Goal: Find specific page/section: Find specific page/section

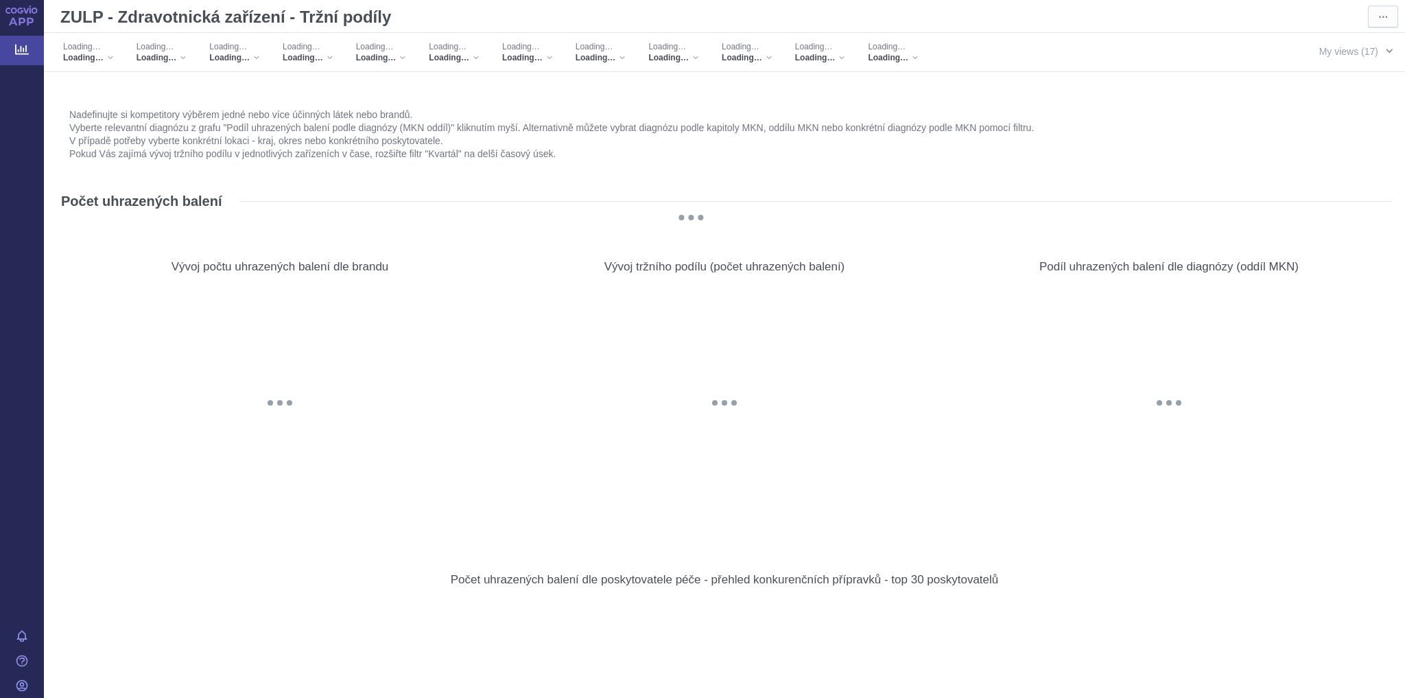
click at [1384, 49] on span "button" at bounding box center [1389, 50] width 11 height 11
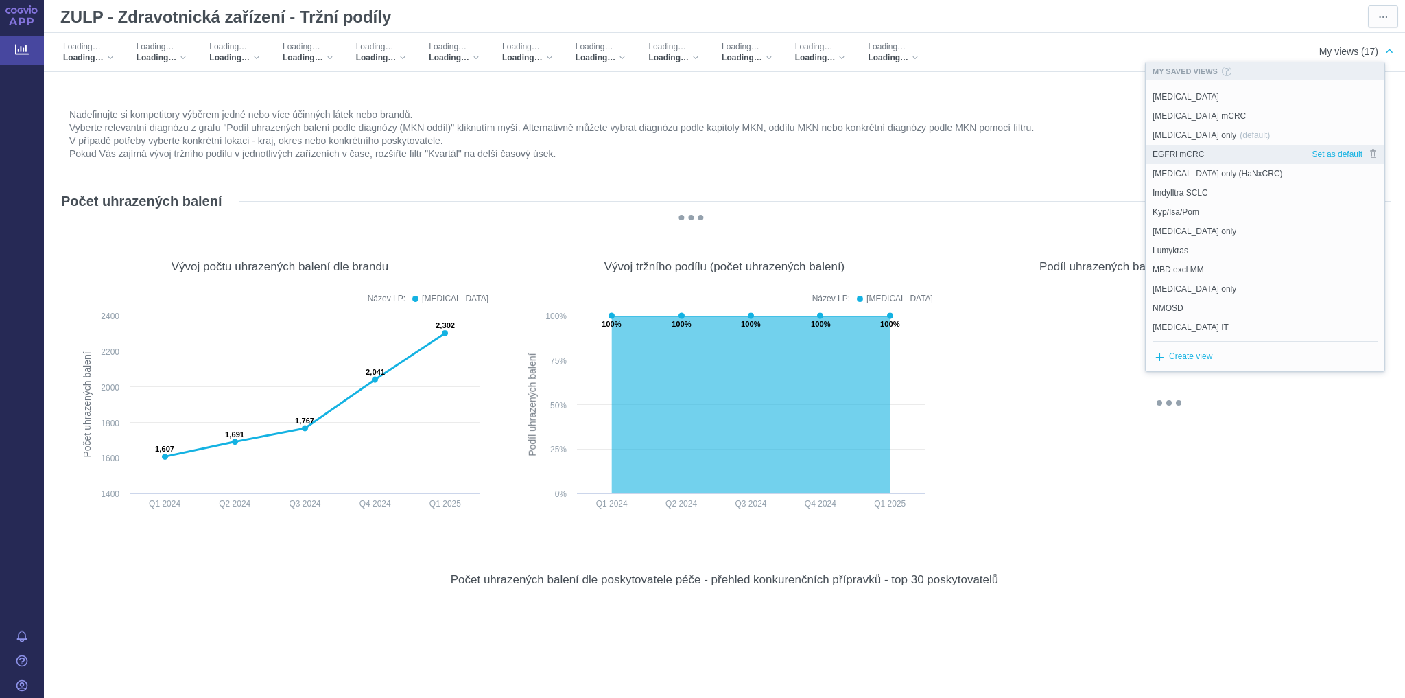
click at [1214, 154] on div "EGFRi mCRC" at bounding box center [1229, 154] width 166 height 19
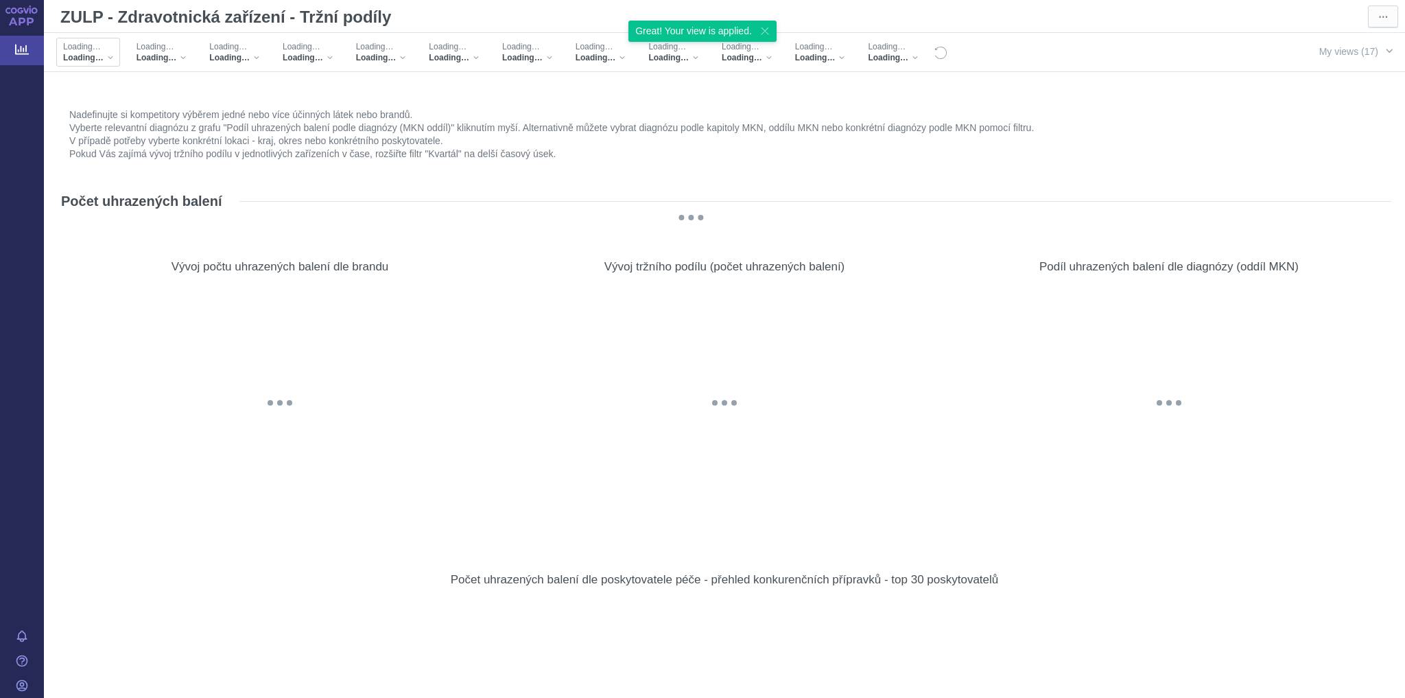
click at [110, 59] on div "Loading…" at bounding box center [88, 57] width 50 height 11
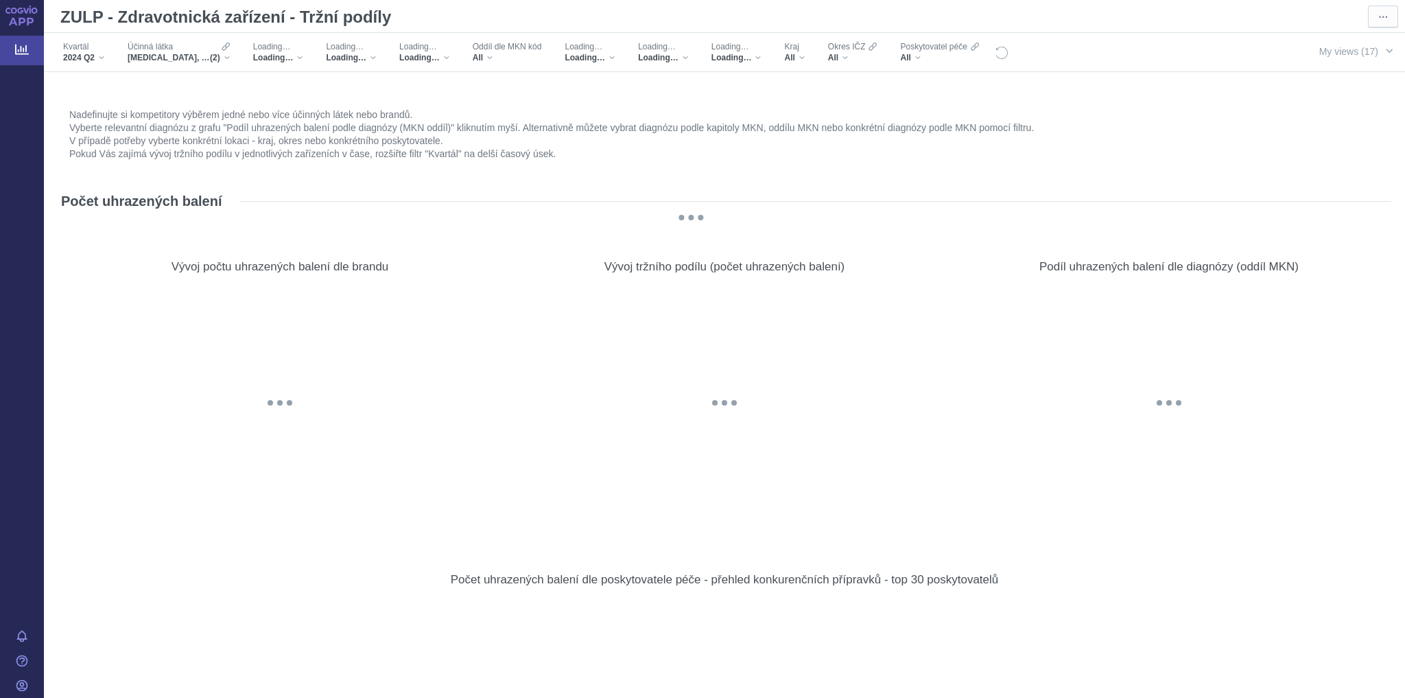
click at [106, 50] on div "Kvartál 2024 Q2" at bounding box center [83, 52] width 55 height 29
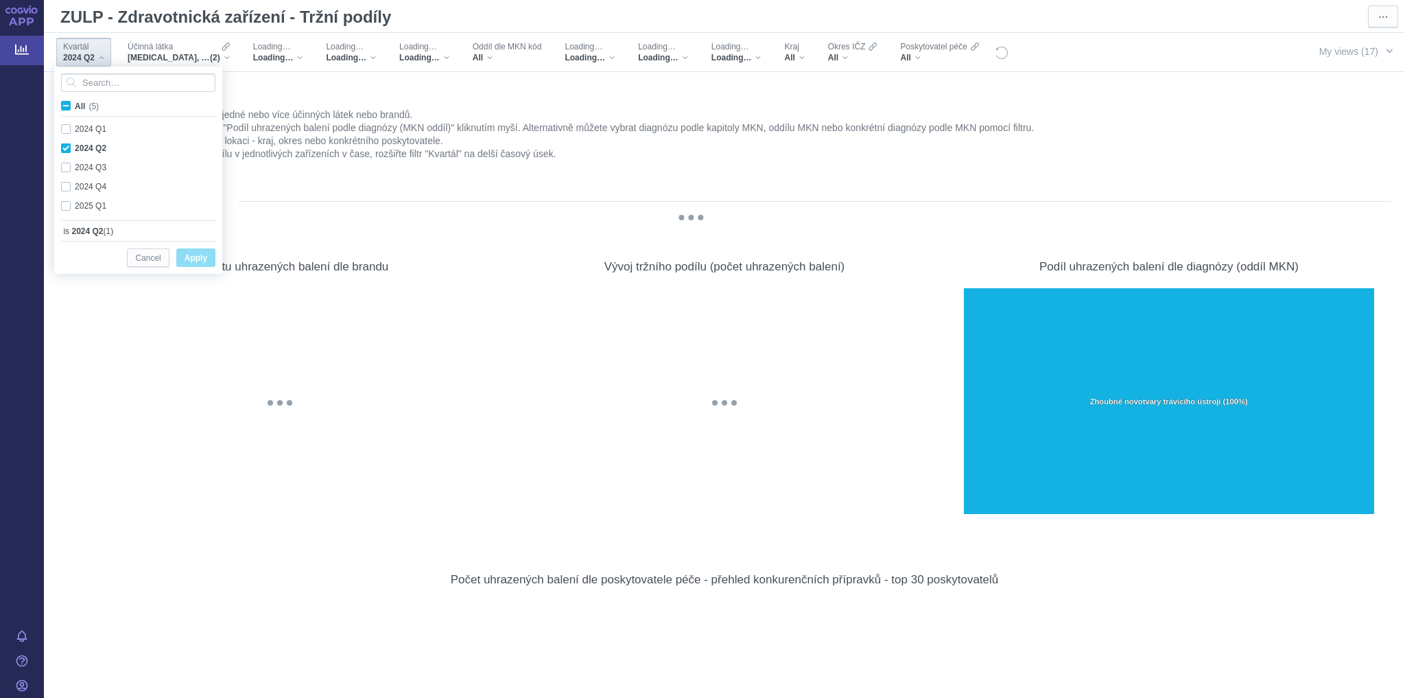
click at [75, 104] on span "All (5)" at bounding box center [87, 107] width 24 height 10
click at [75, 104] on input "All (5)" at bounding box center [79, 103] width 9 height 9
checkbox input "true"
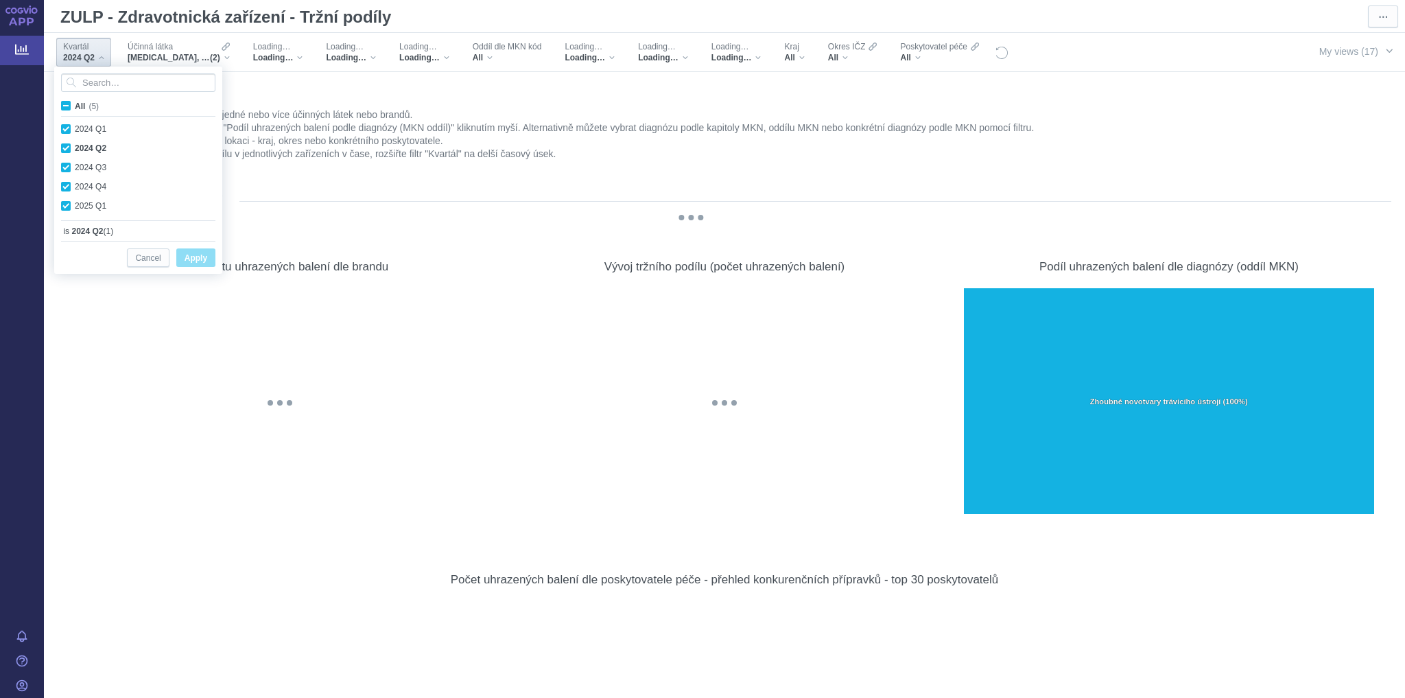
checkbox input "true"
click at [189, 258] on span "Apply" at bounding box center [196, 258] width 23 height 17
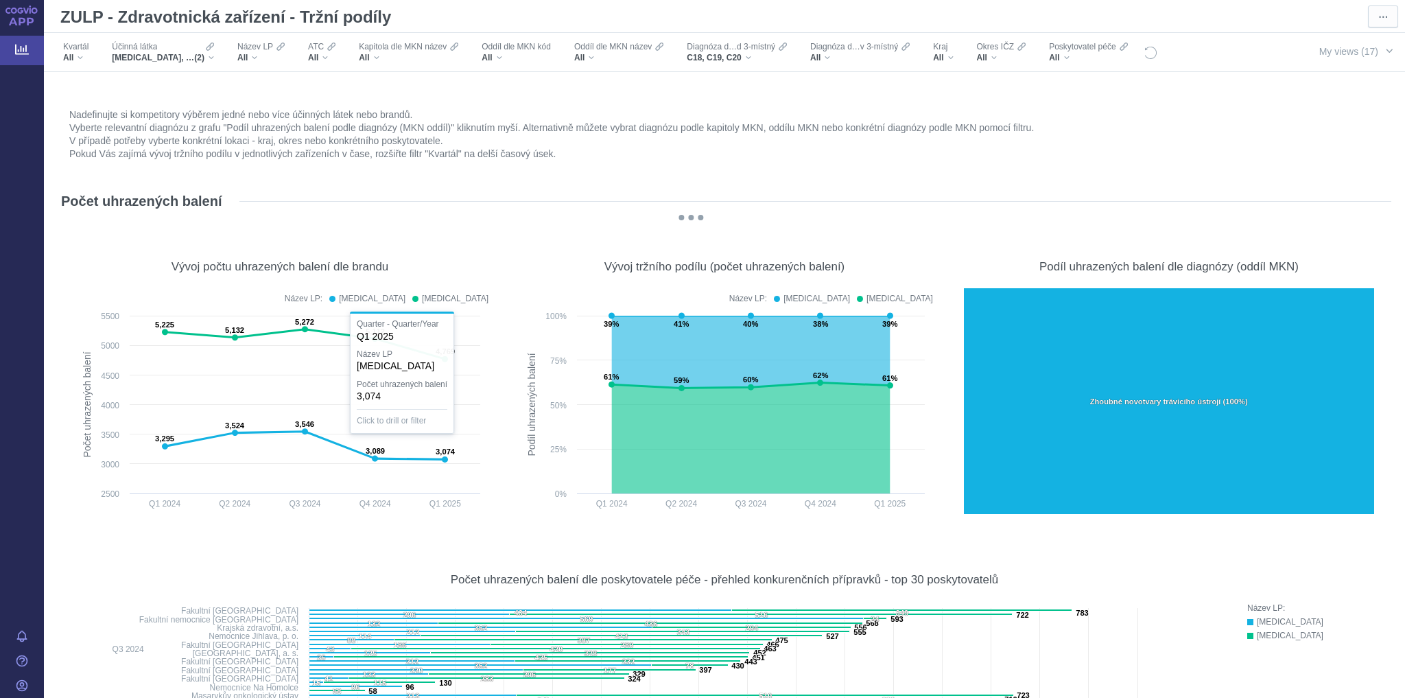
click at [377, 530] on figure "Vývoj počtu uhrazených balení dle brandu Název LP: [MEDICAL_DATA] [MEDICAL_DATA…" at bounding box center [280, 380] width 445 height 302
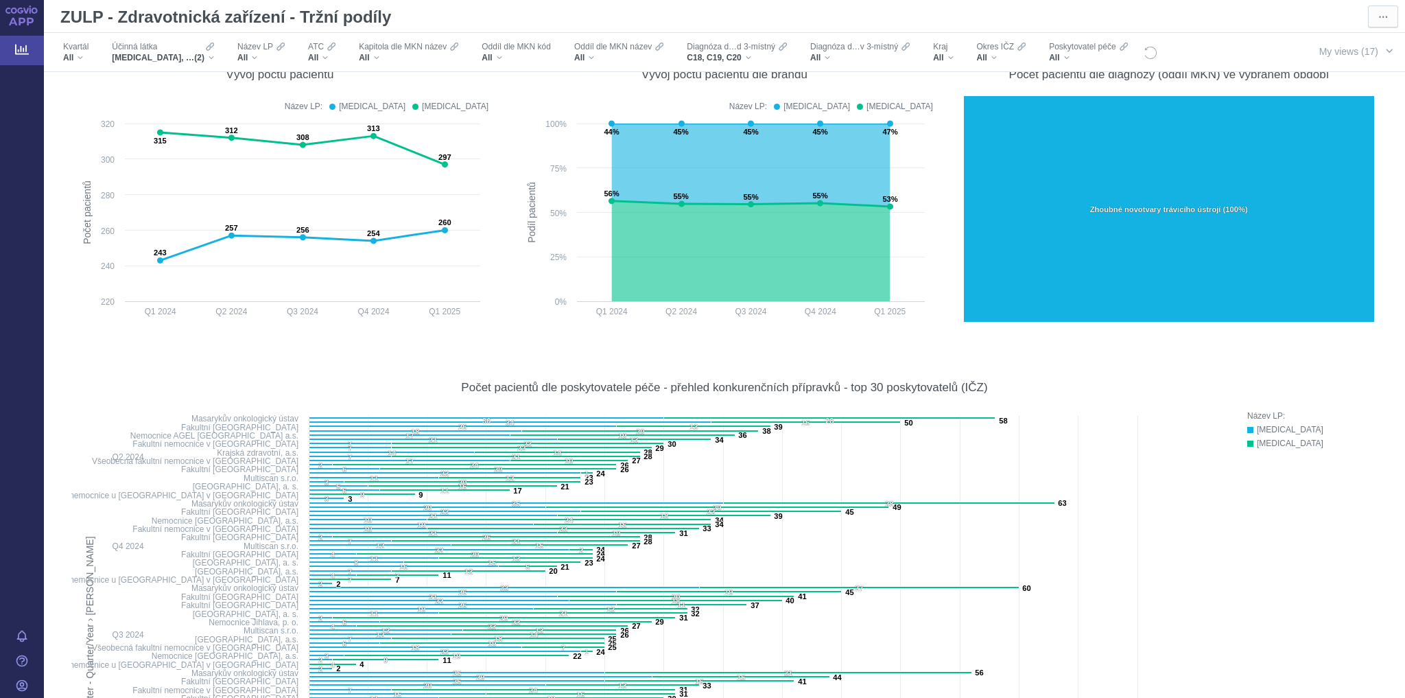
scroll to position [5995, 0]
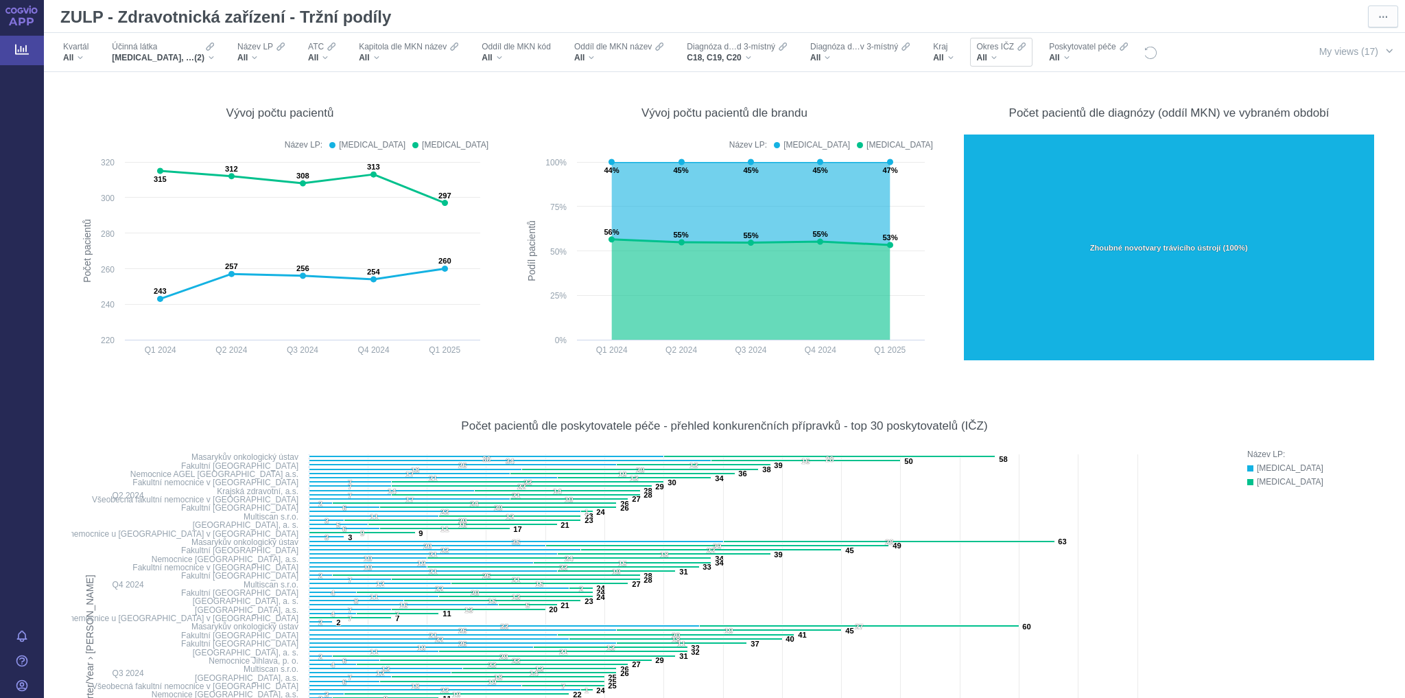
click at [988, 56] on div "All" at bounding box center [1001, 57] width 49 height 11
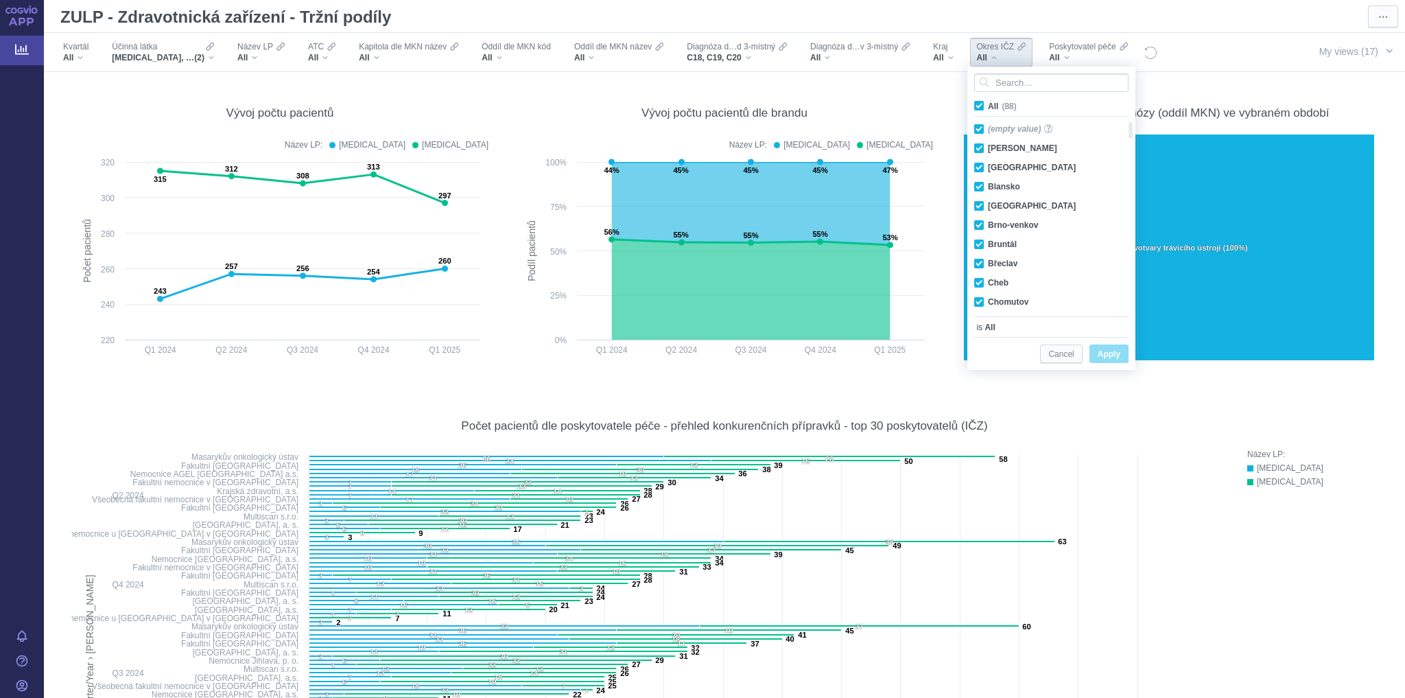
click at [988, 106] on span "All (88)" at bounding box center [1002, 107] width 29 height 10
click at [988, 106] on input "All (88)" at bounding box center [992, 103] width 9 height 9
checkbox input "false"
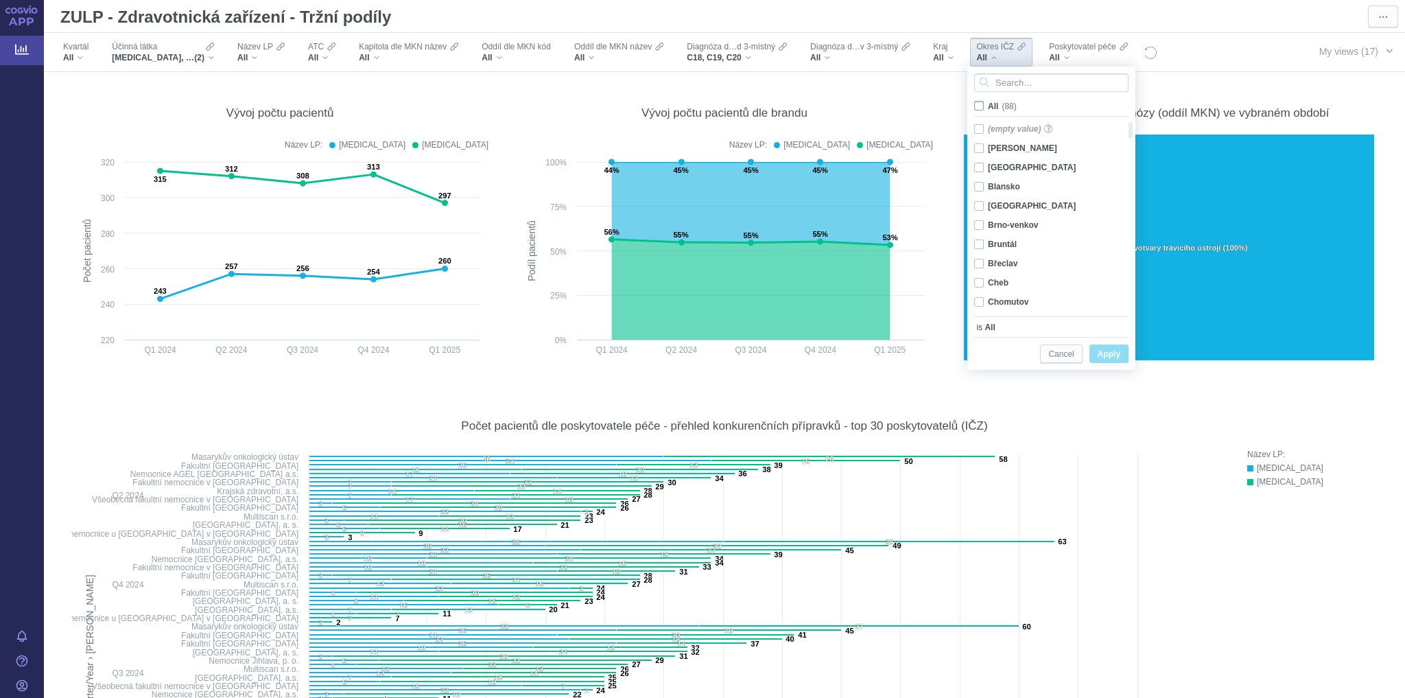
checkbox input "false"
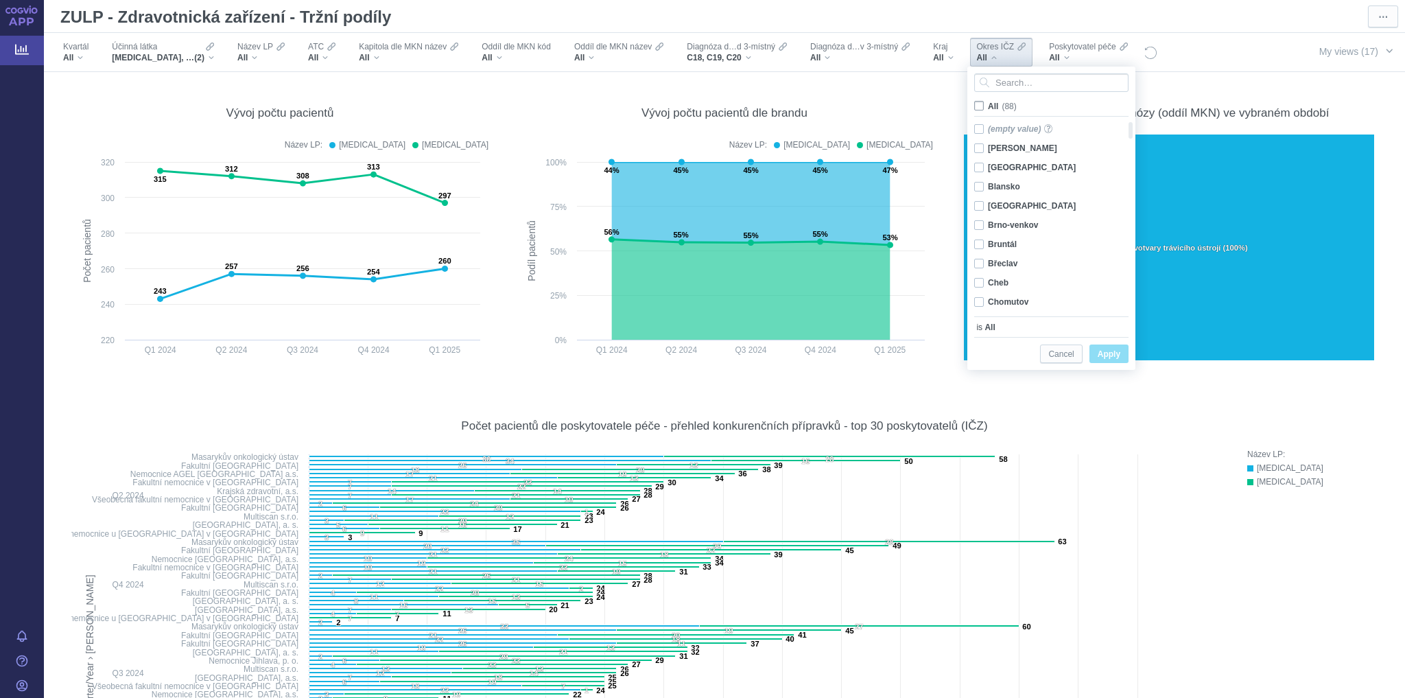
checkbox input "false"
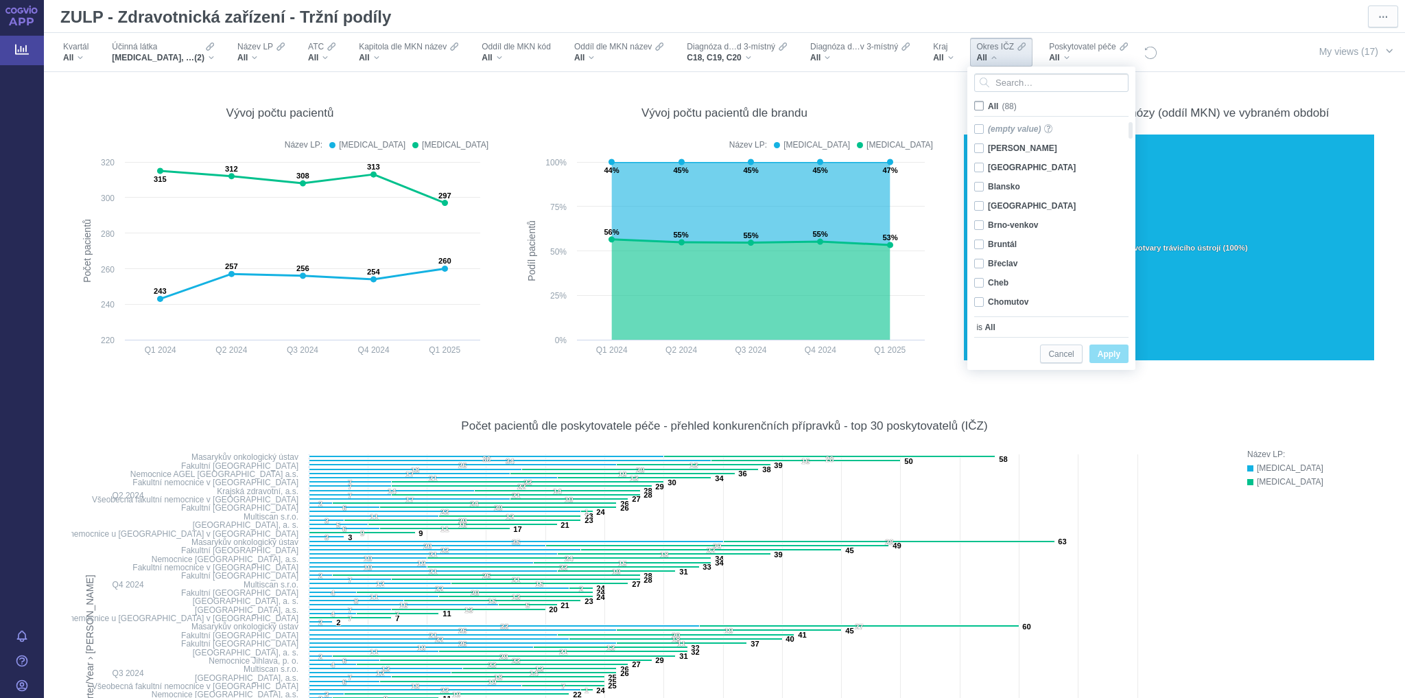
checkbox input "false"
click at [980, 302] on div "Chomutov Only" at bounding box center [1046, 301] width 158 height 19
checkbox input "true"
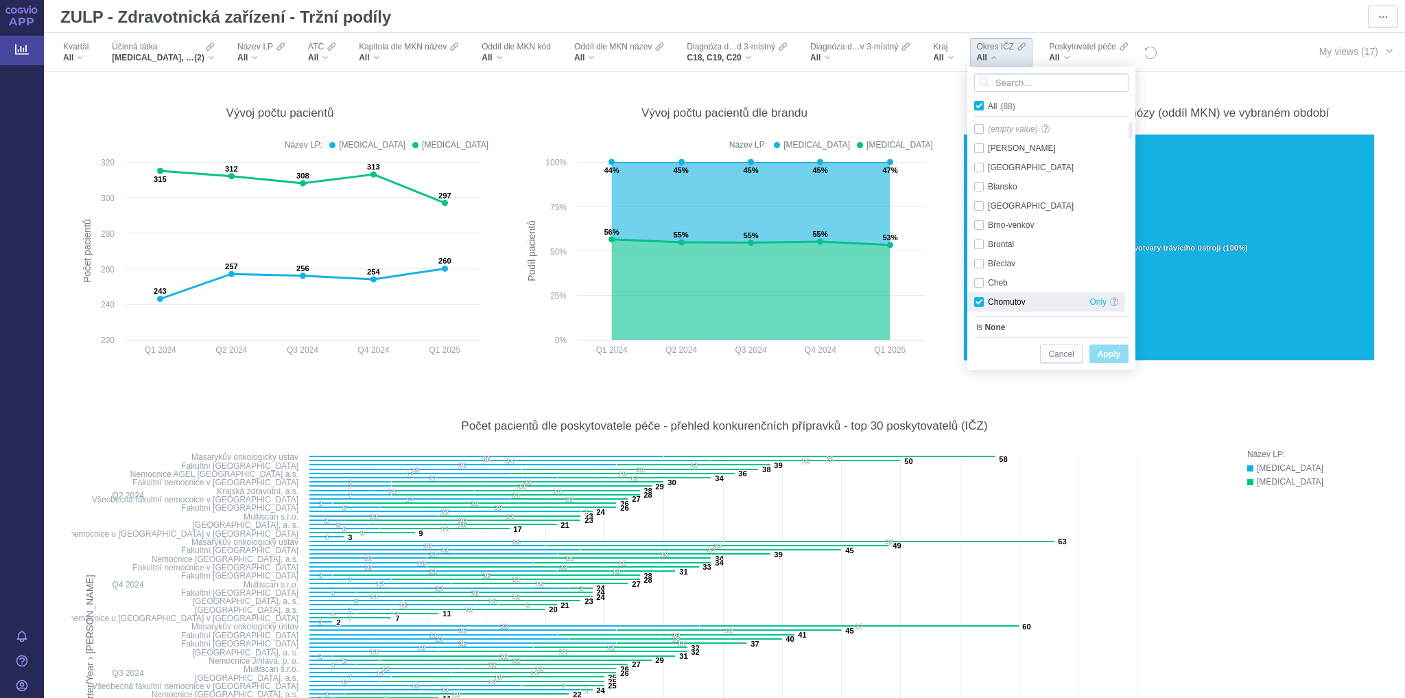
checkbox input "true"
click at [1095, 357] on button "Apply" at bounding box center [1108, 353] width 39 height 19
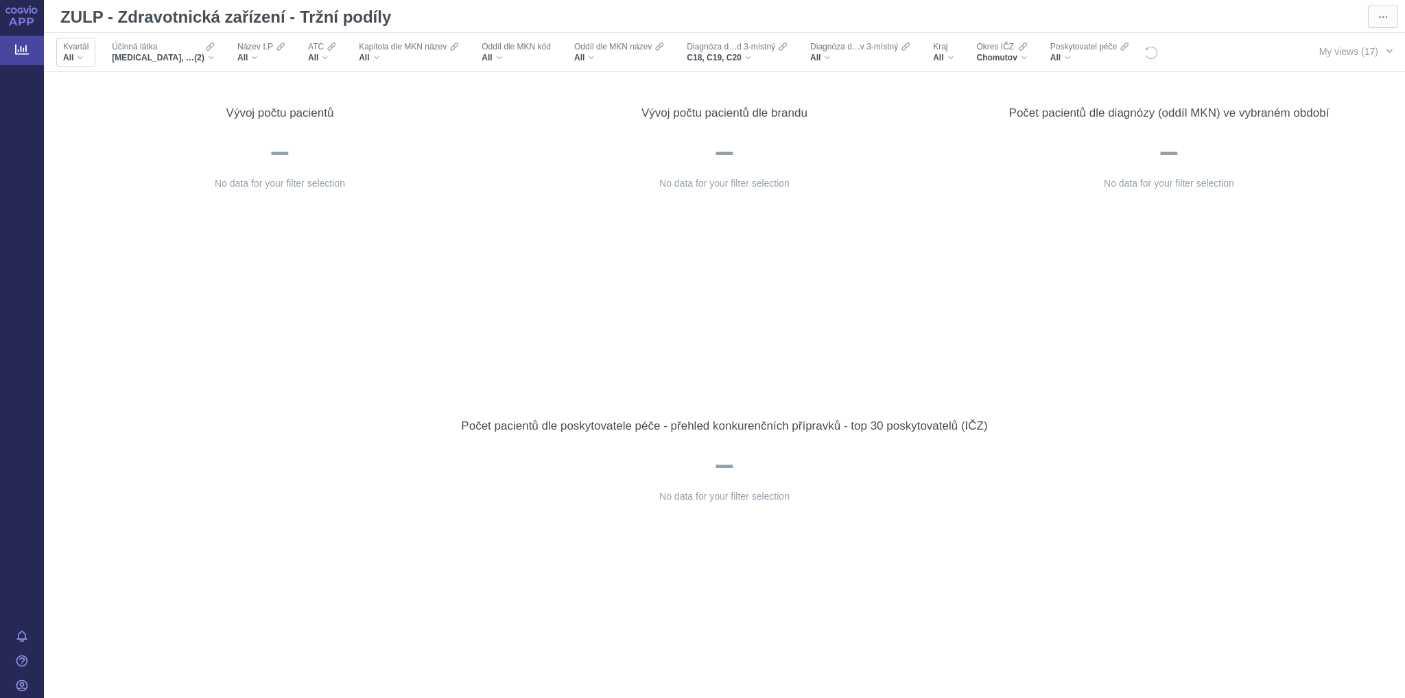
click at [80, 58] on div "All" at bounding box center [75, 57] width 25 height 11
click at [1019, 58] on div "Chomutov" at bounding box center [1002, 57] width 50 height 11
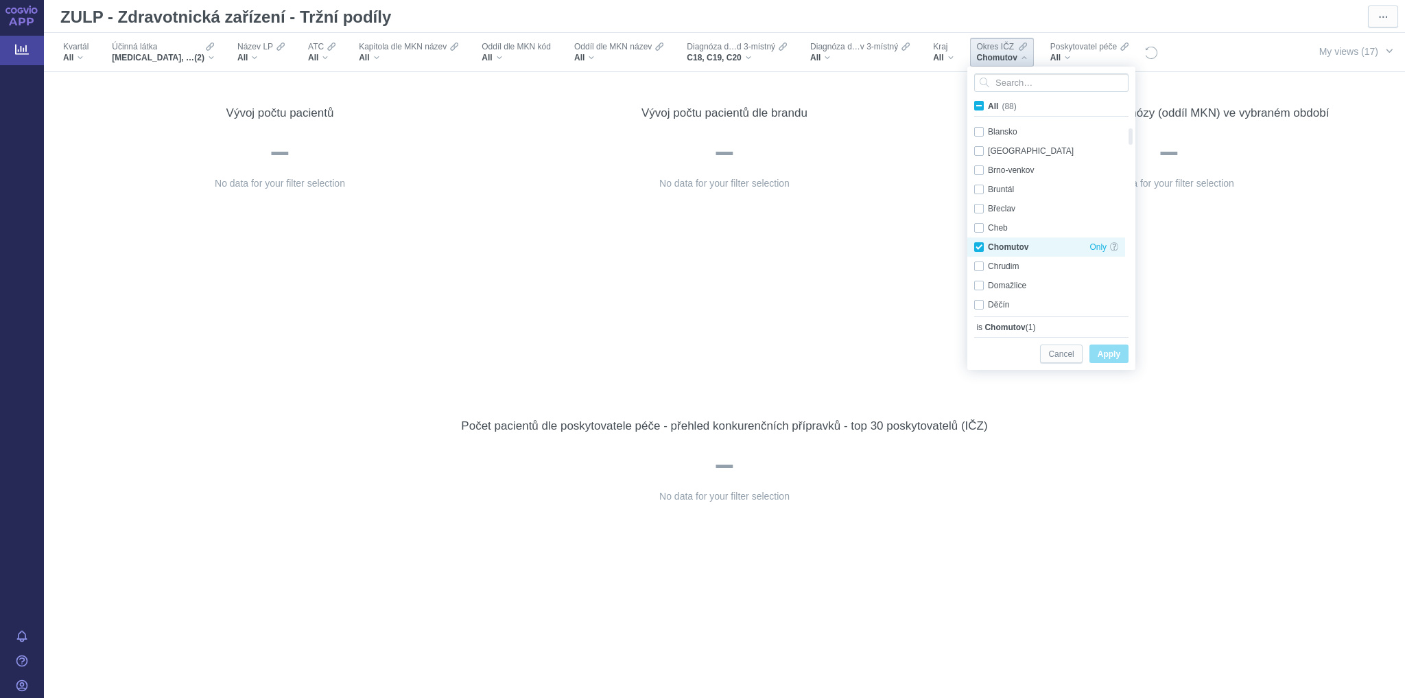
click at [978, 248] on div "Chomutov Only" at bounding box center [1046, 246] width 158 height 19
checkbox input "false"
click at [975, 269] on div "[GEOGRAPHIC_DATA] Only" at bounding box center [1046, 271] width 158 height 19
checkbox input "true"
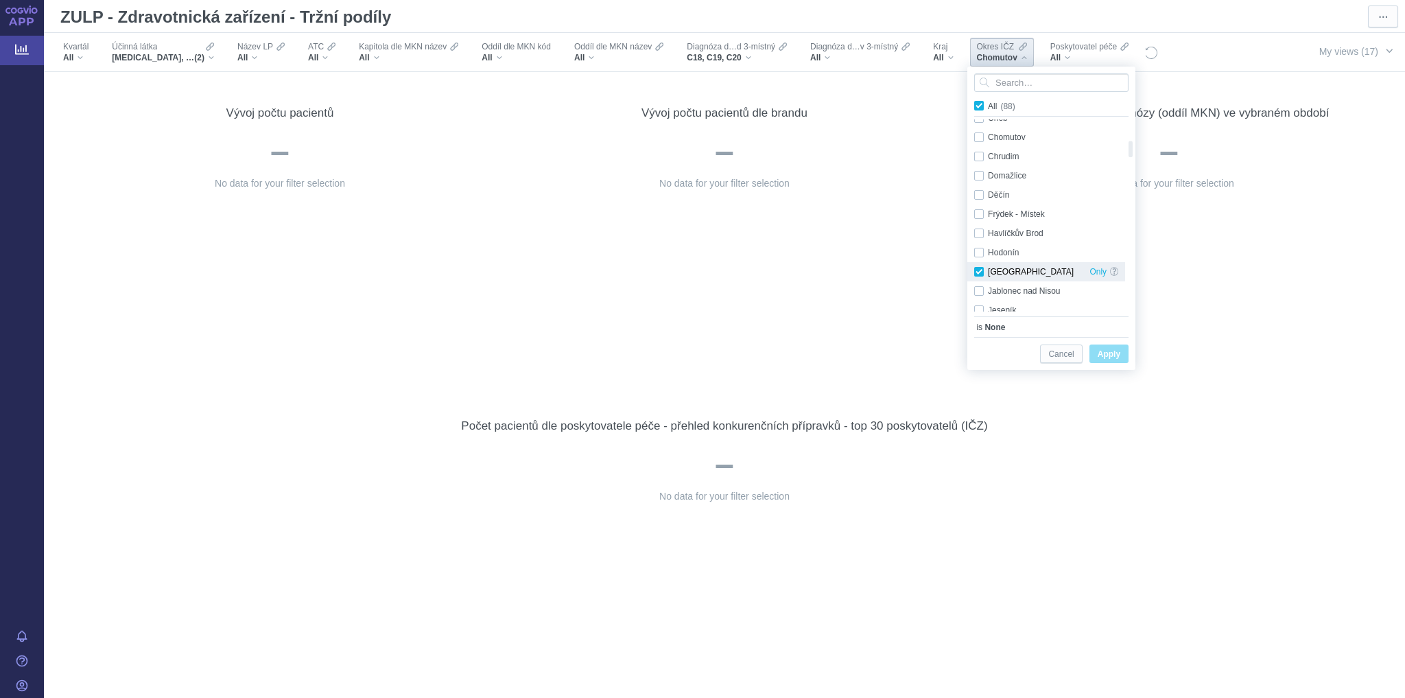
checkbox input "true"
click at [1114, 364] on div "Cancel Apply" at bounding box center [1051, 353] width 154 height 33
click at [1107, 351] on span "Apply" at bounding box center [1109, 354] width 23 height 17
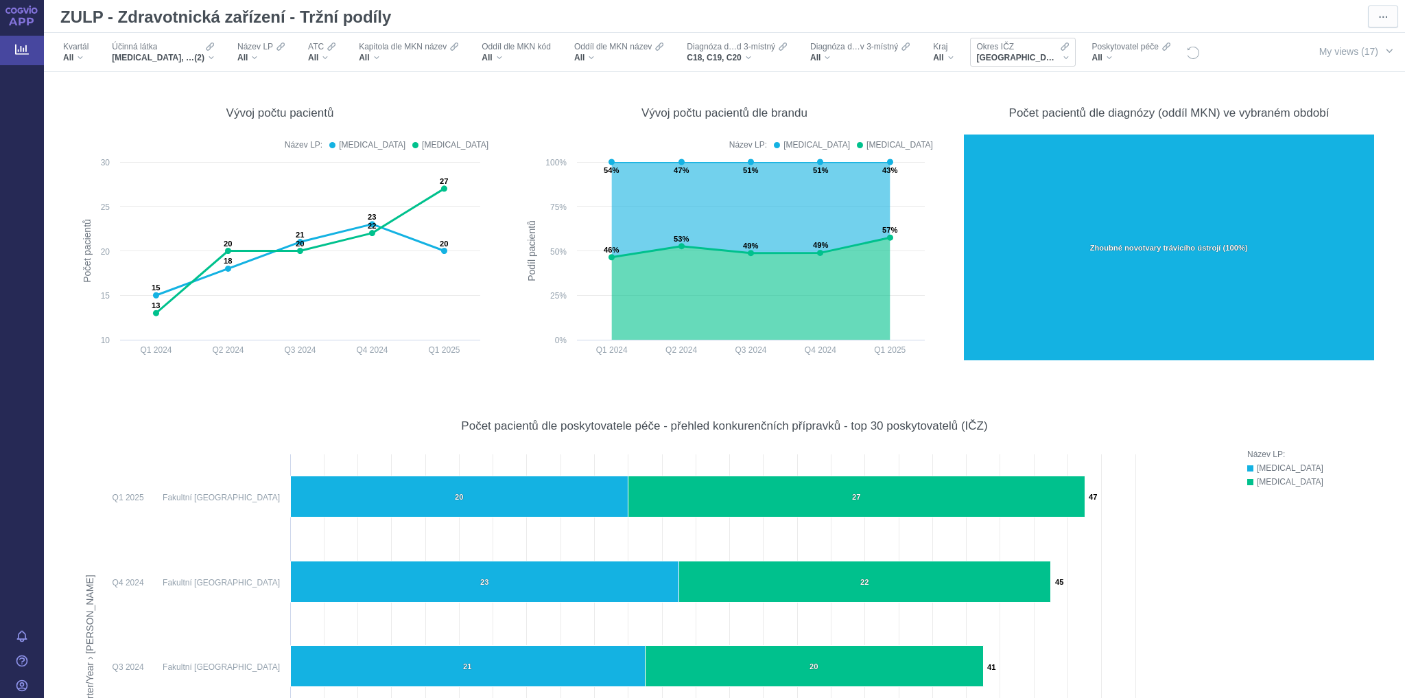
click at [1043, 58] on div "[GEOGRAPHIC_DATA]" at bounding box center [1023, 57] width 92 height 11
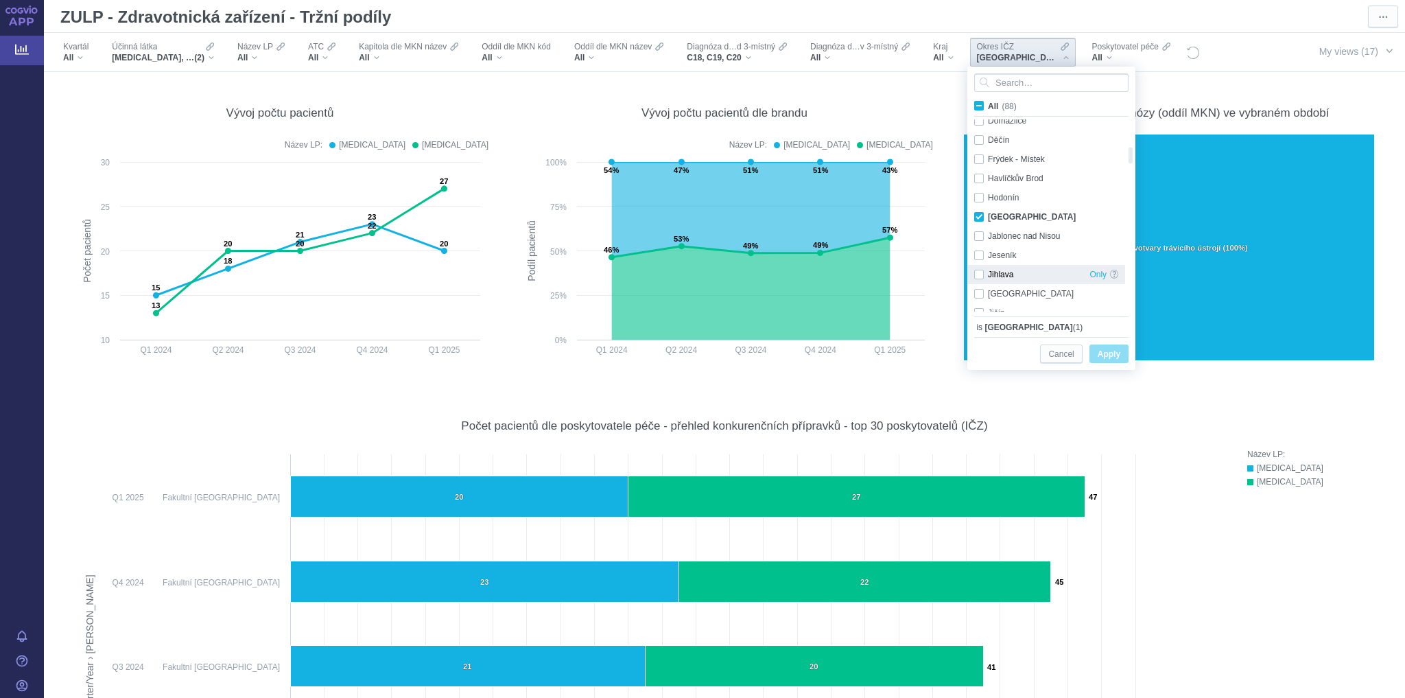
click at [982, 270] on div "Jihlava Only" at bounding box center [1046, 274] width 158 height 19
checkbox input "true"
click at [980, 217] on div "[GEOGRAPHIC_DATA] Only" at bounding box center [1046, 216] width 158 height 19
checkbox input "false"
click at [1119, 357] on span "Apply" at bounding box center [1109, 354] width 23 height 17
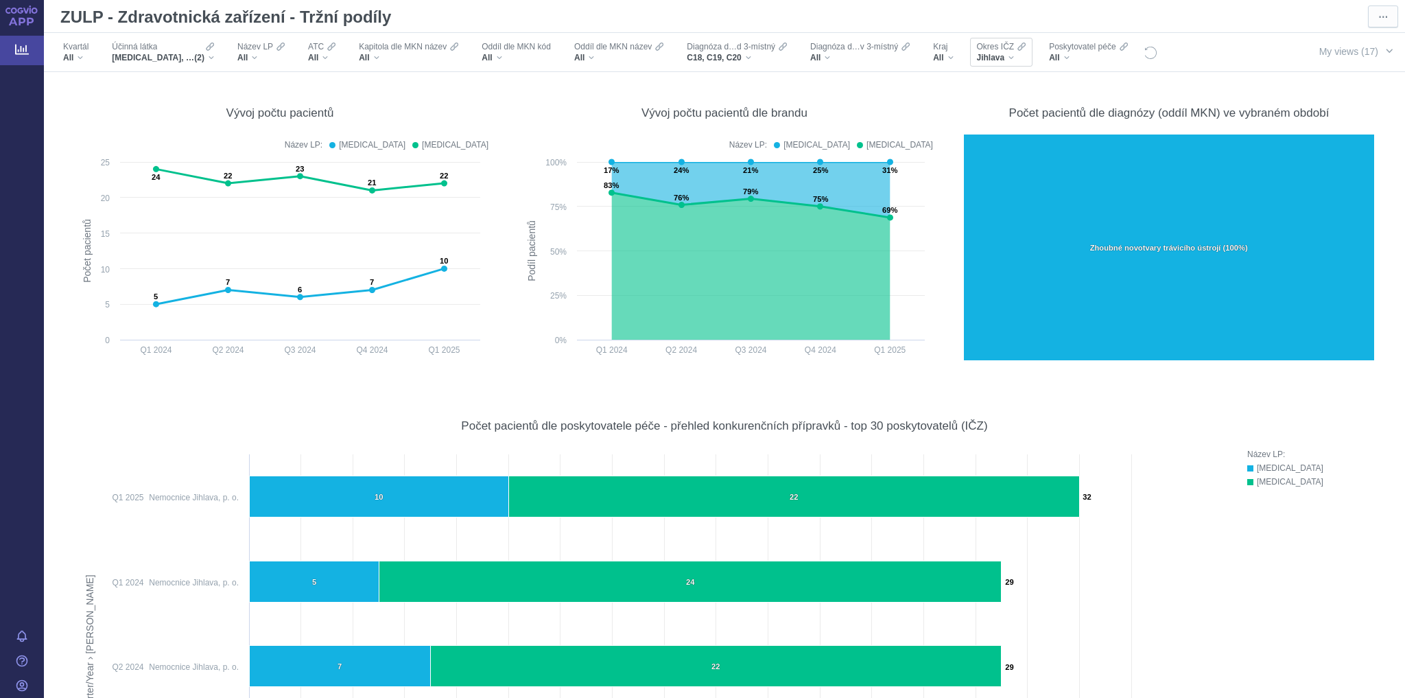
click at [1011, 58] on div "Jihlava" at bounding box center [1001, 57] width 49 height 11
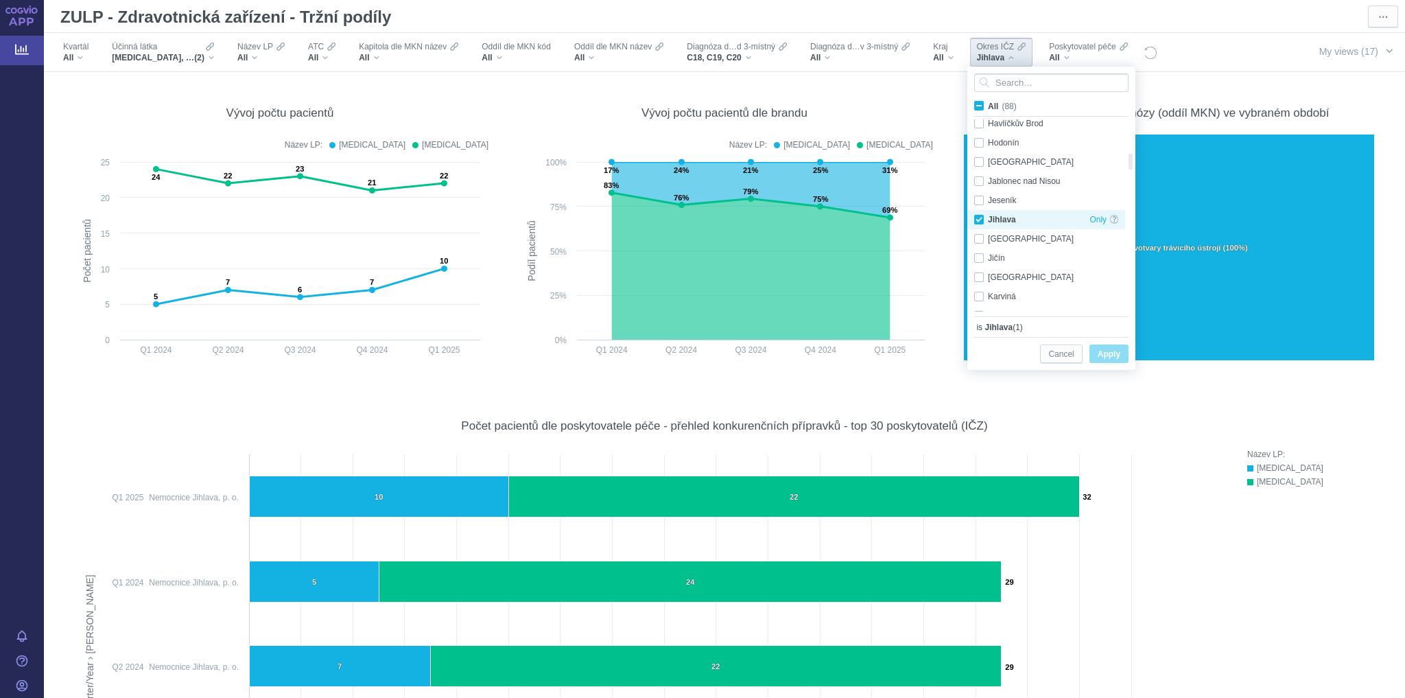
click at [979, 217] on div "Jihlava Only" at bounding box center [1046, 219] width 158 height 19
checkbox input "false"
click at [977, 302] on div "[GEOGRAPHIC_DATA] Only" at bounding box center [1046, 301] width 158 height 19
checkbox input "true"
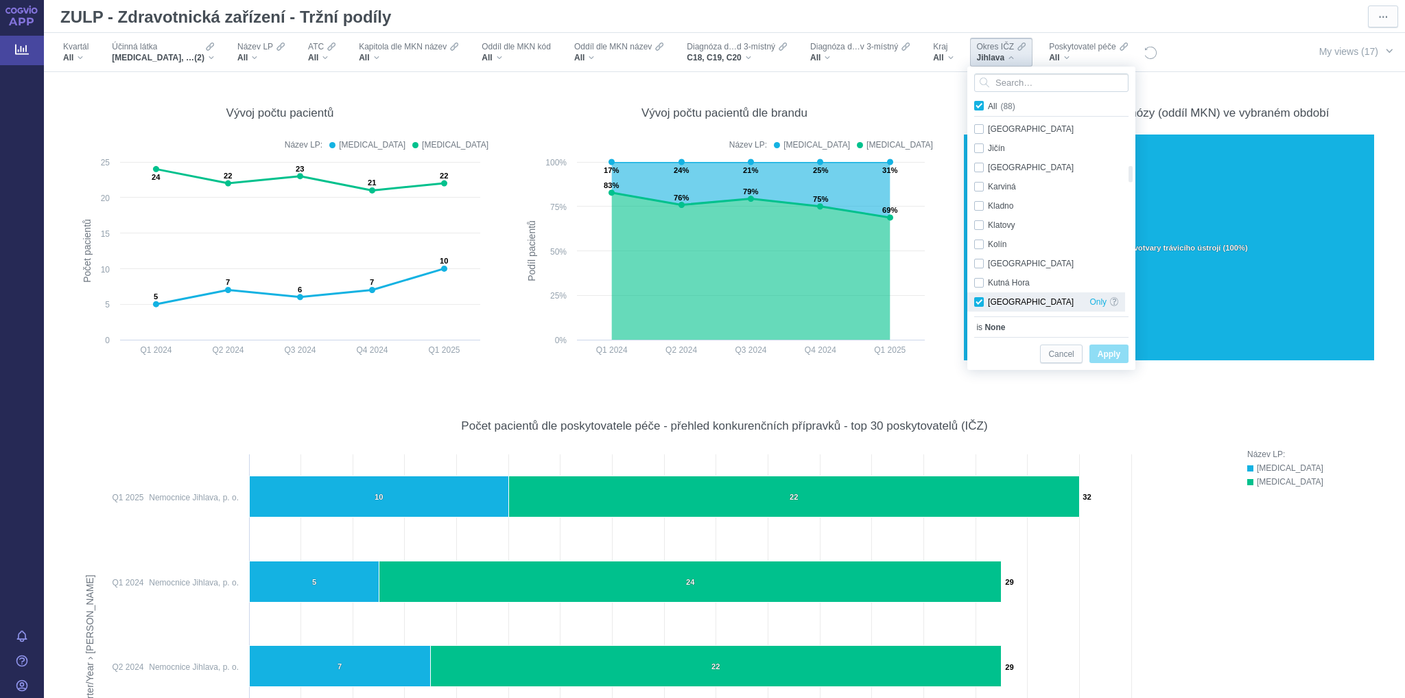
checkbox input "true"
click at [1089, 353] on button "Apply" at bounding box center [1108, 353] width 39 height 19
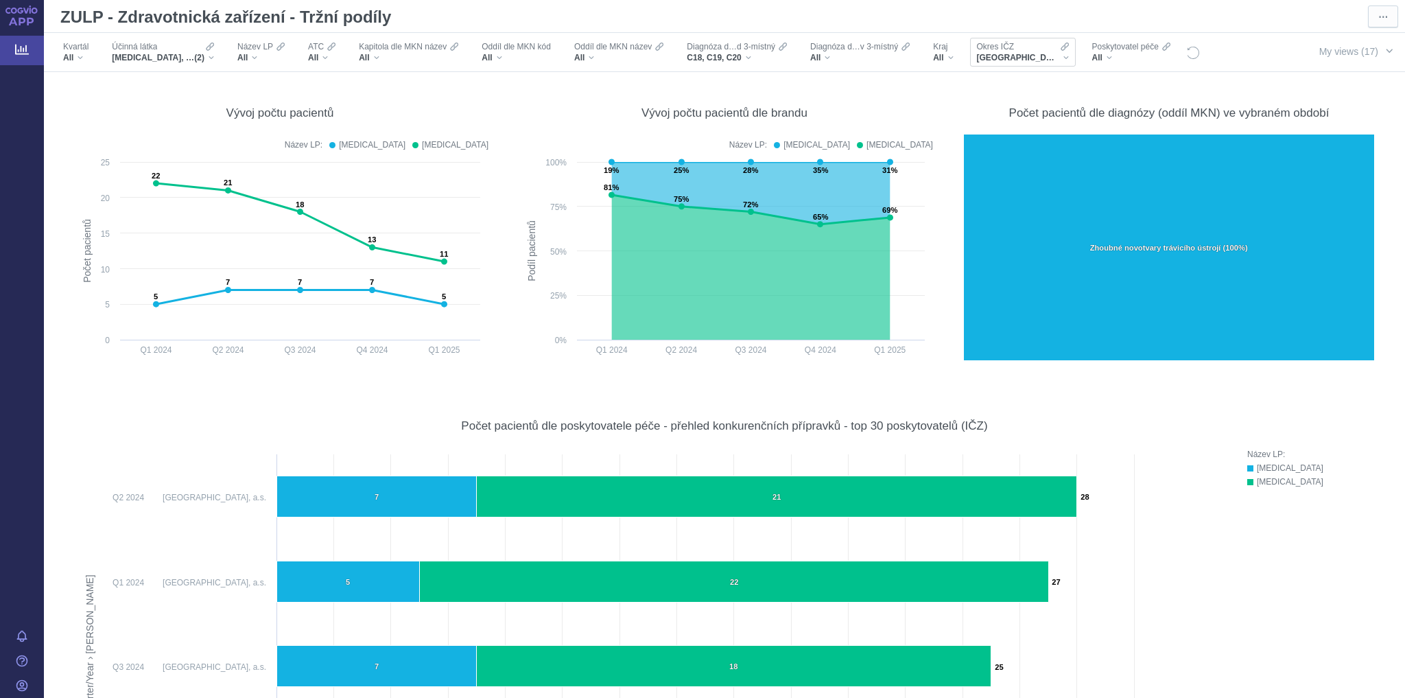
click at [1012, 58] on div "[GEOGRAPHIC_DATA]" at bounding box center [1023, 57] width 92 height 11
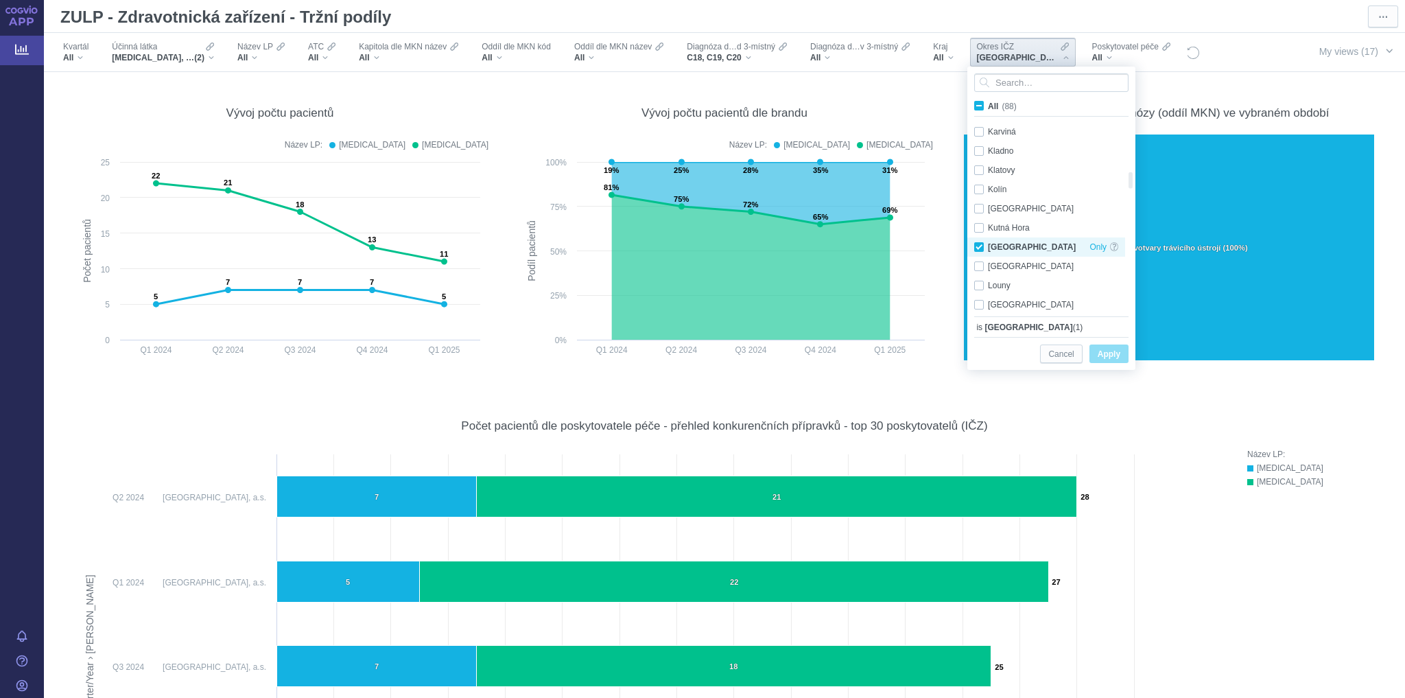
click at [978, 244] on div "[GEOGRAPHIC_DATA] Only" at bounding box center [1046, 246] width 158 height 19
checkbox input "false"
click at [979, 252] on div "Nový Jičín Only" at bounding box center [1046, 252] width 158 height 19
checkbox input "true"
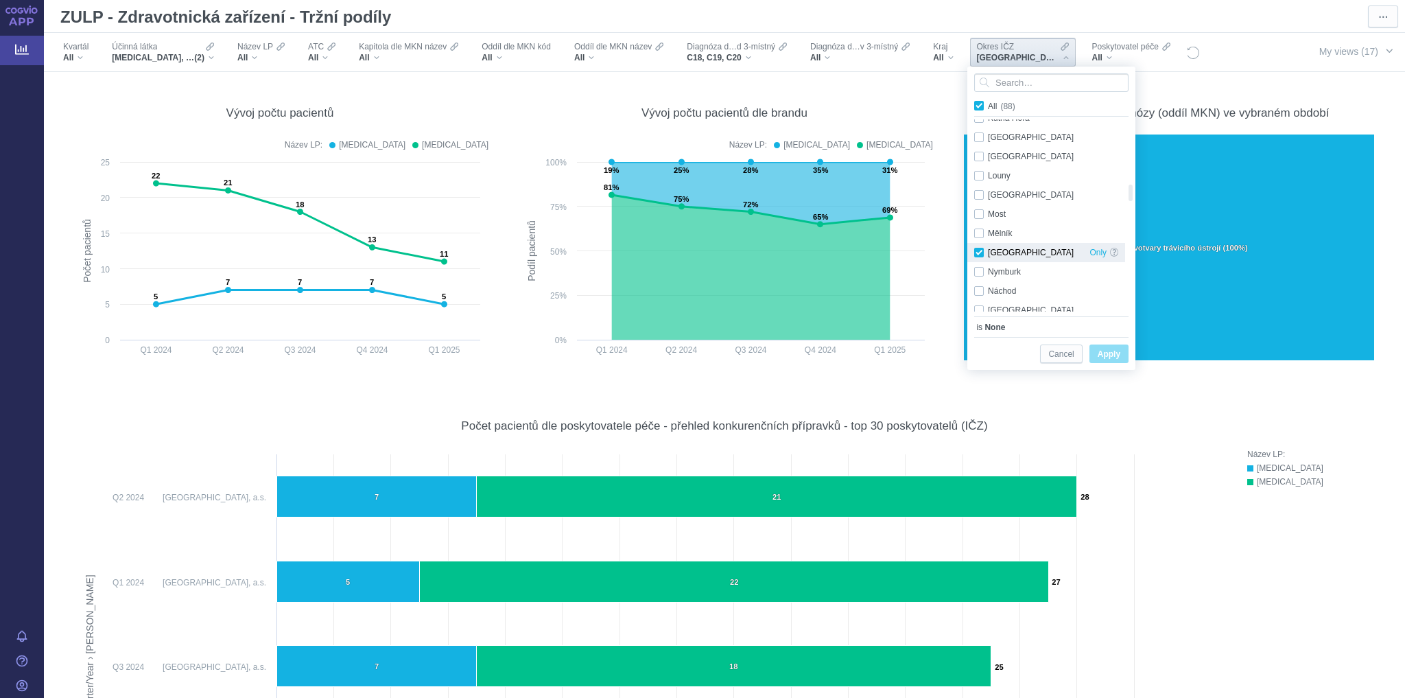
checkbox input "true"
click at [1103, 349] on span "Apply" at bounding box center [1109, 354] width 23 height 17
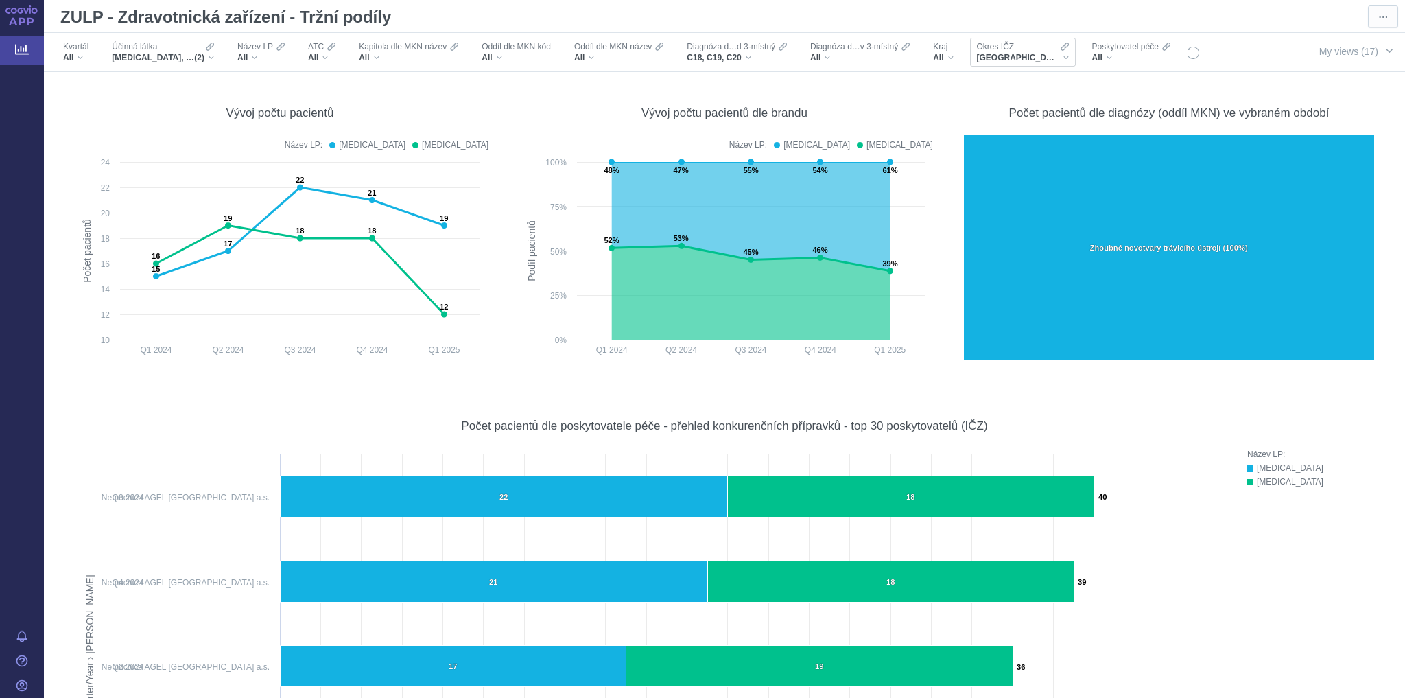
click at [1024, 55] on div "[GEOGRAPHIC_DATA]" at bounding box center [1023, 57] width 92 height 11
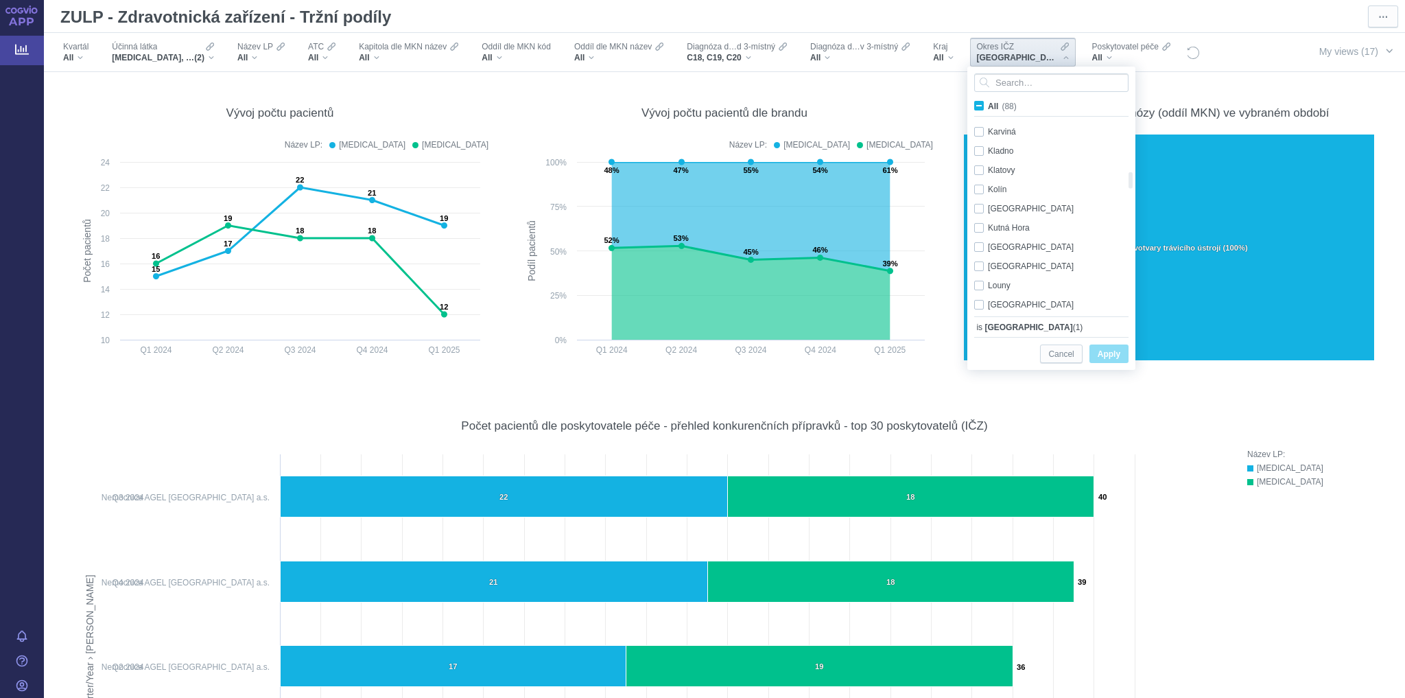
checkbox input "true"
click at [978, 141] on div "Nový Jičín Only" at bounding box center [1046, 142] width 158 height 19
checkbox input "false"
click at [977, 198] on div "[GEOGRAPHIC_DATA] Only" at bounding box center [1046, 200] width 158 height 19
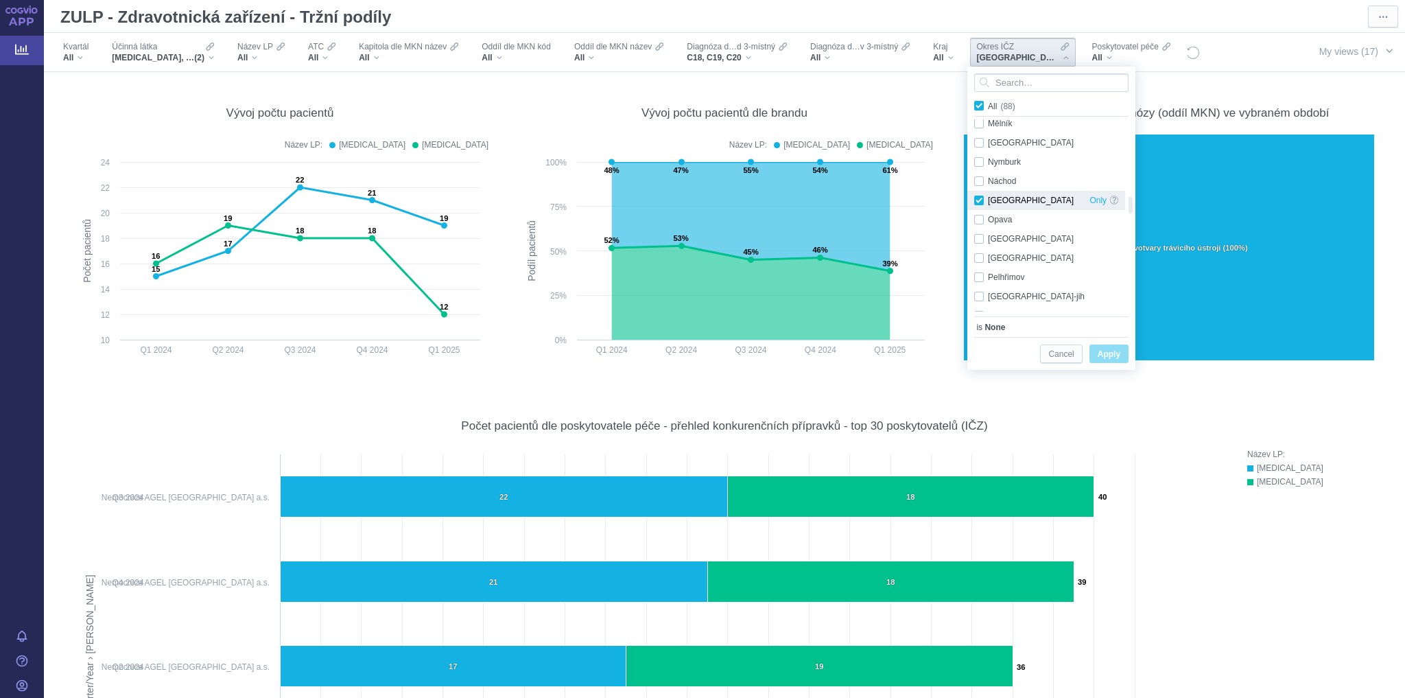
checkbox input "true"
click at [1106, 351] on span "Apply" at bounding box center [1109, 354] width 23 height 17
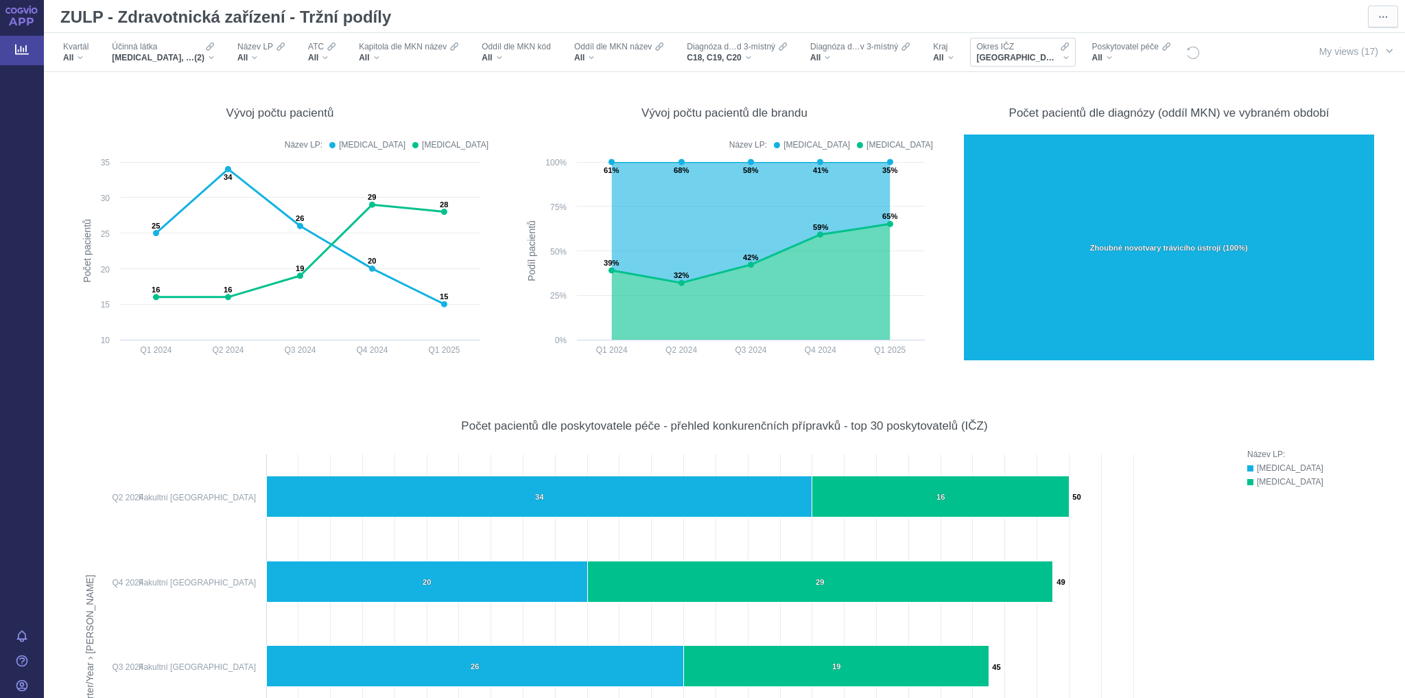
click at [1018, 55] on div "[GEOGRAPHIC_DATA]" at bounding box center [1023, 57] width 92 height 11
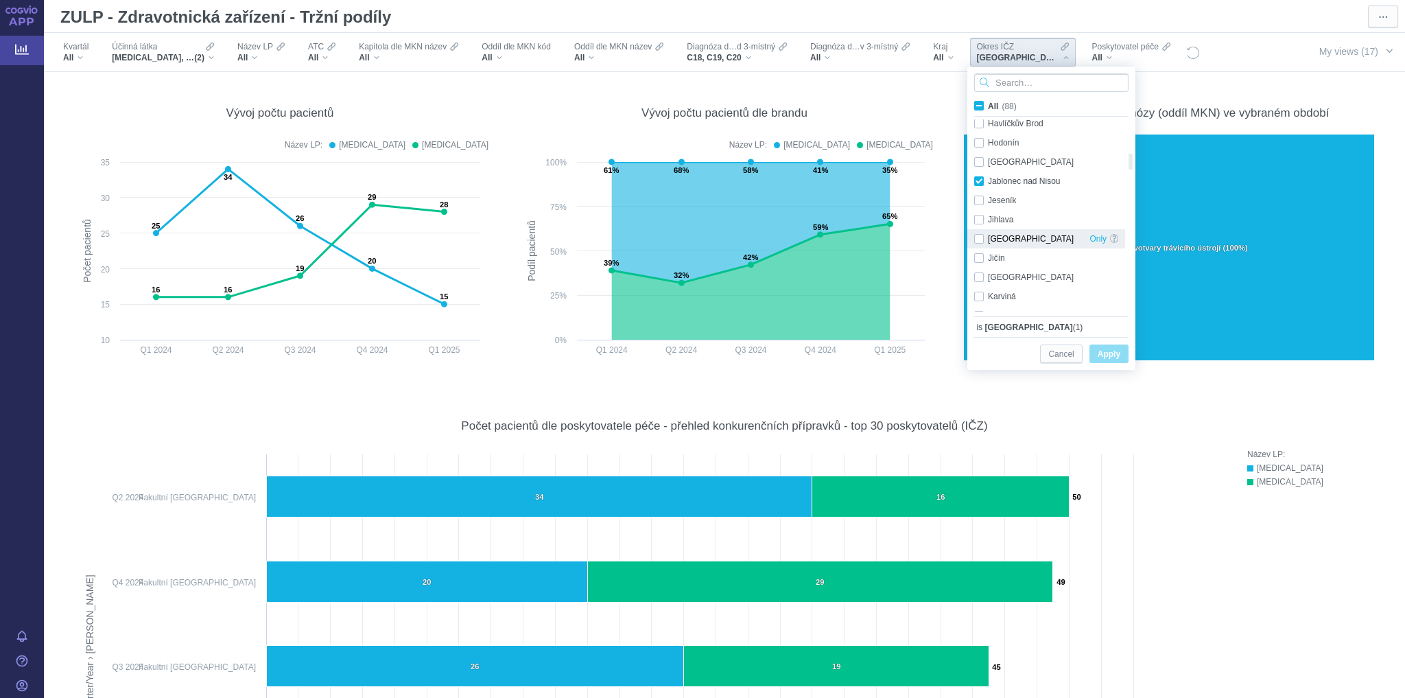
checkbox input "true"
click at [979, 185] on div "[GEOGRAPHIC_DATA] Only" at bounding box center [1046, 186] width 158 height 19
checkbox input "true"
checkbox input "false"
checkbox input "true"
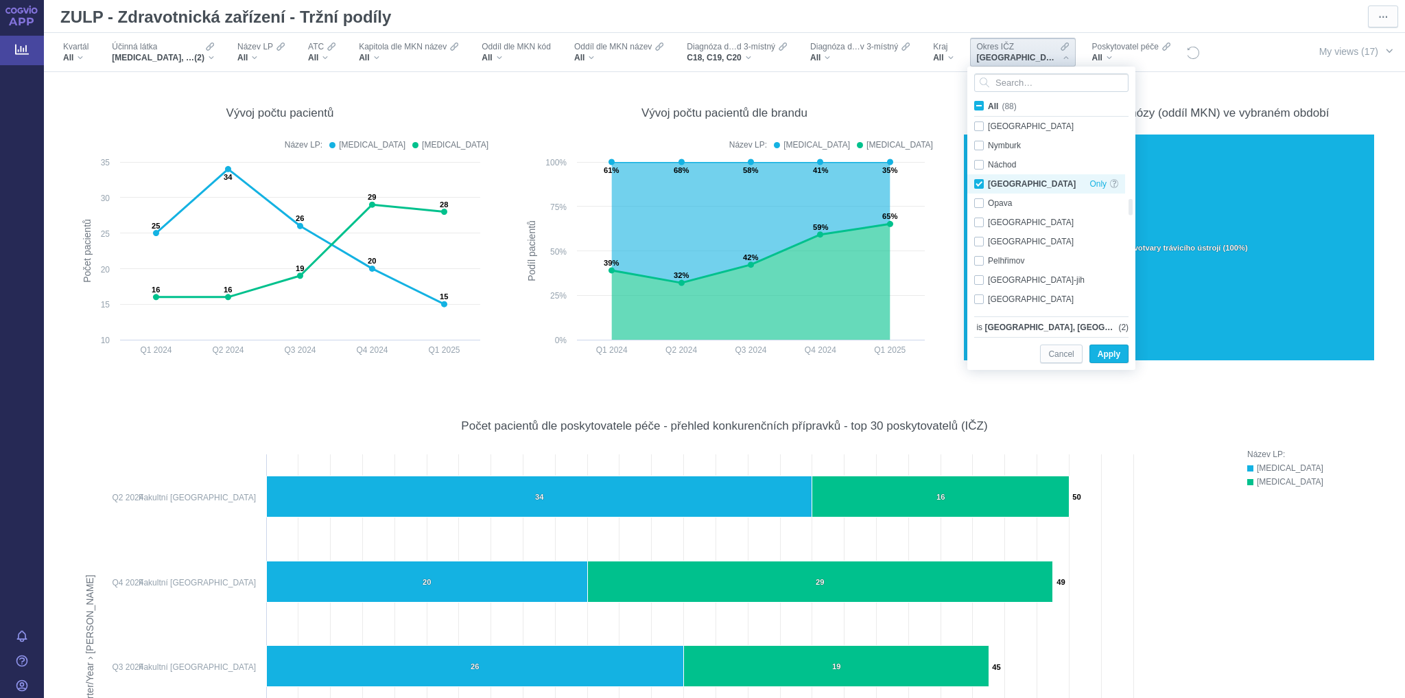
click at [980, 180] on div "[GEOGRAPHIC_DATA] Only" at bounding box center [1046, 183] width 158 height 19
checkbox input "false"
click at [1100, 357] on span "Apply" at bounding box center [1109, 354] width 23 height 17
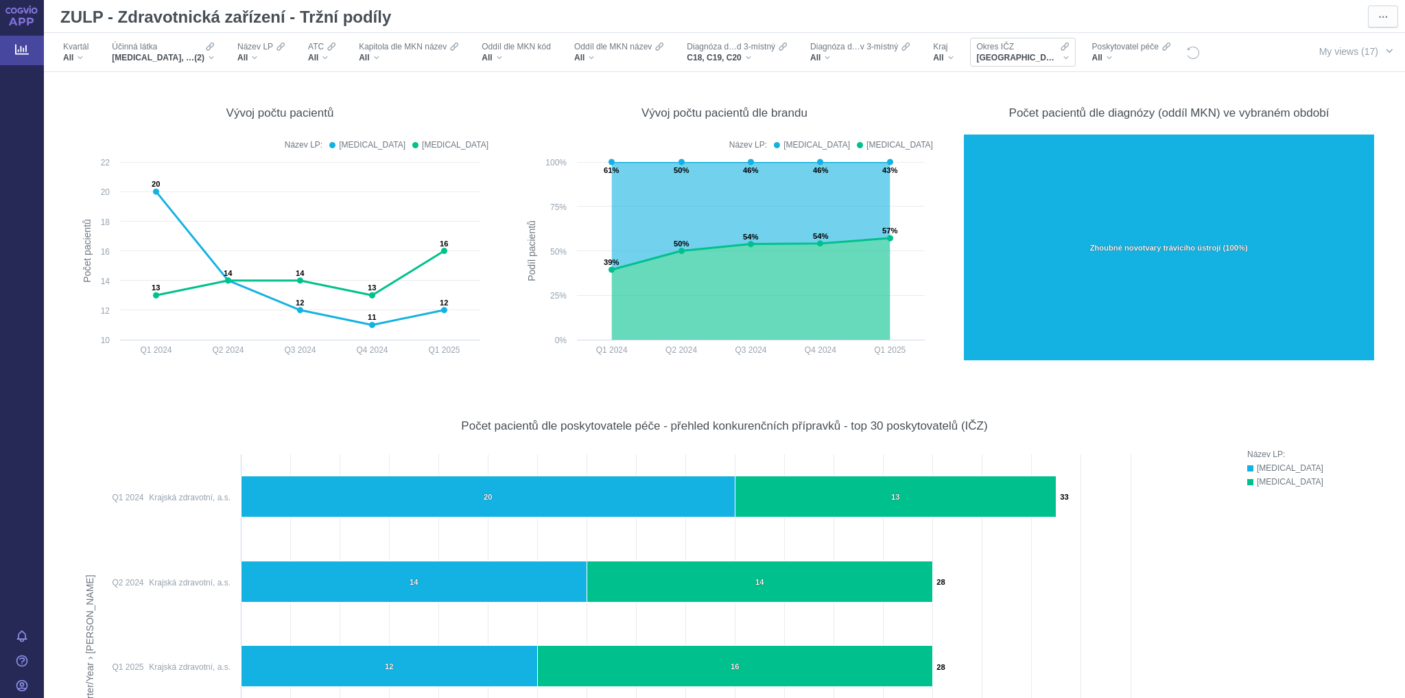
click at [1042, 57] on div "[GEOGRAPHIC_DATA]" at bounding box center [1023, 57] width 92 height 11
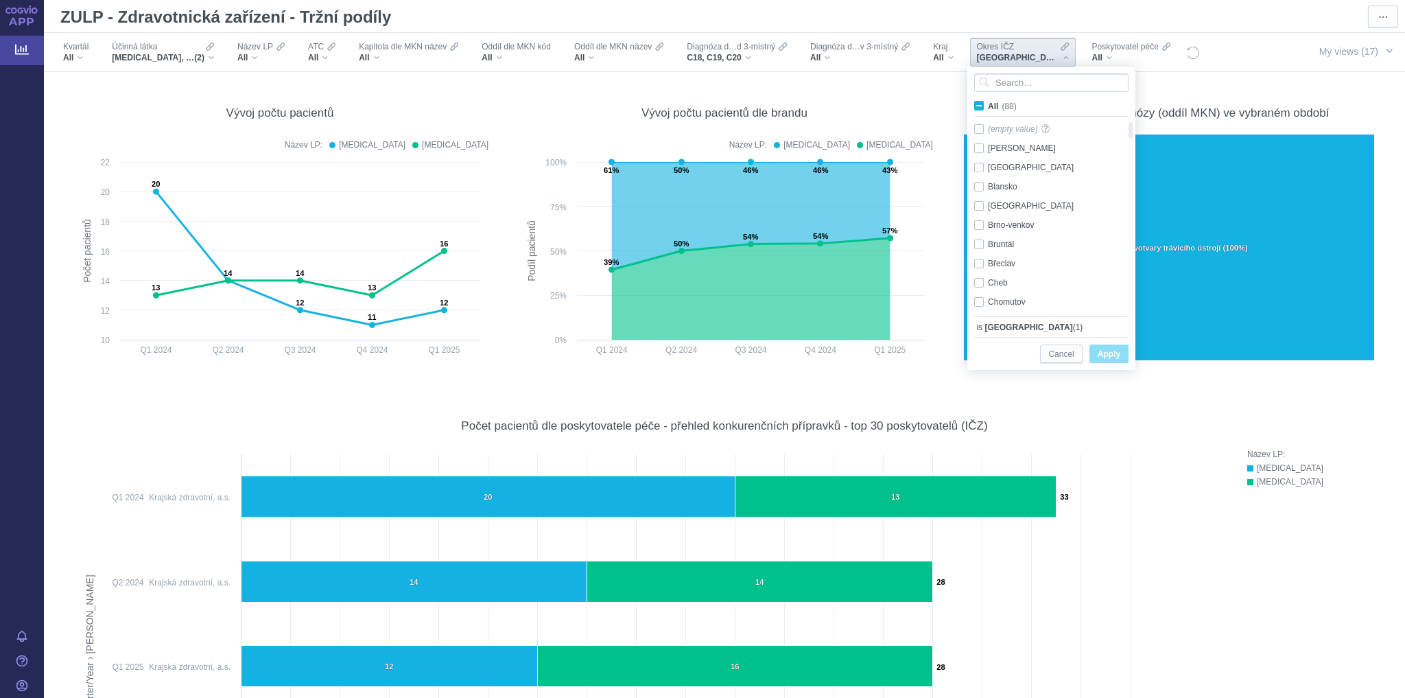
click at [988, 103] on span "All (88)" at bounding box center [1002, 107] width 29 height 10
click at [988, 103] on input "All (88)" at bounding box center [992, 103] width 9 height 9
checkbox input "true"
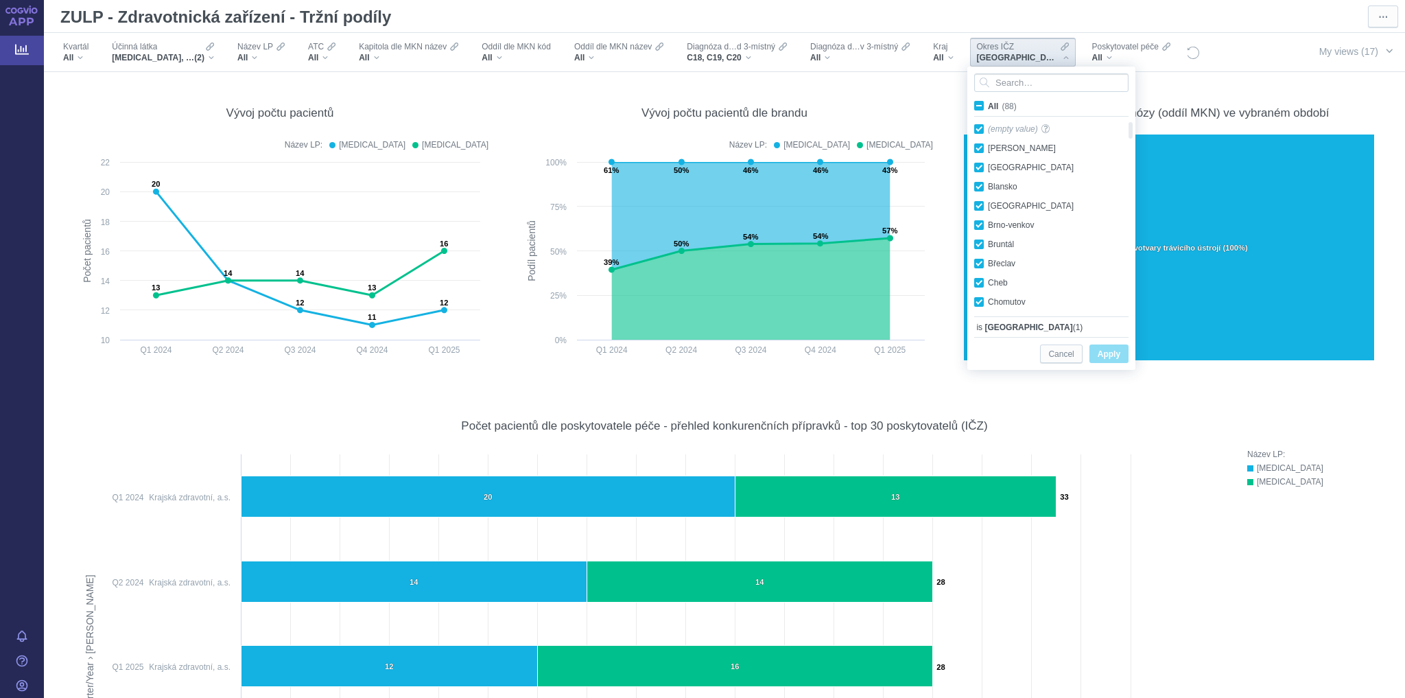
checkbox input "true"
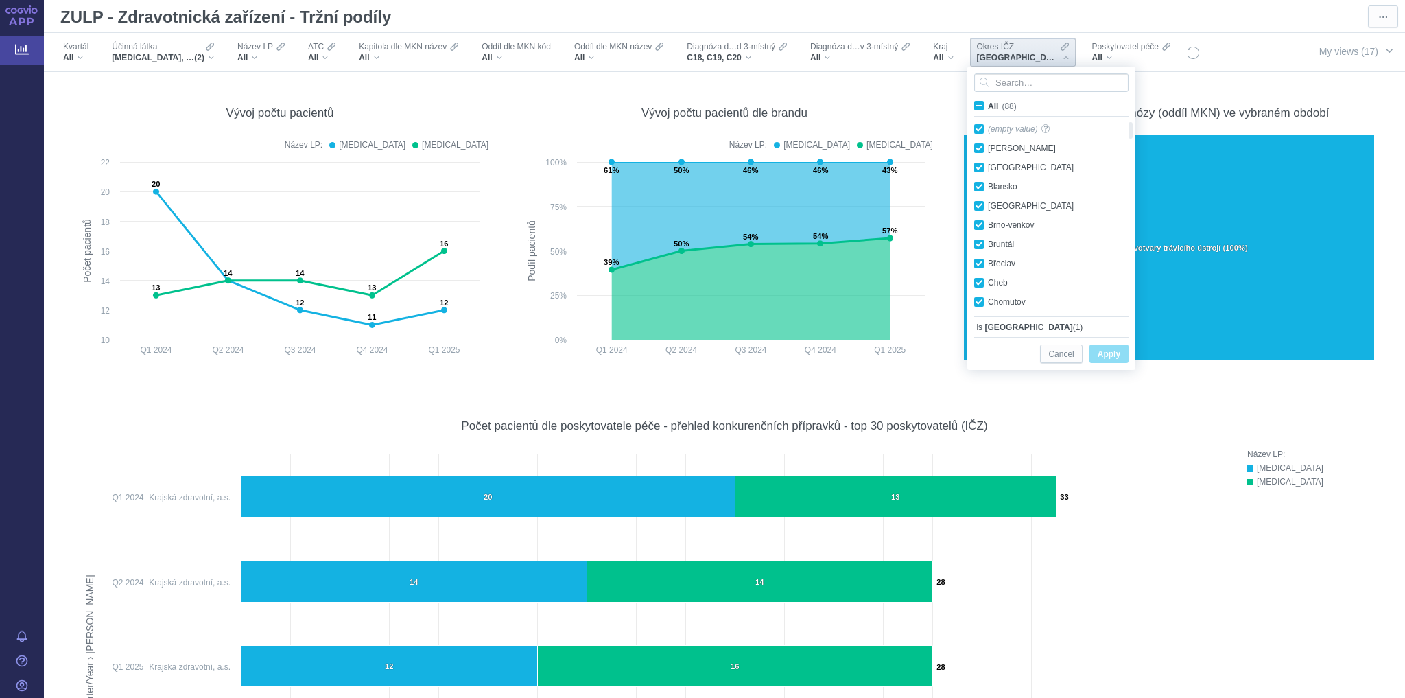
checkbox input "true"
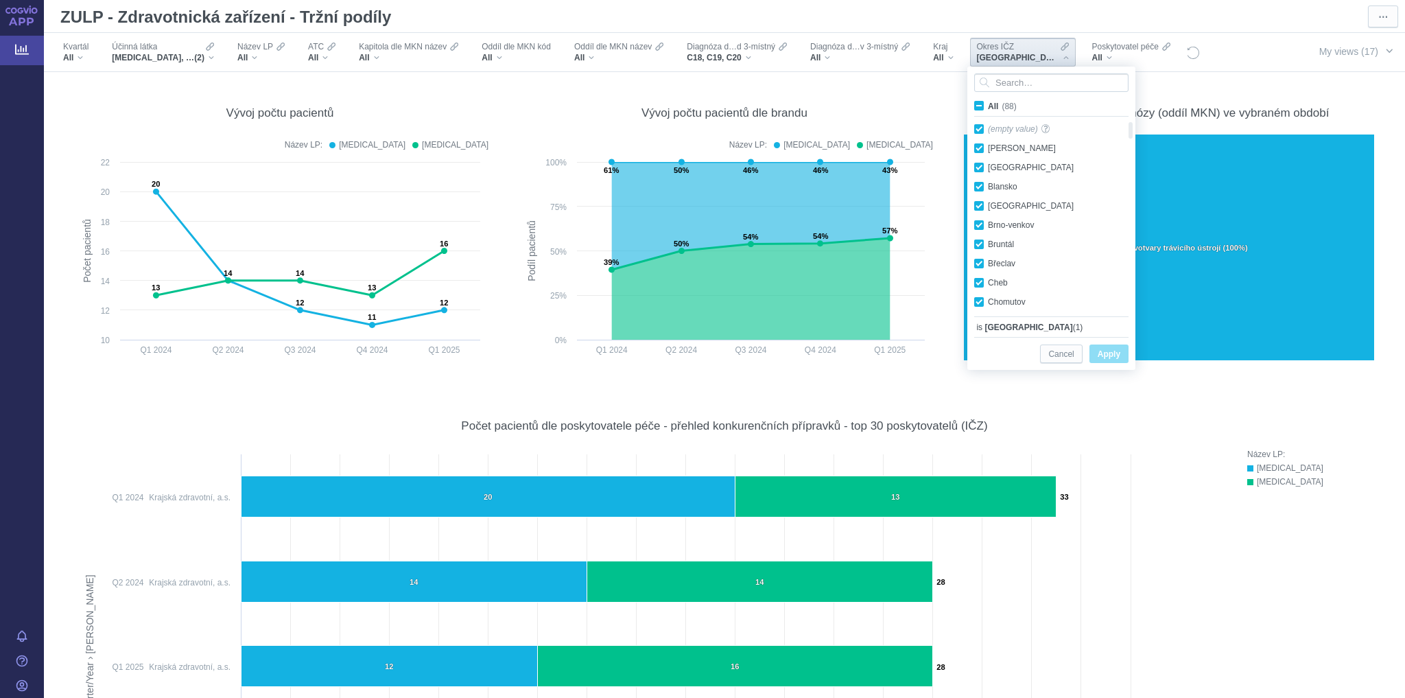
checkbox input "true"
click at [988, 103] on span "All (88)" at bounding box center [1002, 107] width 29 height 10
click at [988, 103] on input "All (88)" at bounding box center [992, 103] width 9 height 9
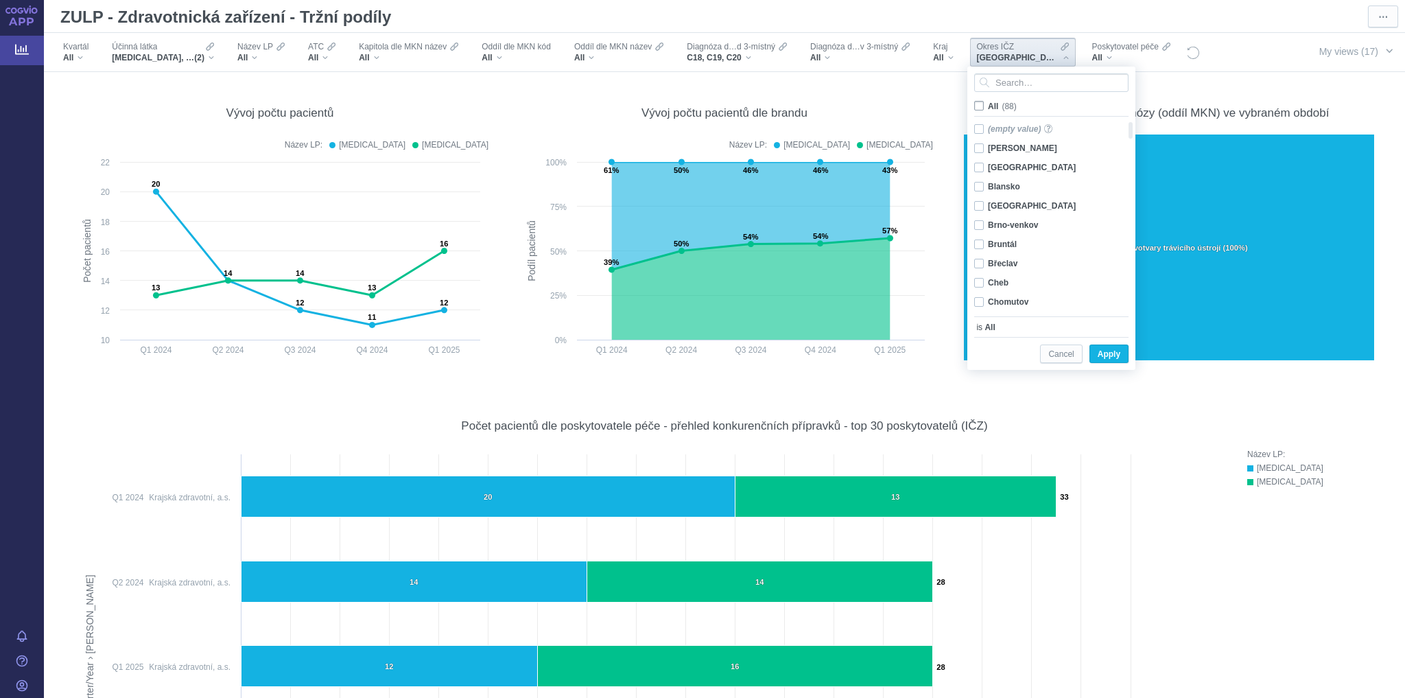
checkbox input "false"
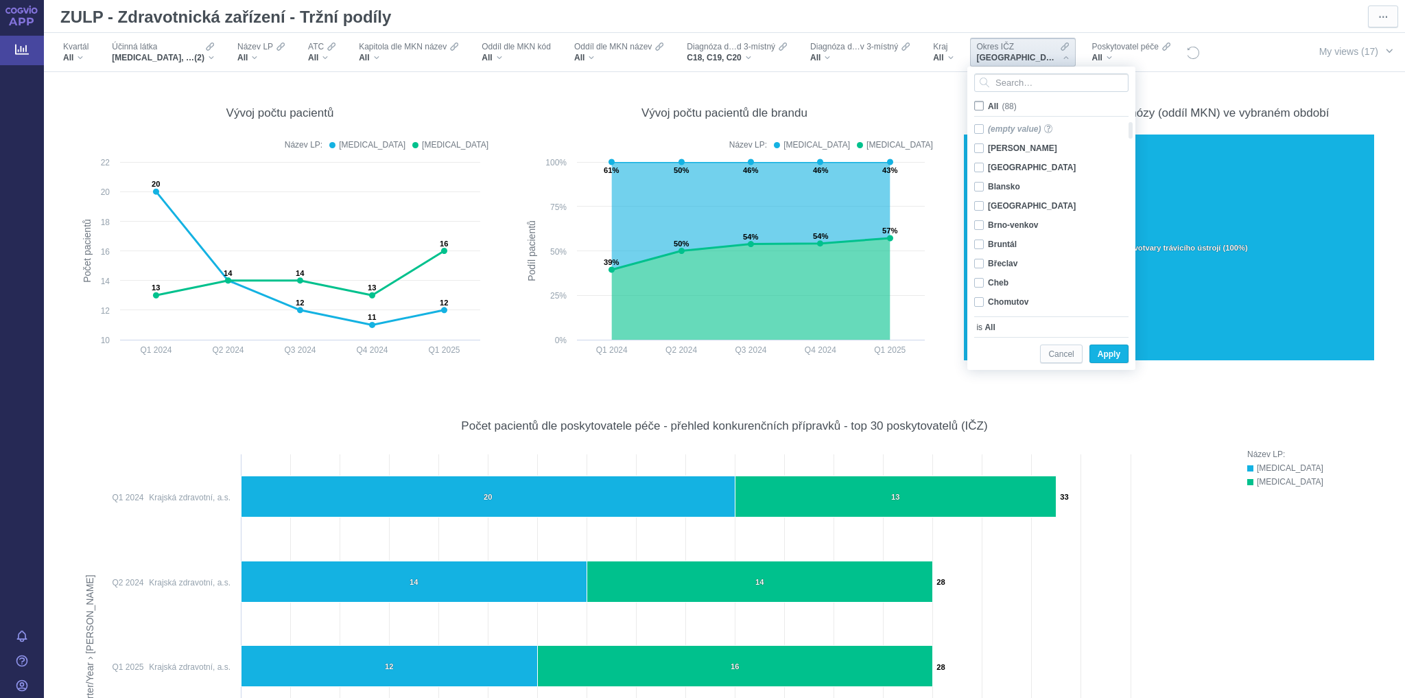
checkbox input "false"
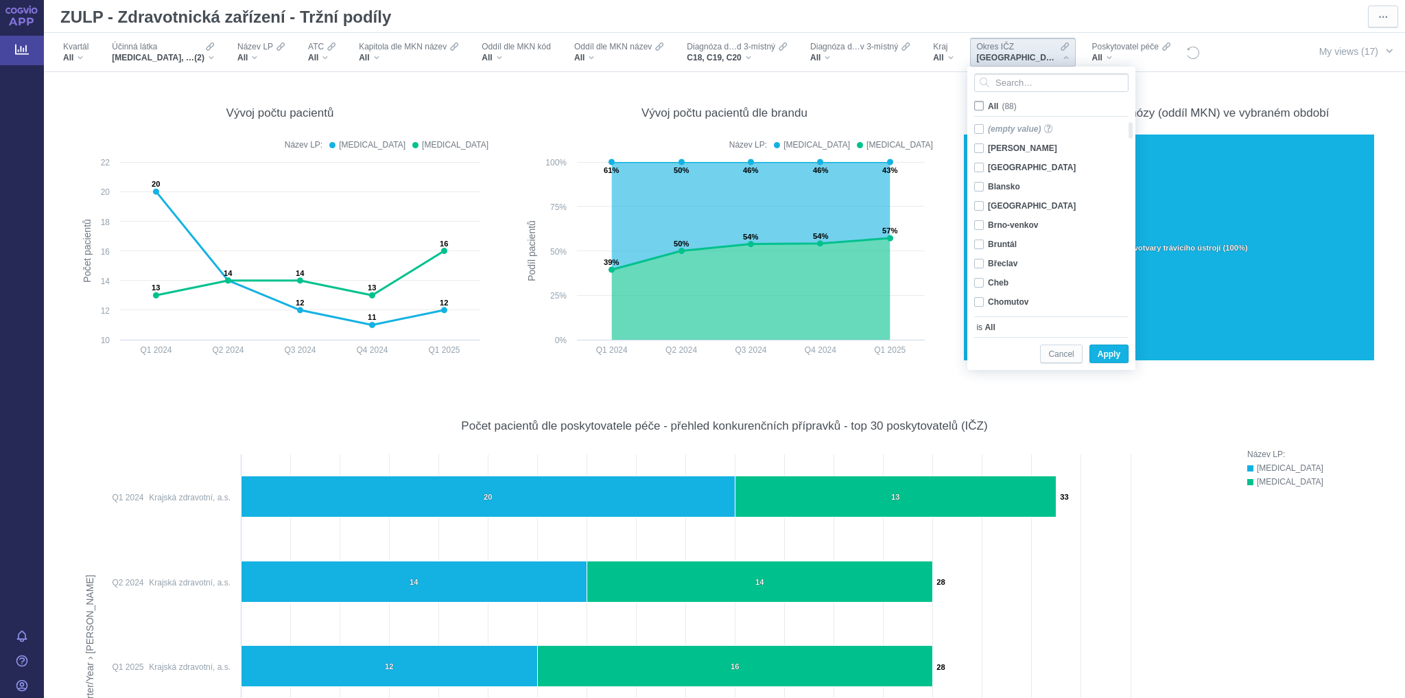
checkbox input "false"
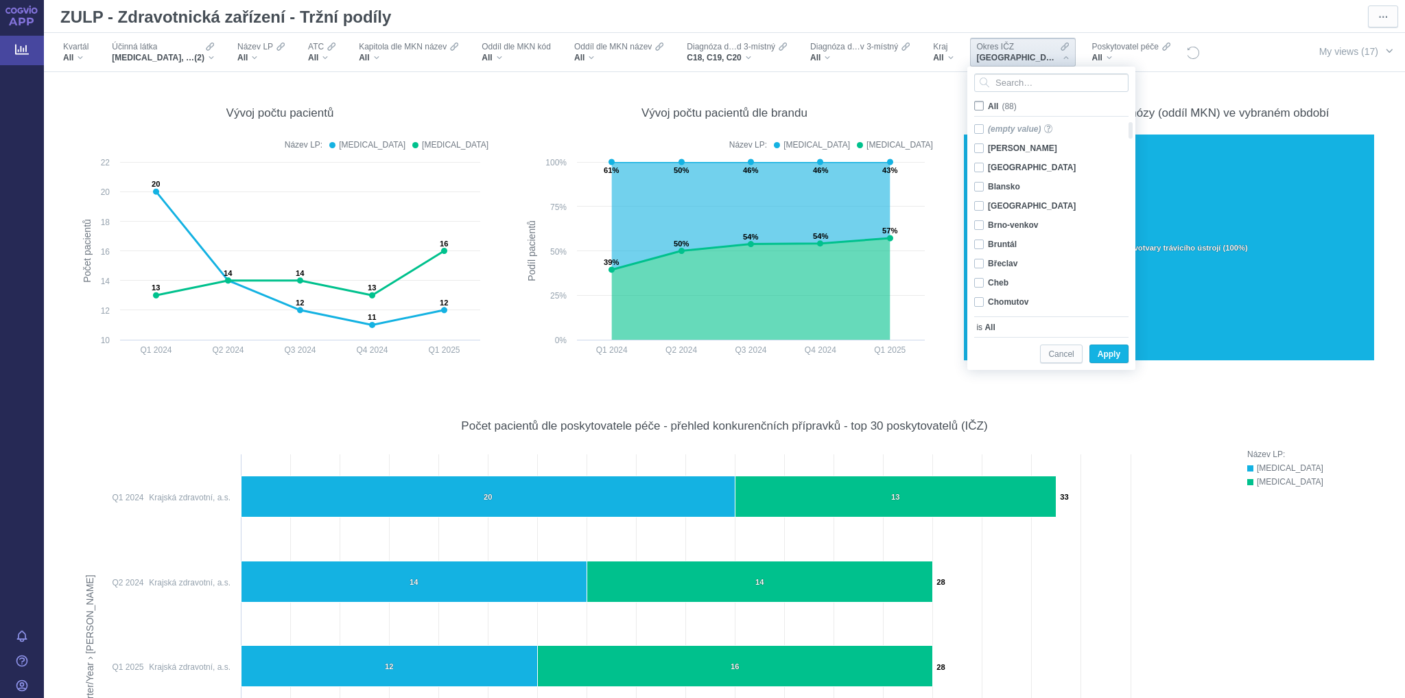
checkbox input "false"
click at [1000, 163] on div "Praha 5 Only" at bounding box center [1046, 159] width 158 height 19
checkbox input "true"
click at [1108, 351] on span "Apply" at bounding box center [1109, 354] width 23 height 17
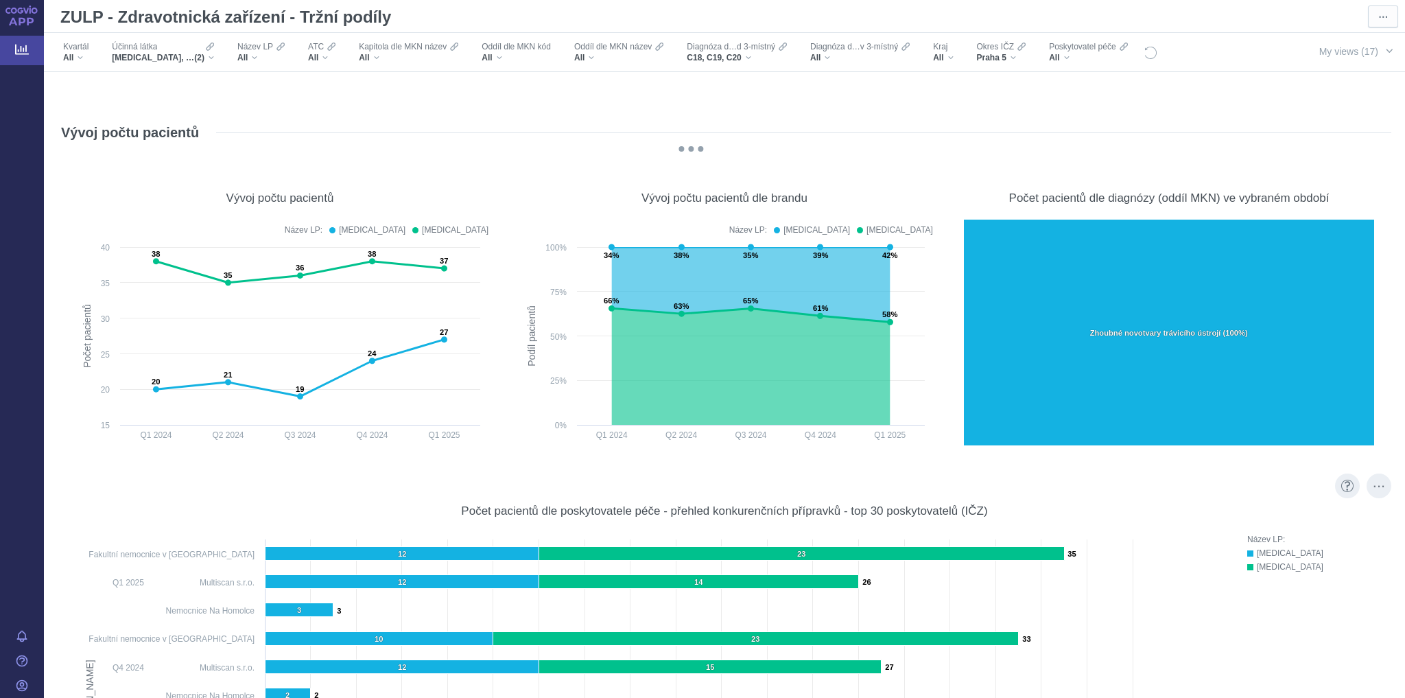
scroll to position [5776, 0]
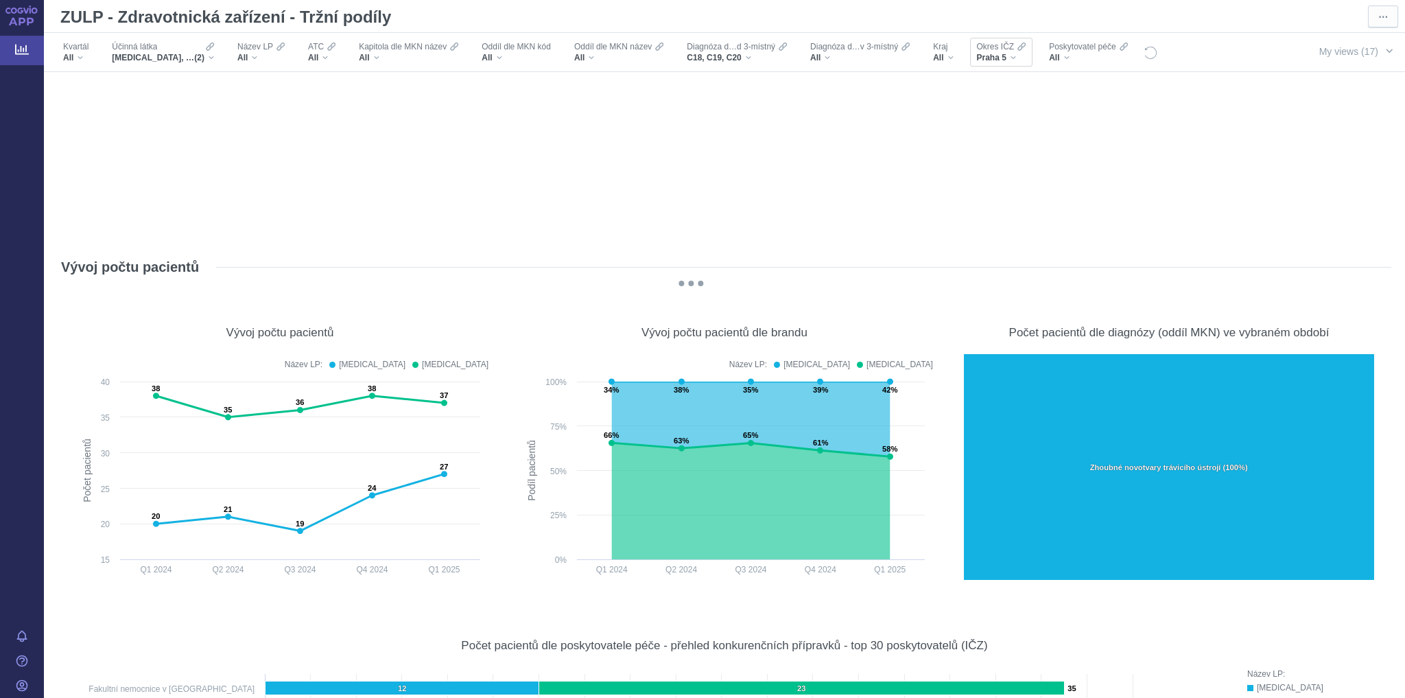
click at [1010, 55] on div "Praha 5" at bounding box center [1001, 57] width 49 height 11
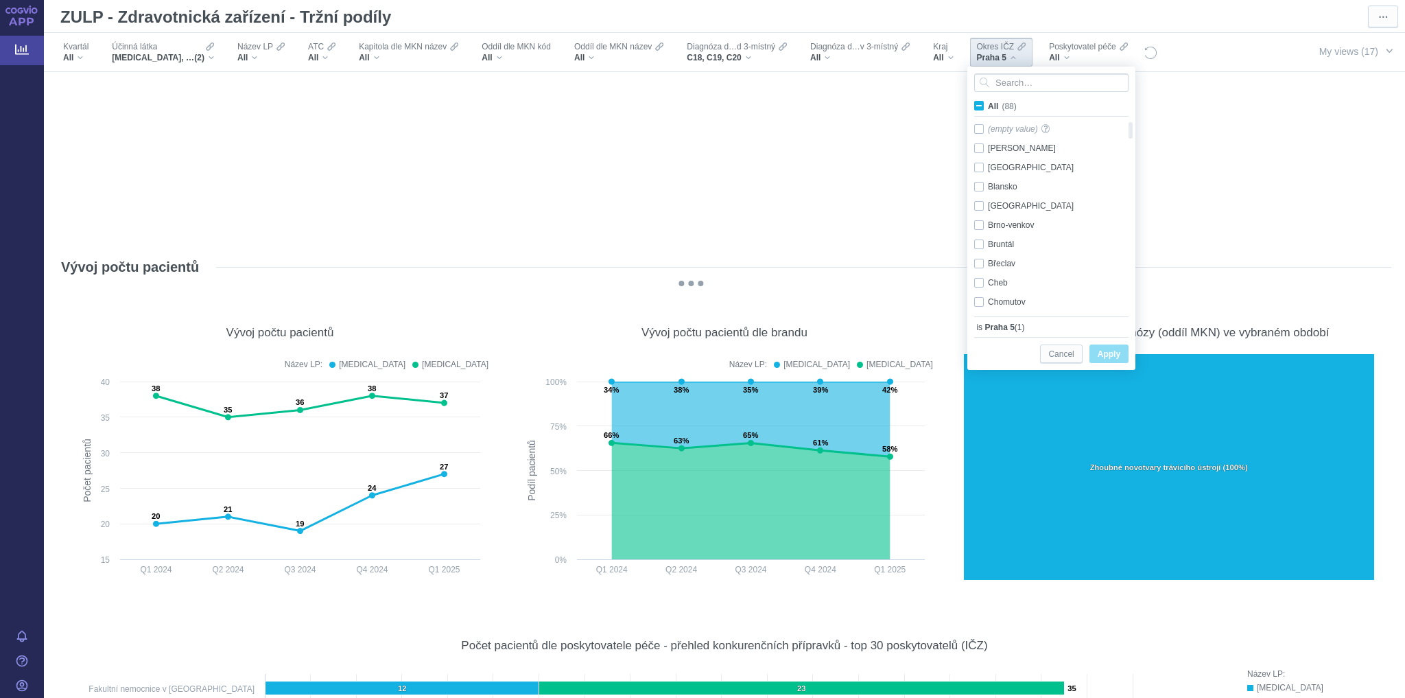
click at [988, 104] on span "All (88)" at bounding box center [1002, 107] width 29 height 10
click at [988, 104] on input "All (88)" at bounding box center [992, 103] width 9 height 9
checkbox input "true"
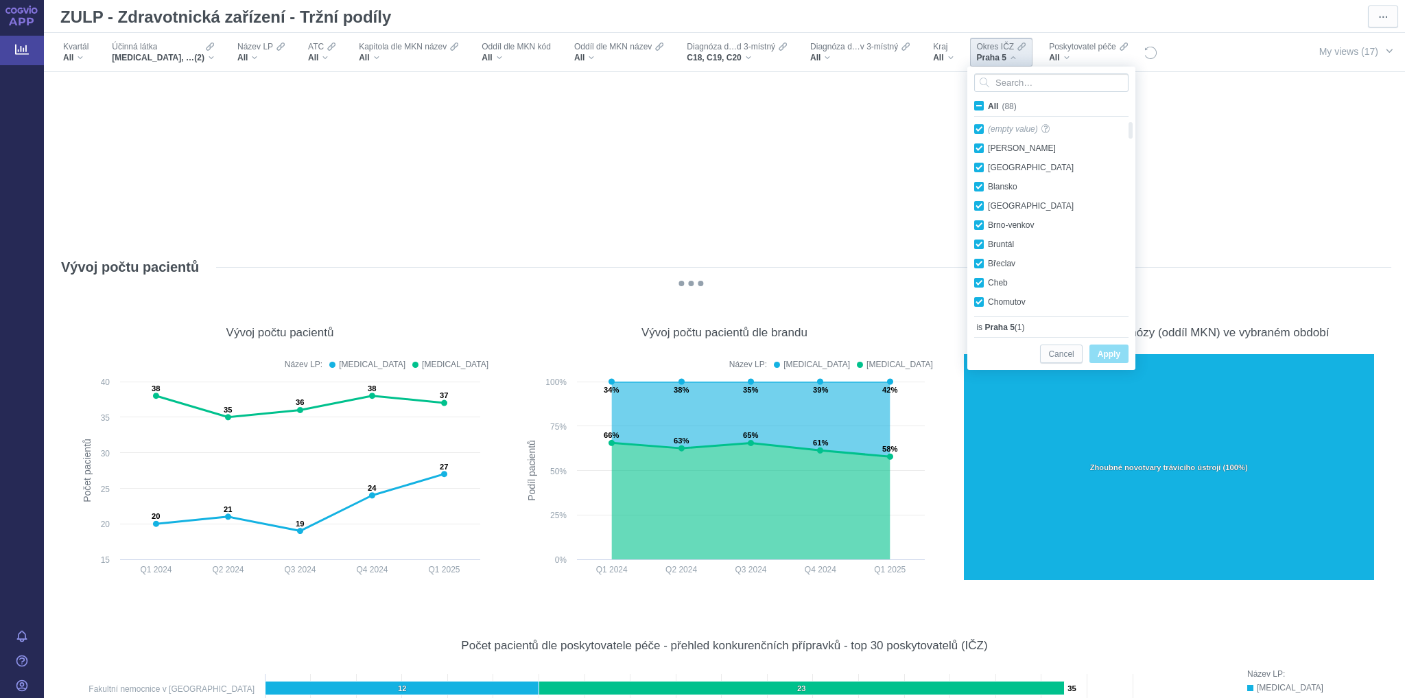
checkbox input "true"
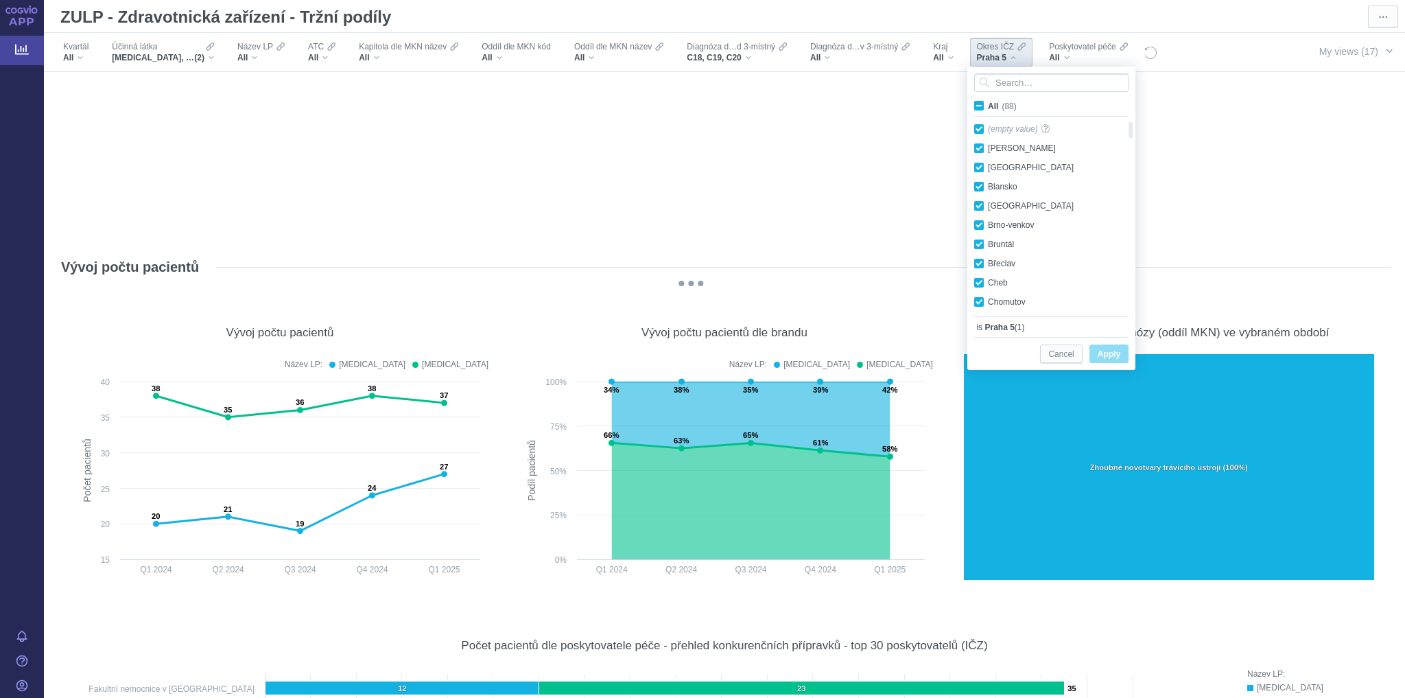
checkbox input "true"
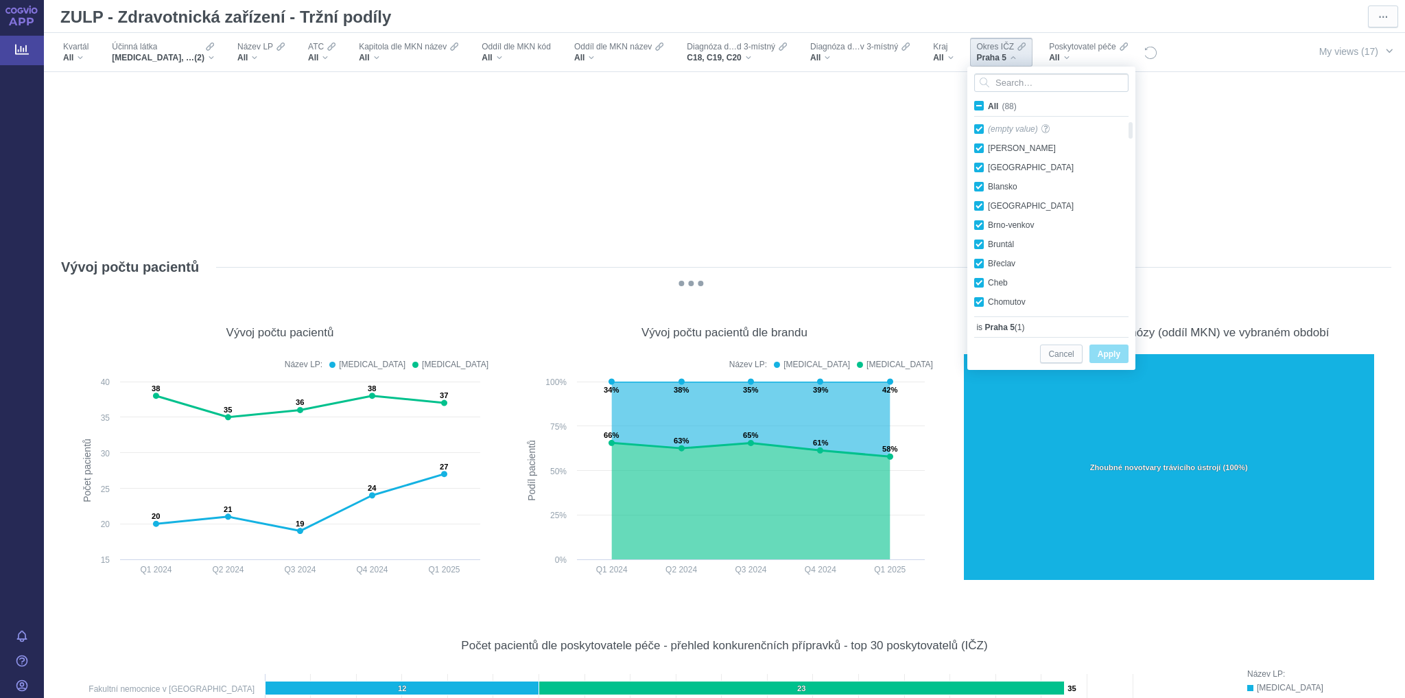
checkbox input "true"
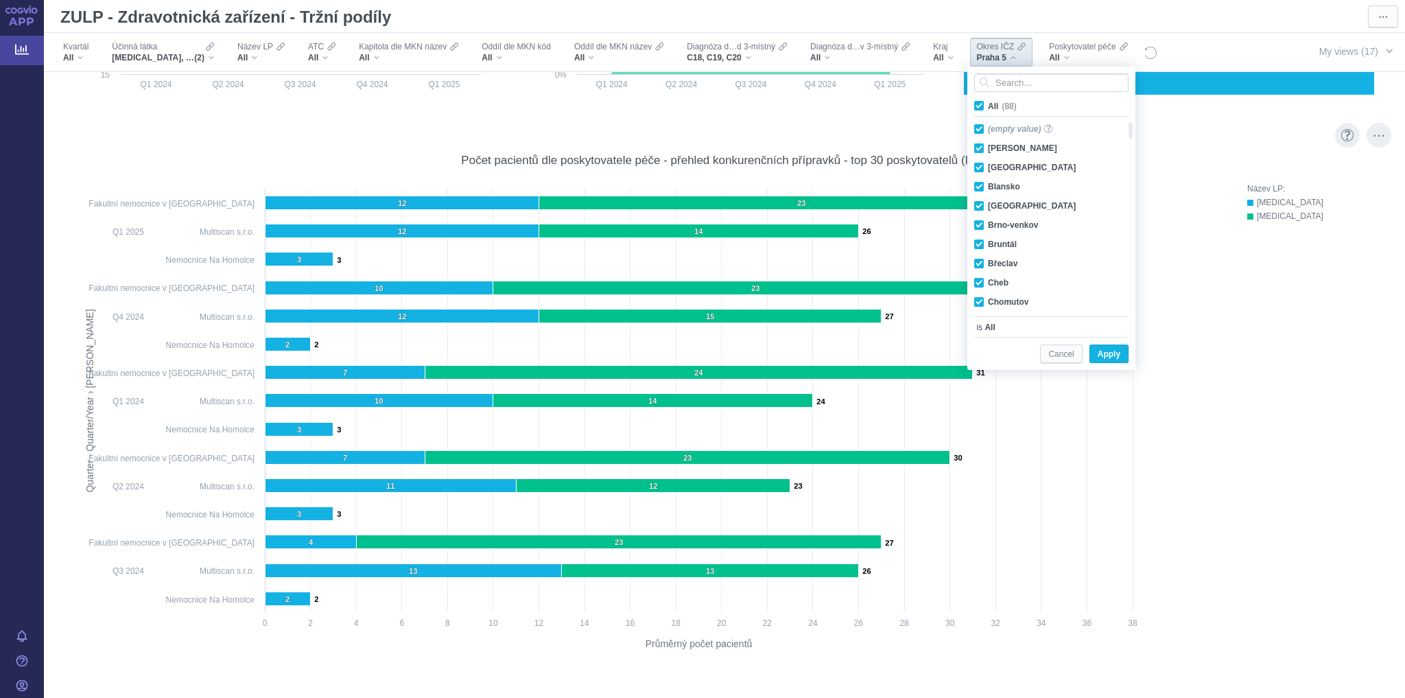
scroll to position [6270, 0]
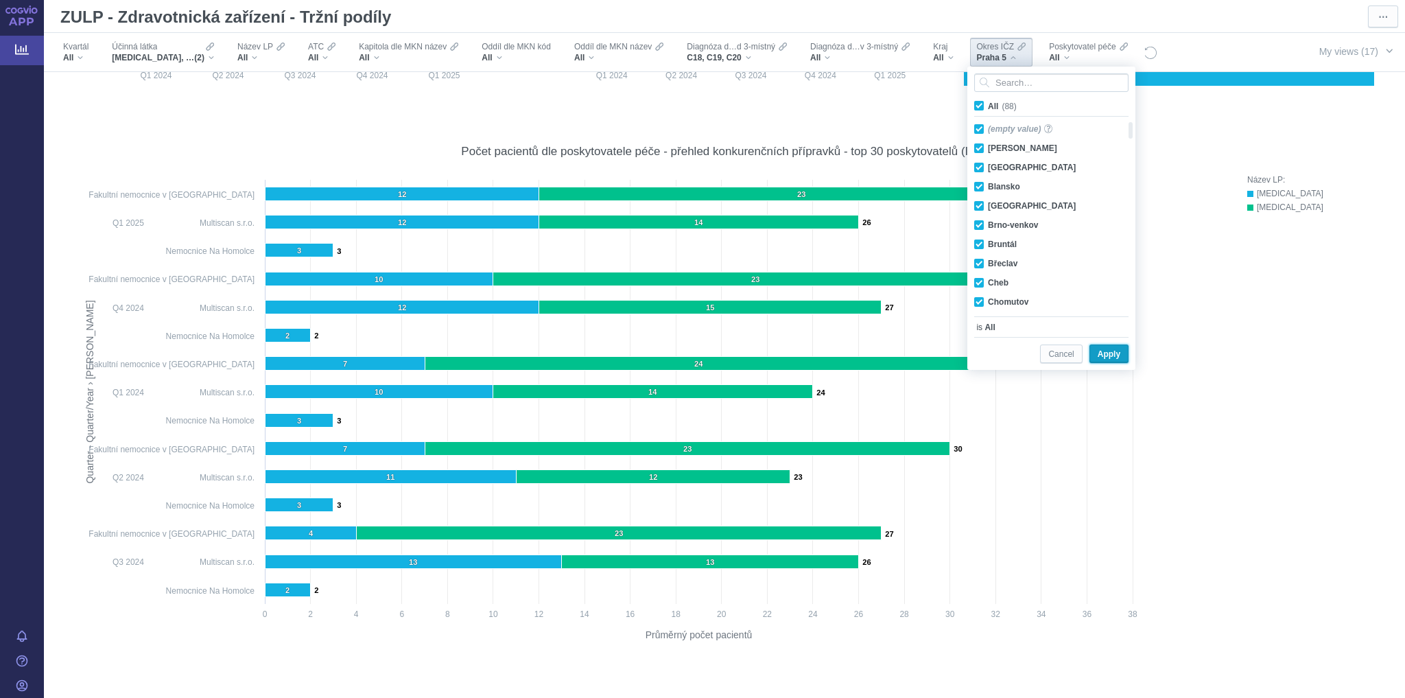
click at [1106, 354] on span "Apply" at bounding box center [1109, 354] width 23 height 17
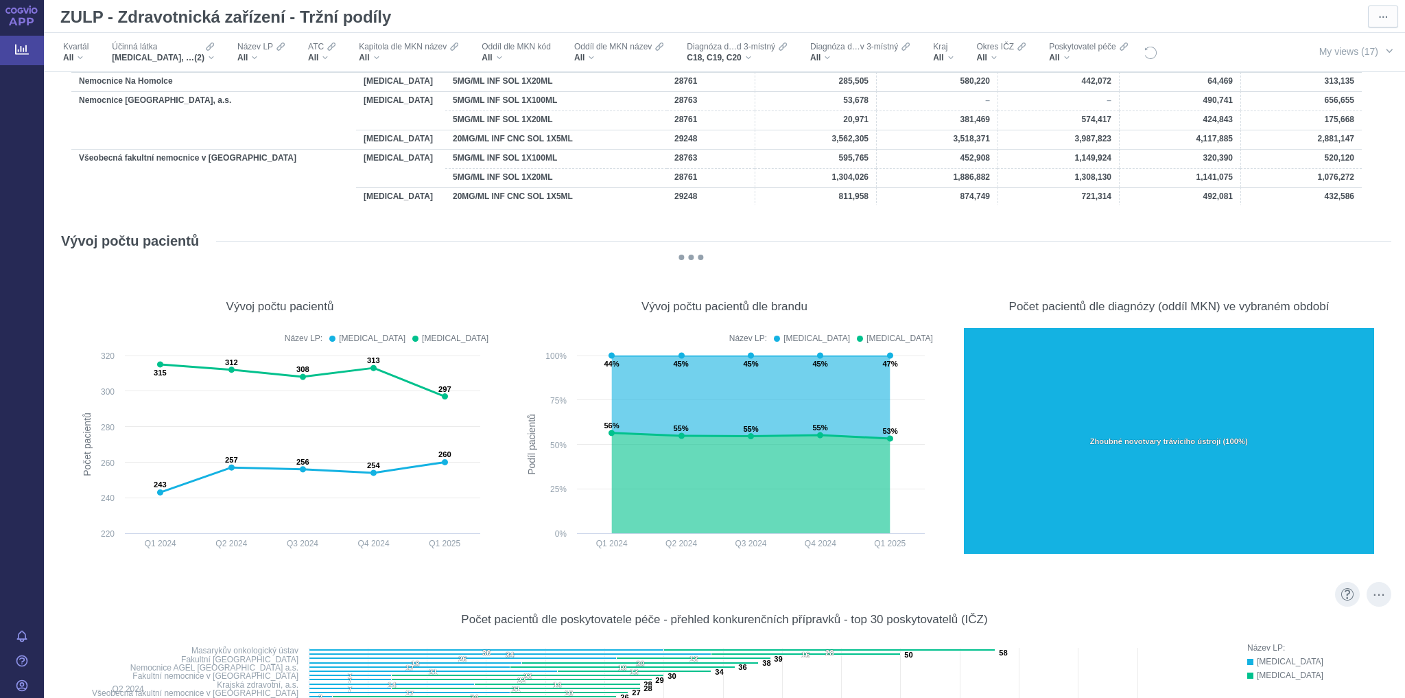
scroll to position [5801, 0]
click at [1384, 49] on span "button" at bounding box center [1389, 50] width 11 height 11
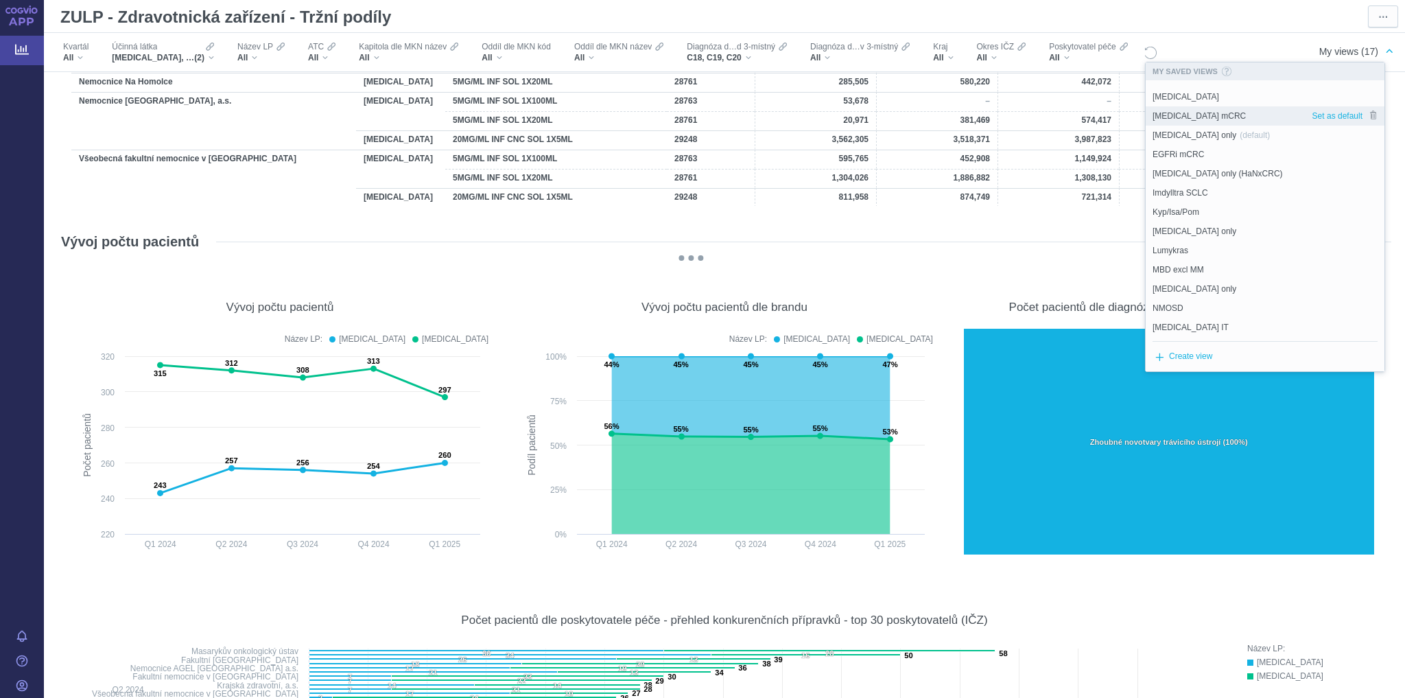
click at [1175, 116] on span "[MEDICAL_DATA] mCRC" at bounding box center [1199, 116] width 93 height 12
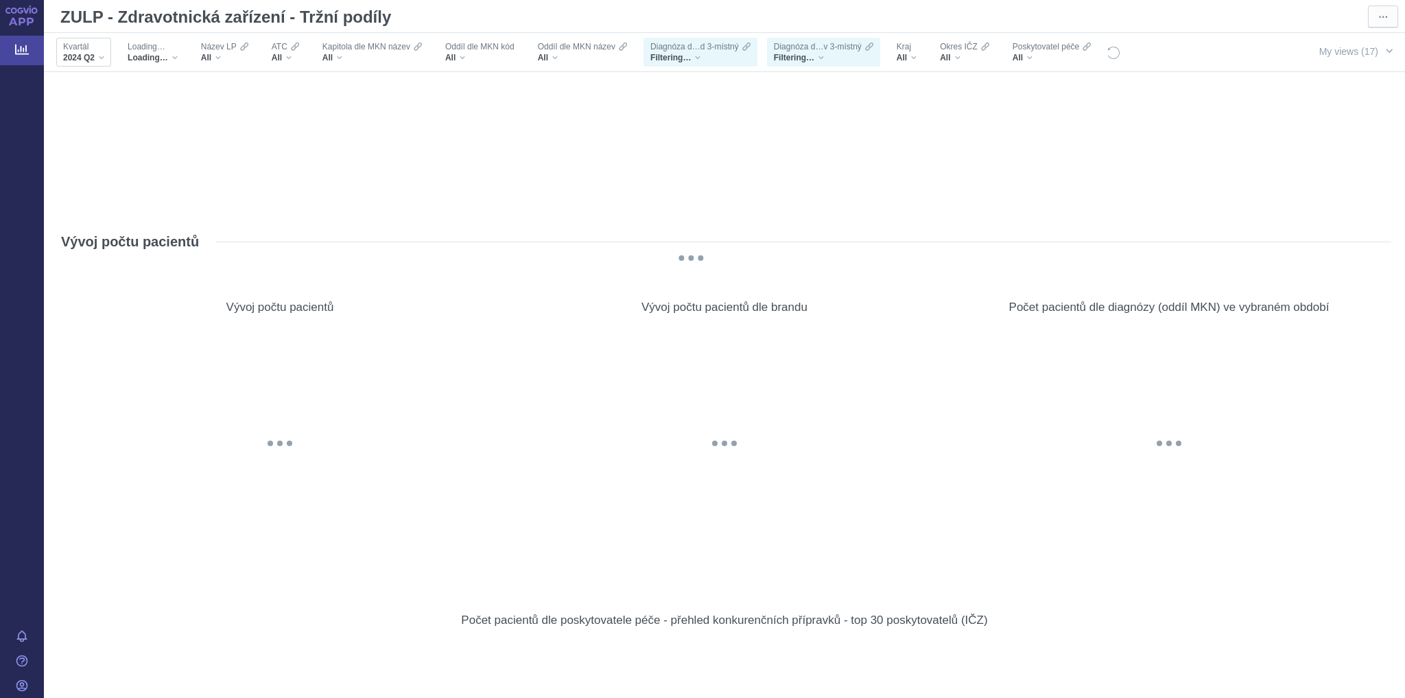
click at [104, 53] on div "2024 Q2" at bounding box center [83, 57] width 41 height 11
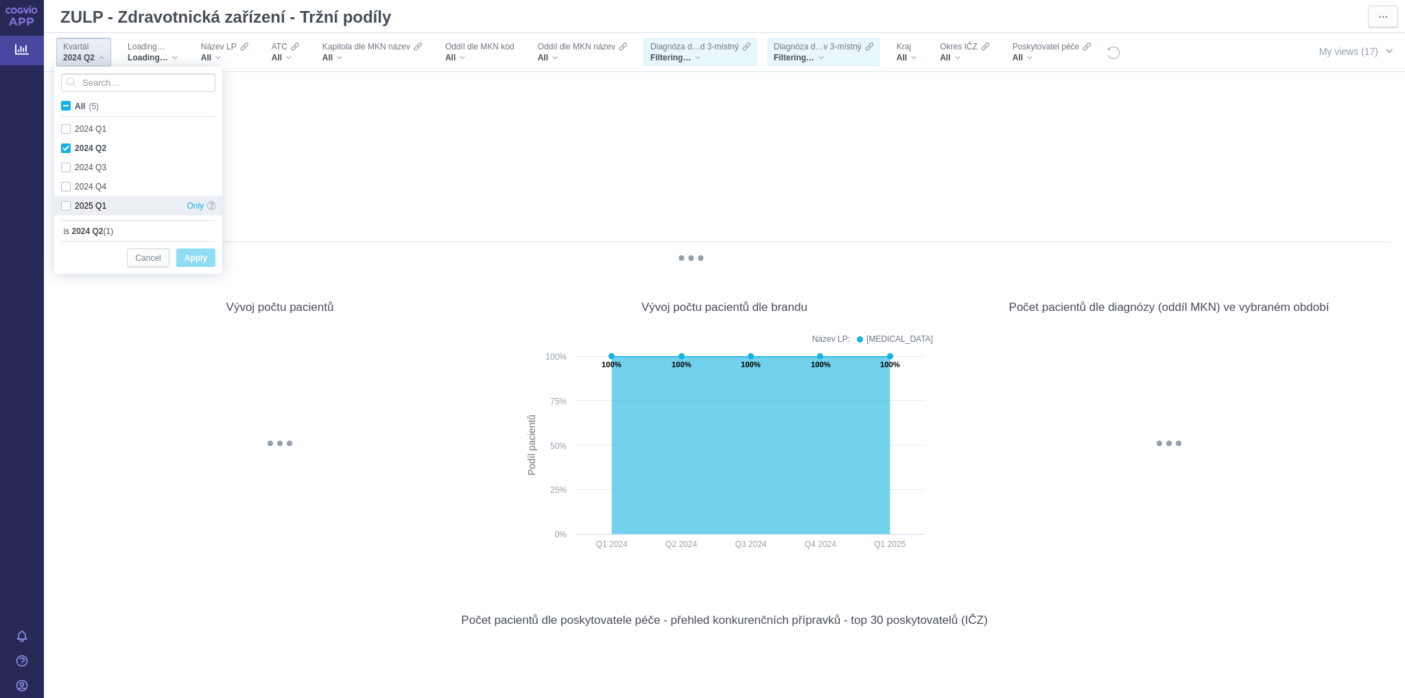
click at [67, 206] on div "2025 Q1 Only" at bounding box center [138, 205] width 168 height 19
checkbox input "true"
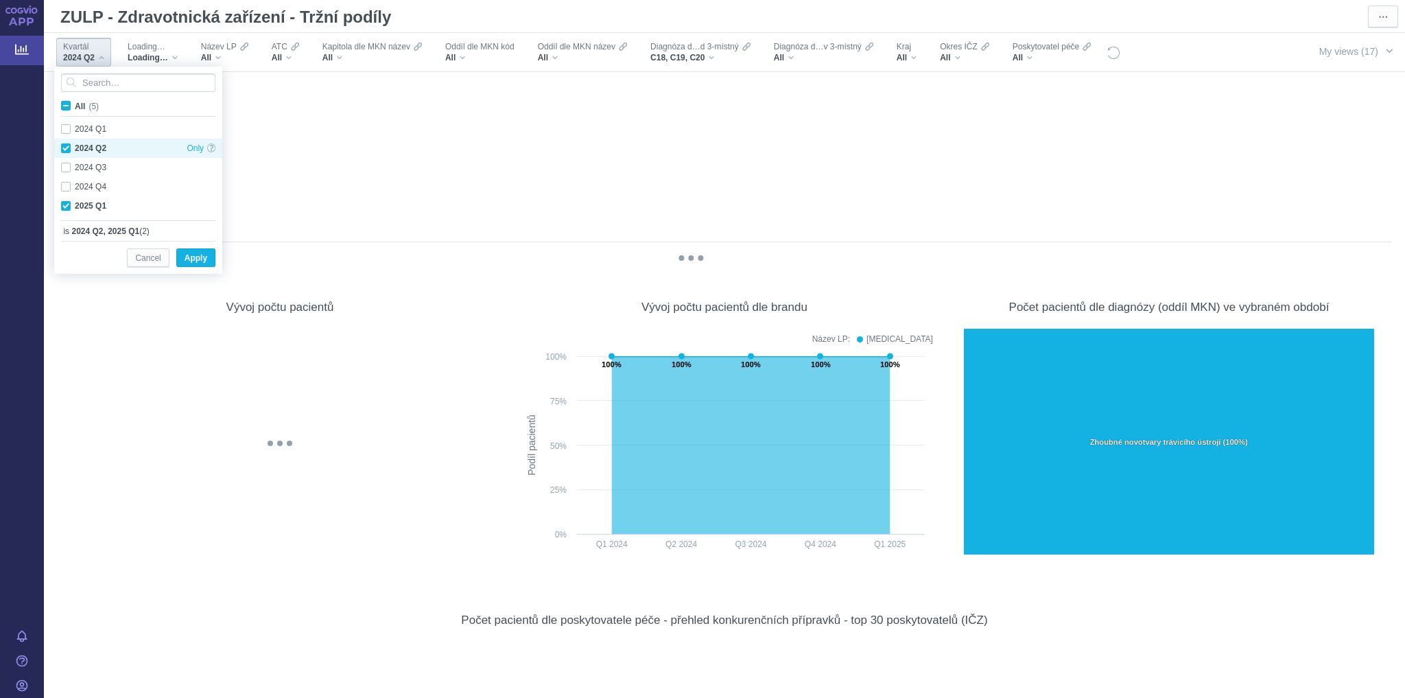
click at [68, 147] on div "2024 Q2 Only" at bounding box center [138, 148] width 168 height 19
checkbox input "false"
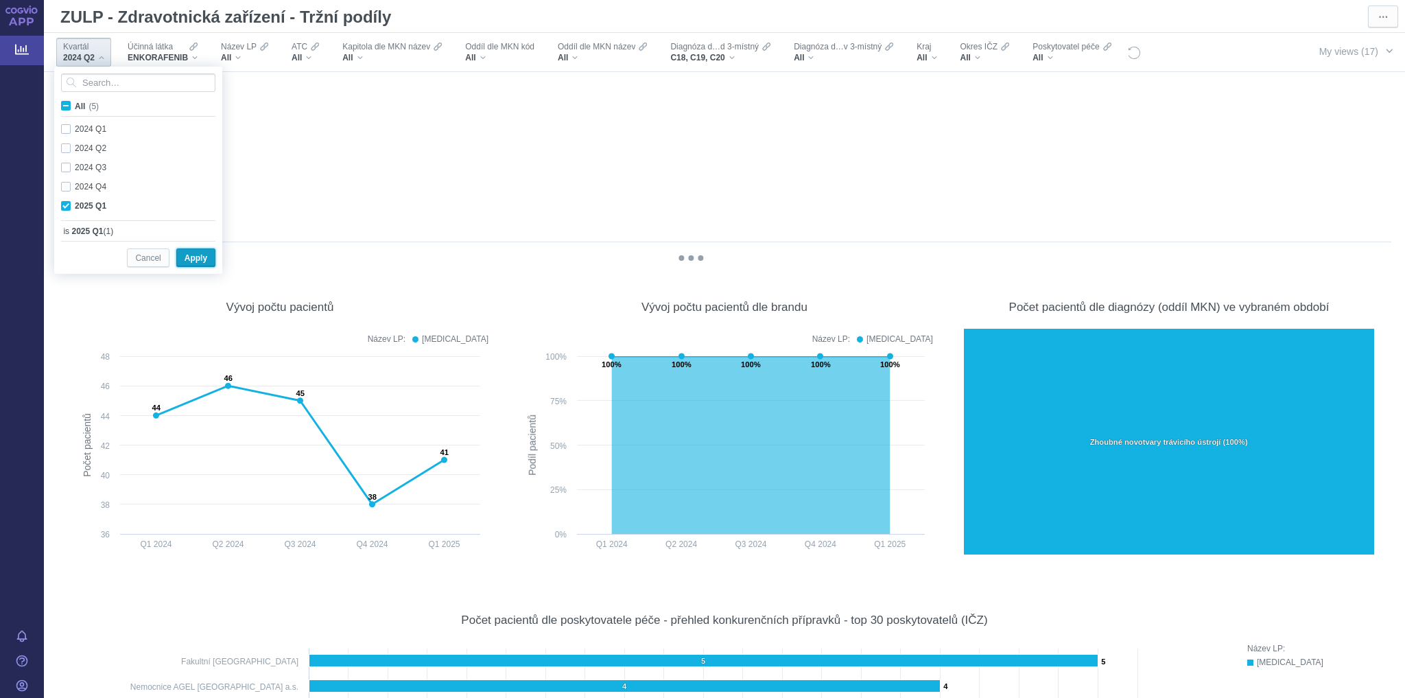
click at [185, 254] on span "Apply" at bounding box center [196, 258] width 23 height 17
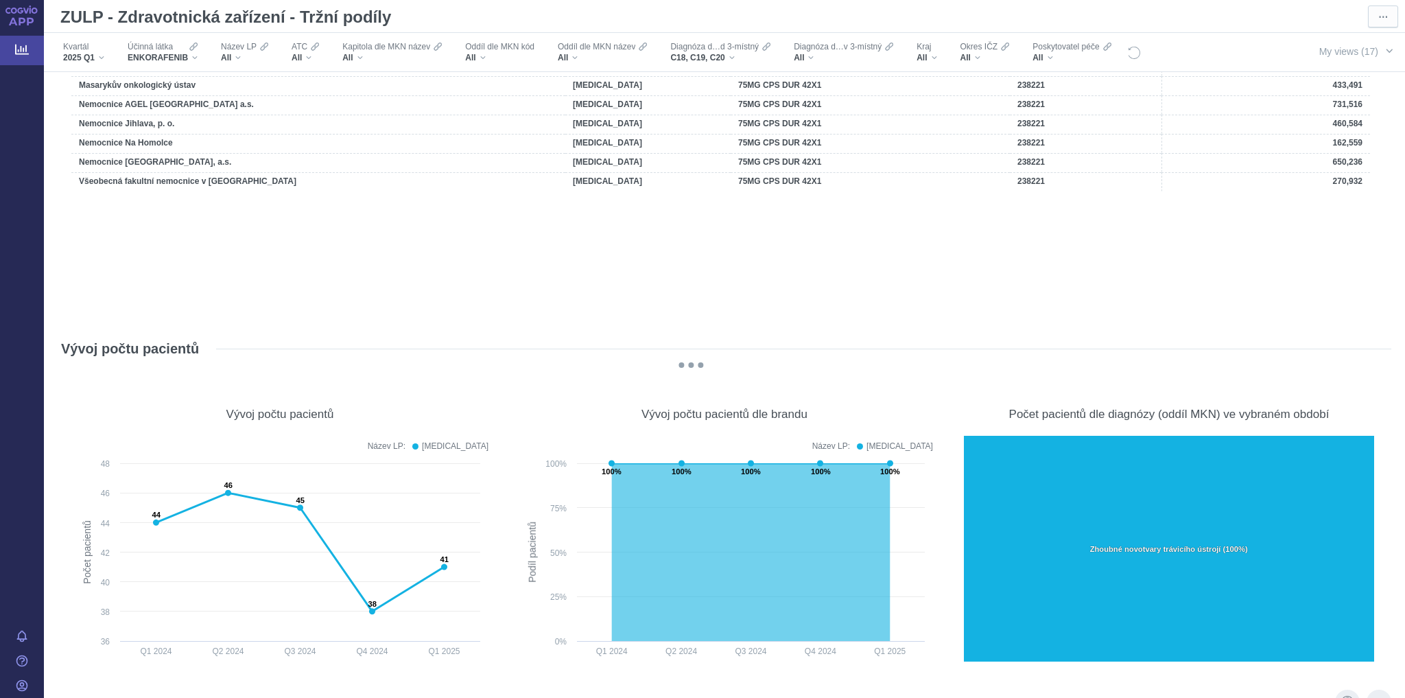
scroll to position [5692, 0]
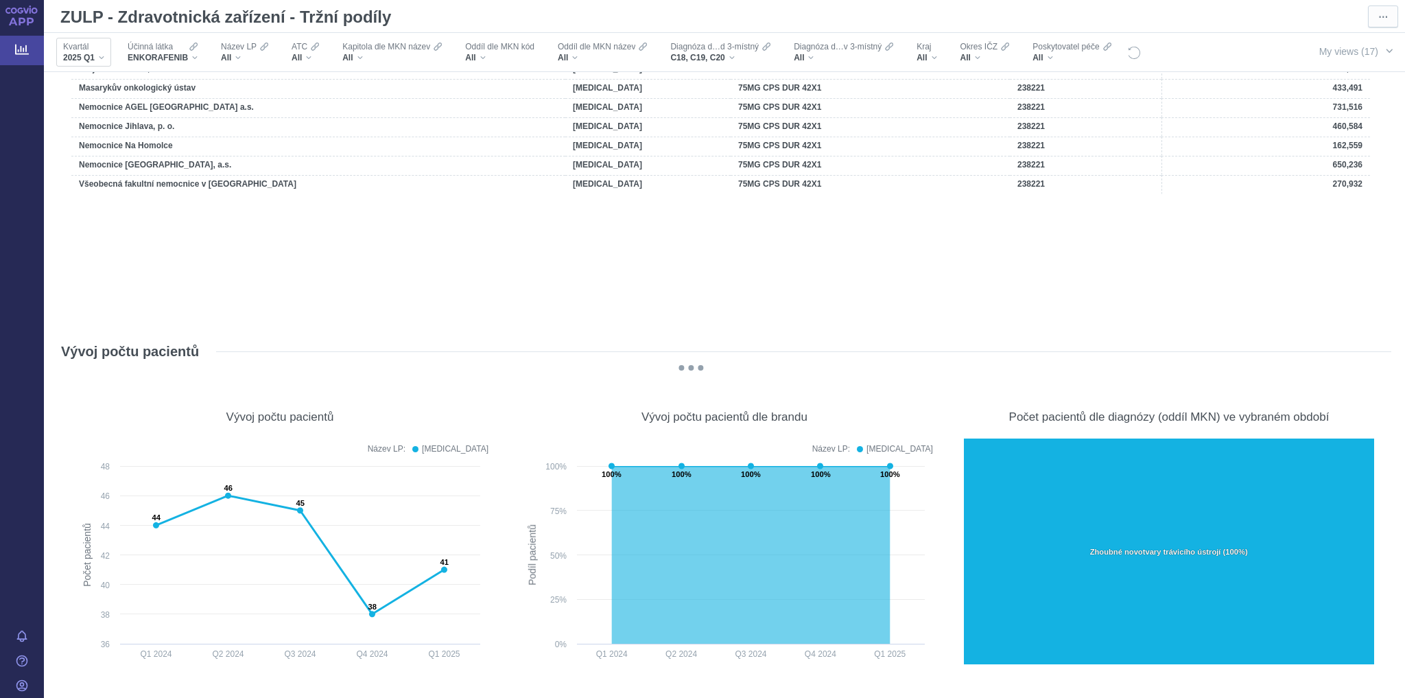
click at [99, 49] on div "Kvartál" at bounding box center [83, 46] width 41 height 11
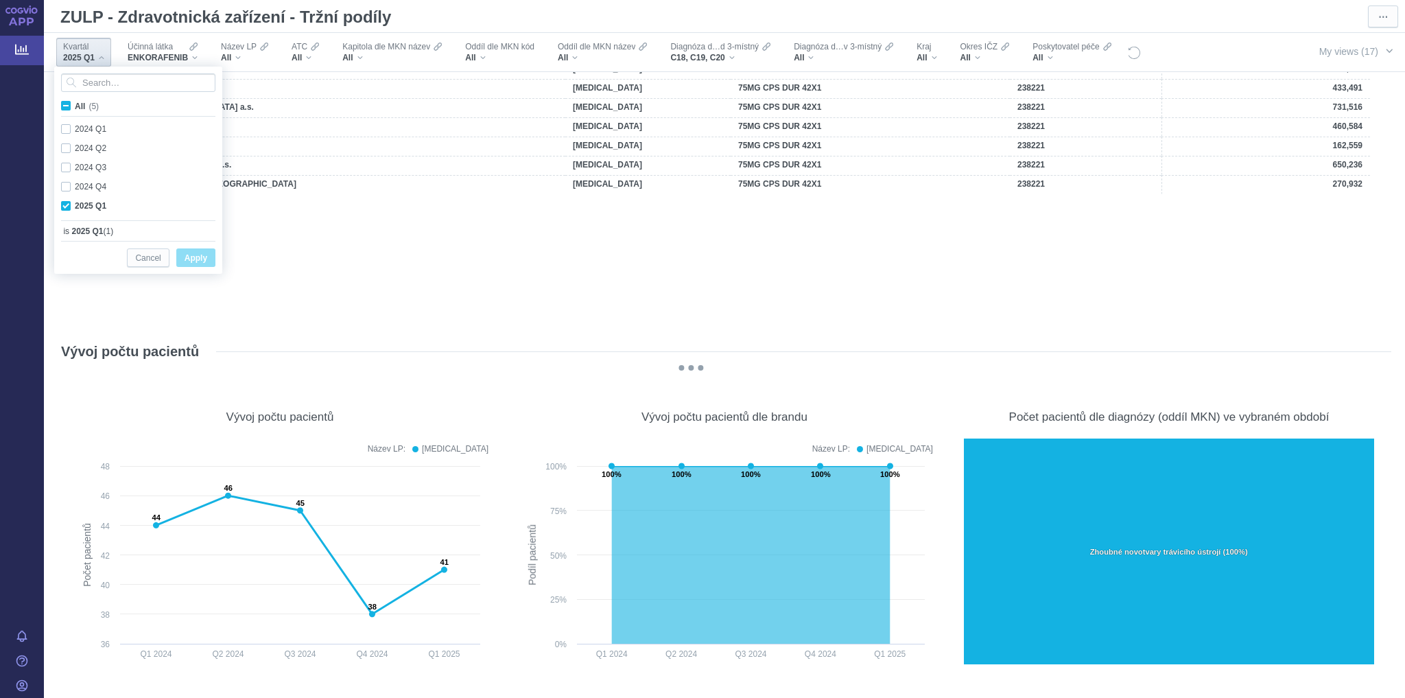
click at [75, 103] on span "All (5)" at bounding box center [87, 107] width 24 height 10
click at [75, 103] on input "All (5)" at bounding box center [79, 103] width 9 height 9
checkbox input "true"
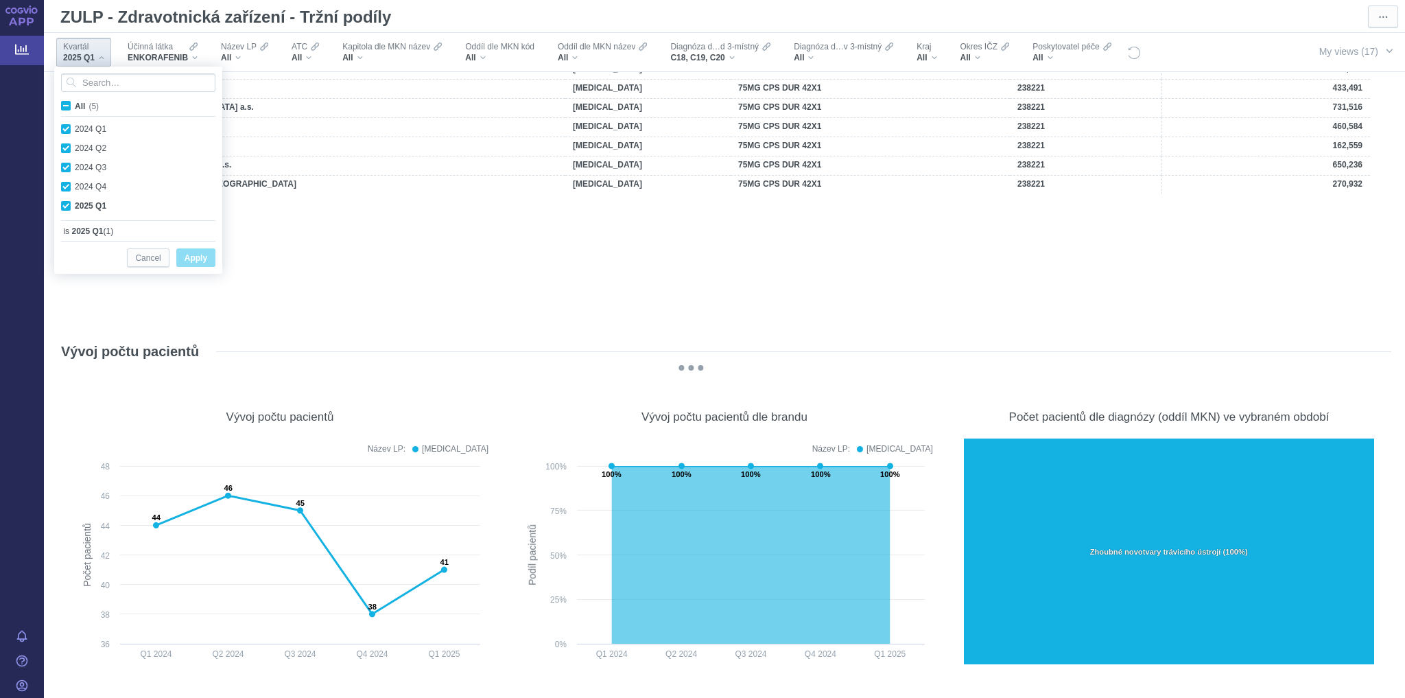
checkbox input "true"
click at [187, 250] on span "Apply" at bounding box center [196, 258] width 23 height 17
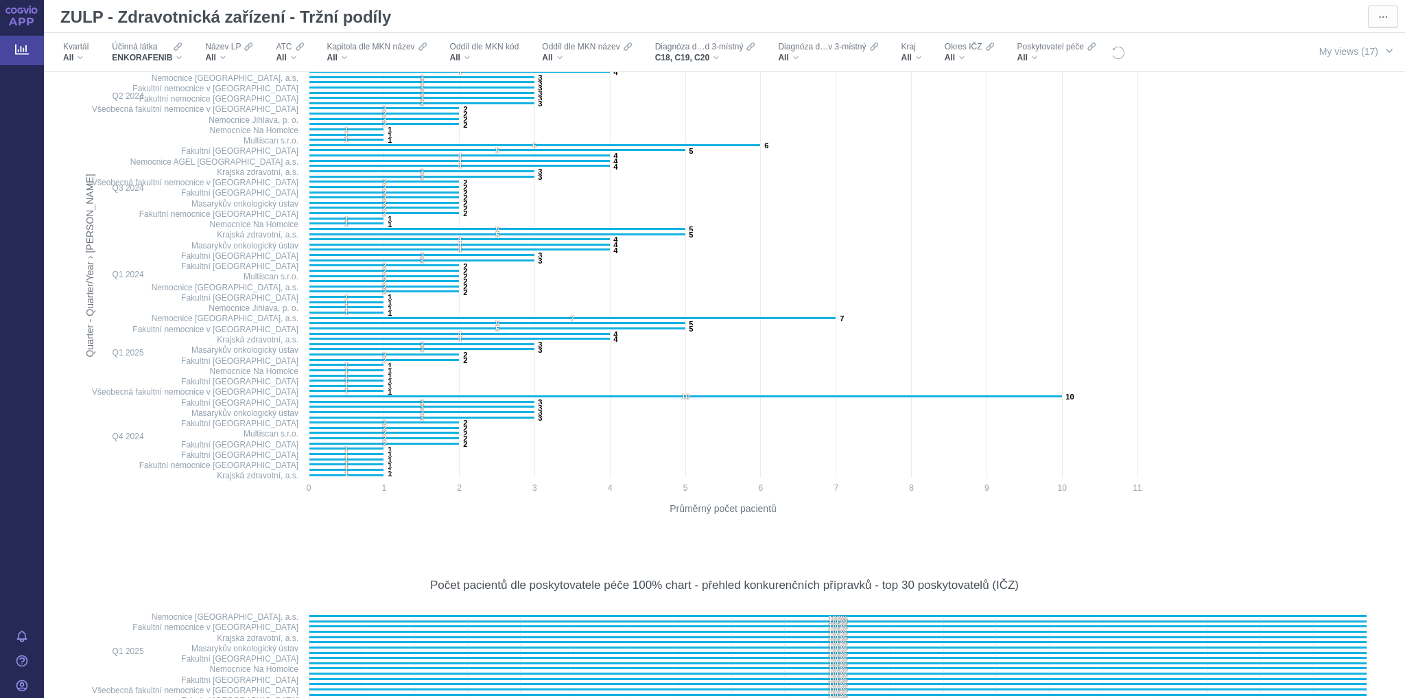
scroll to position [6377, 0]
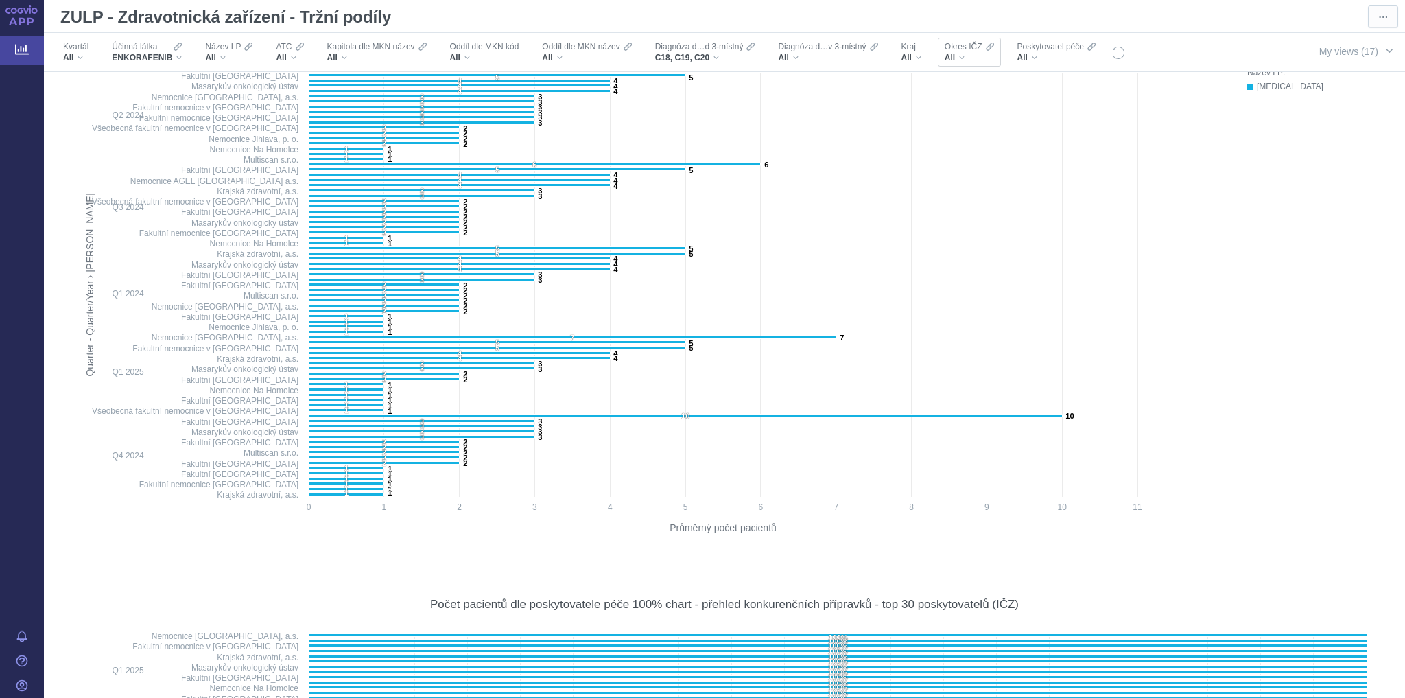
click at [957, 55] on div "All" at bounding box center [969, 57] width 49 height 11
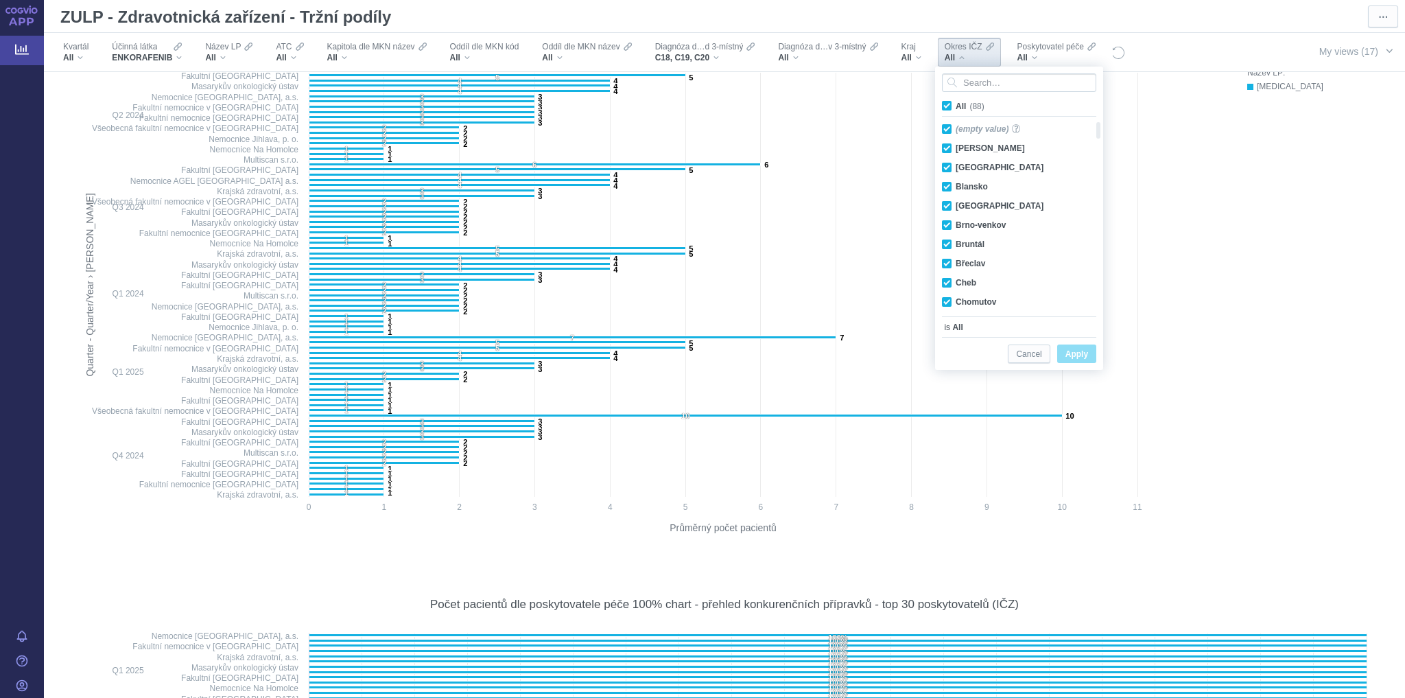
click at [956, 107] on span "All (88)" at bounding box center [970, 107] width 29 height 10
click at [956, 107] on input "All (88)" at bounding box center [960, 103] width 9 height 9
checkbox input "false"
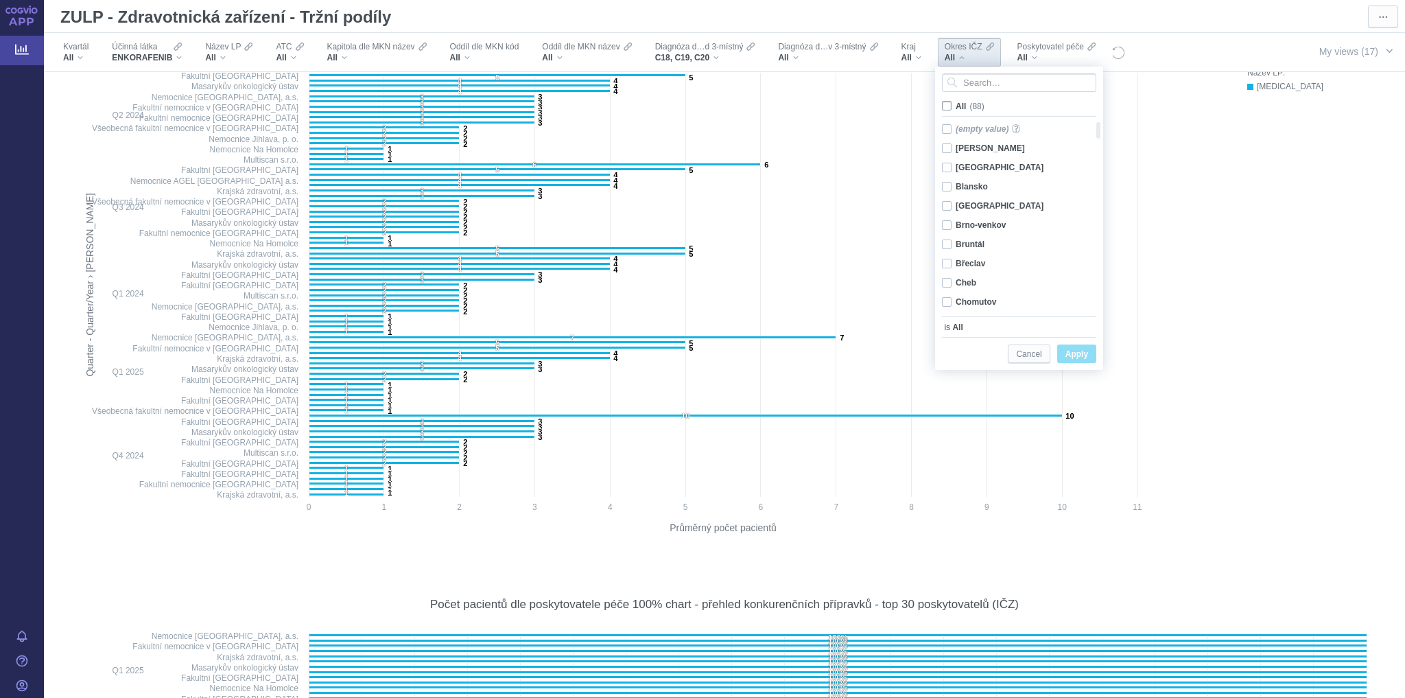
checkbox input "false"
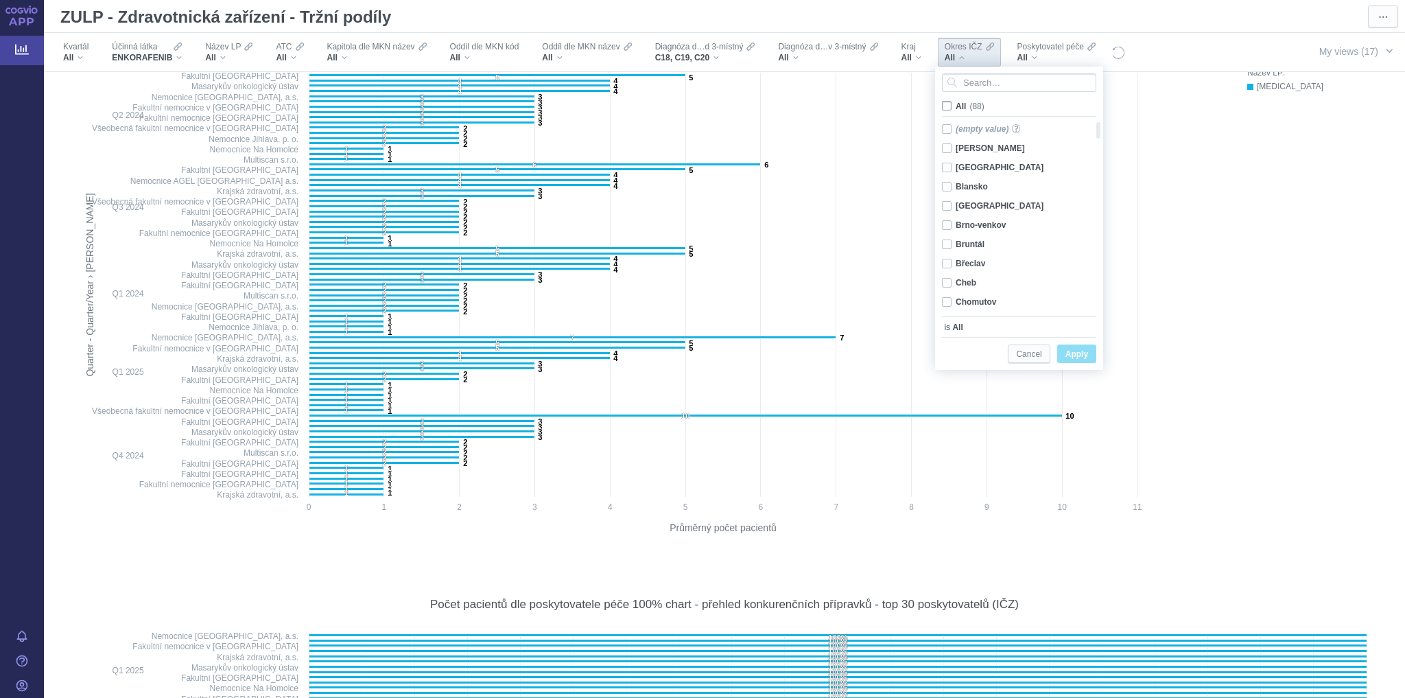
checkbox input "false"
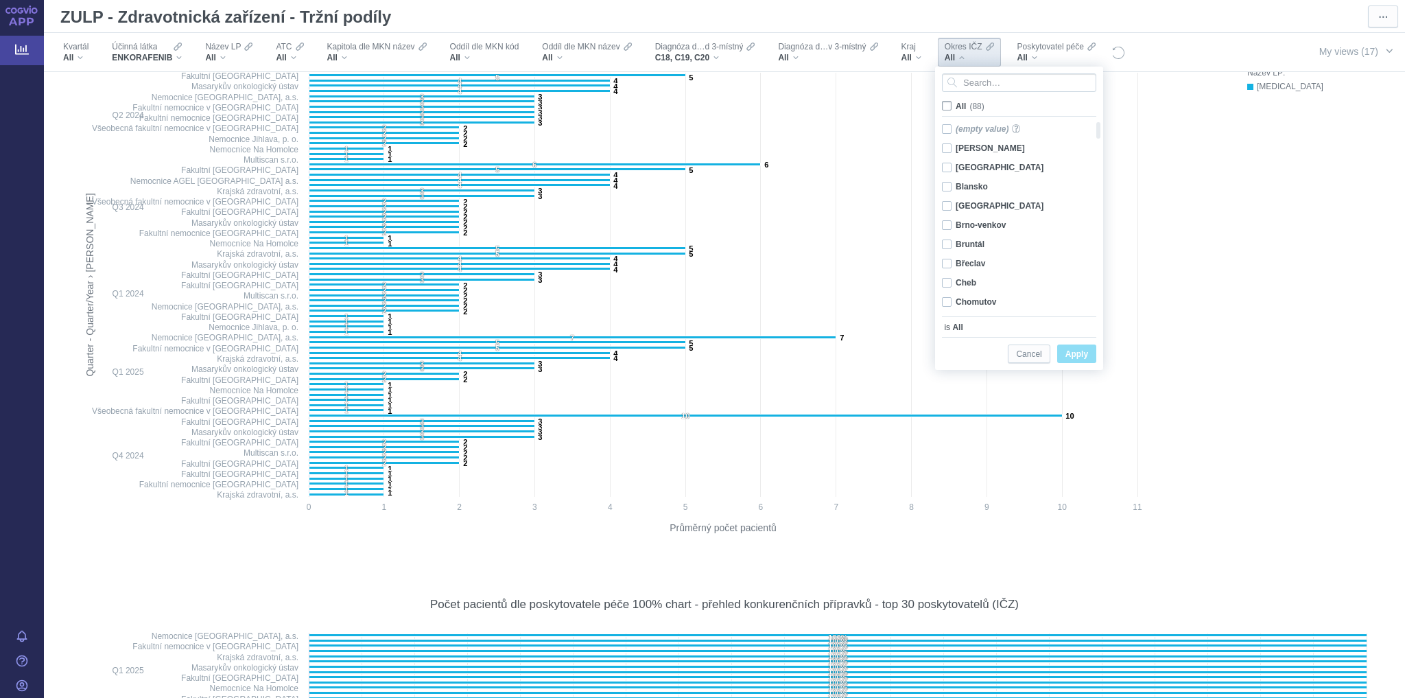
checkbox input "false"
click at [944, 299] on div "[GEOGRAPHIC_DATA] Only" at bounding box center [1014, 301] width 158 height 19
checkbox input "true"
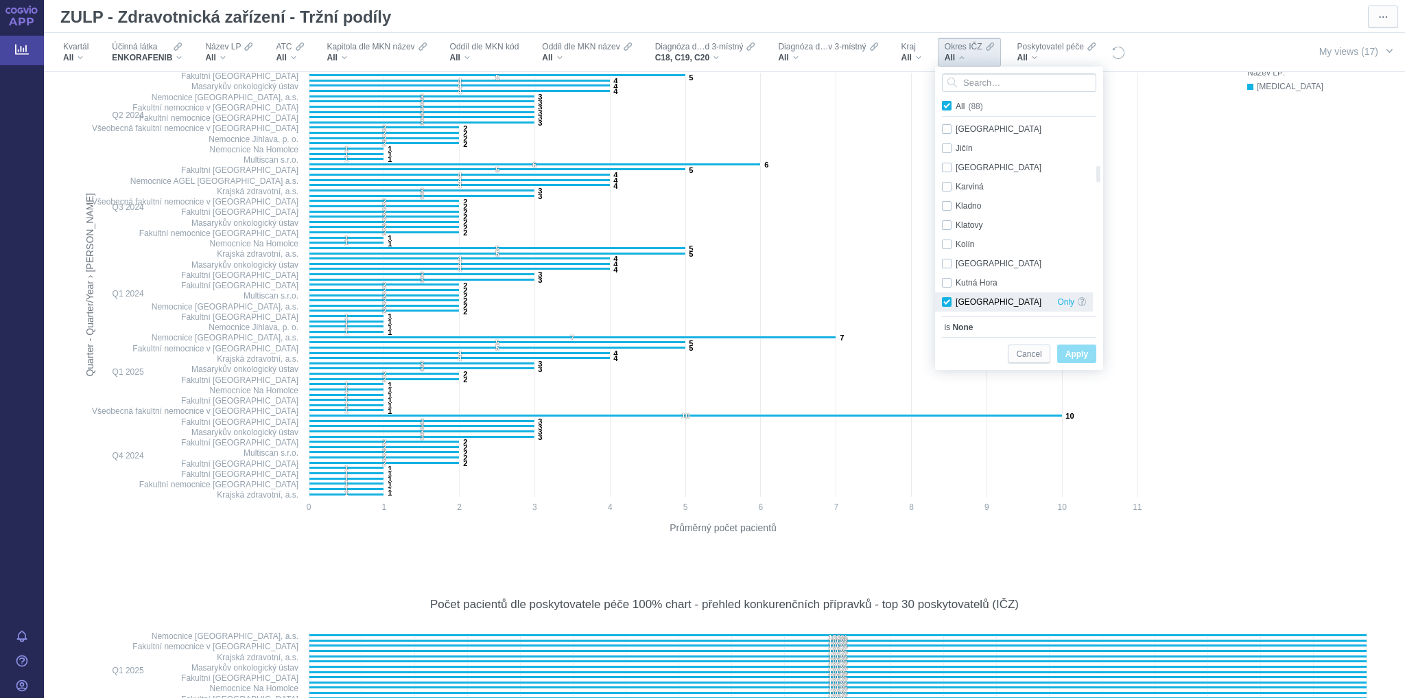
checkbox input "true"
click at [1083, 358] on span "Apply" at bounding box center [1076, 354] width 23 height 17
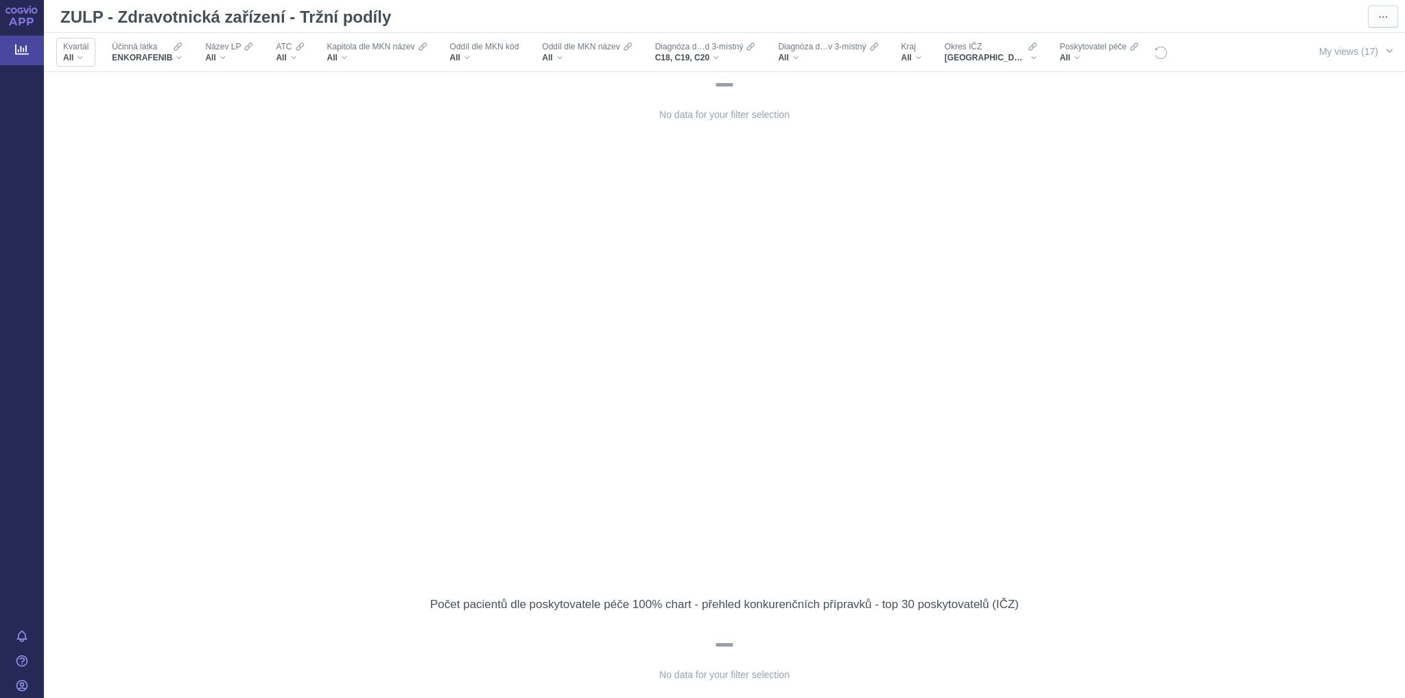
click at [78, 58] on div "All" at bounding box center [75, 57] width 25 height 11
click at [978, 60] on div "[GEOGRAPHIC_DATA]" at bounding box center [991, 57] width 92 height 11
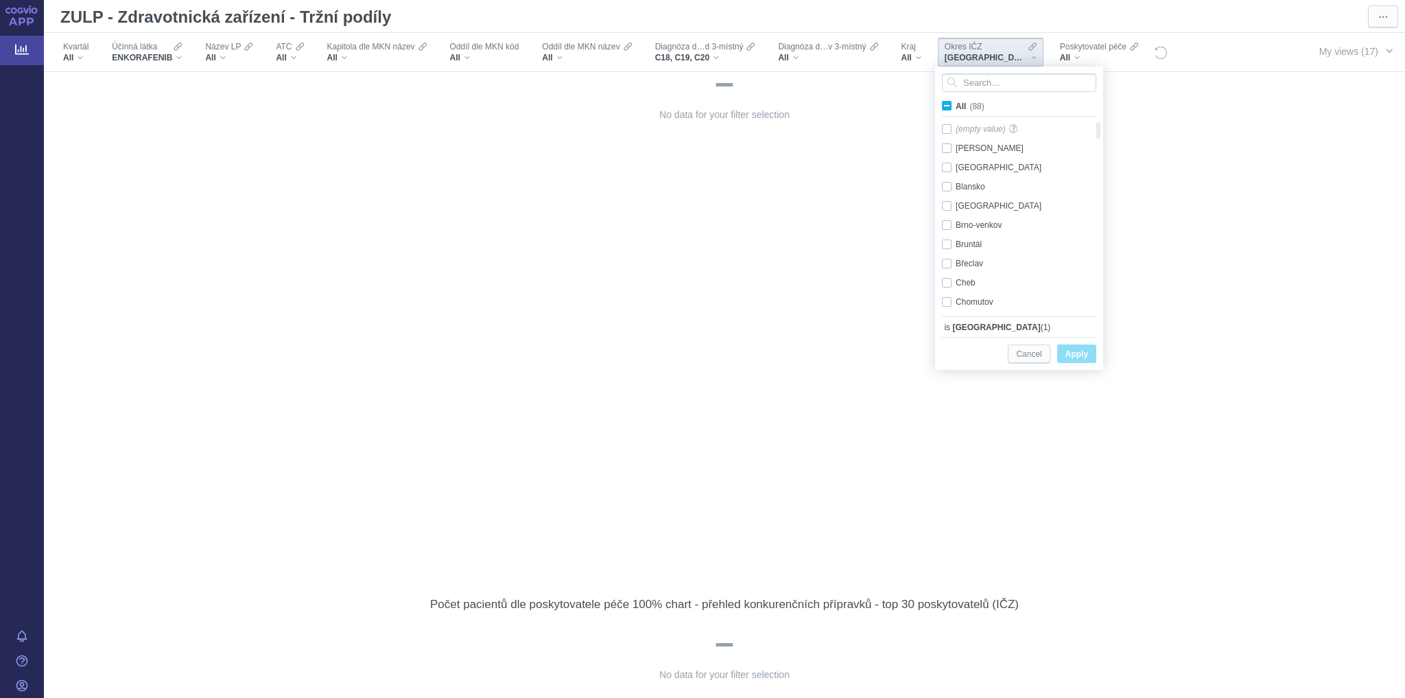
click at [956, 107] on span "All (88)" at bounding box center [970, 107] width 29 height 10
click at [956, 107] on input "All (88)" at bounding box center [960, 103] width 9 height 9
checkbox input "true"
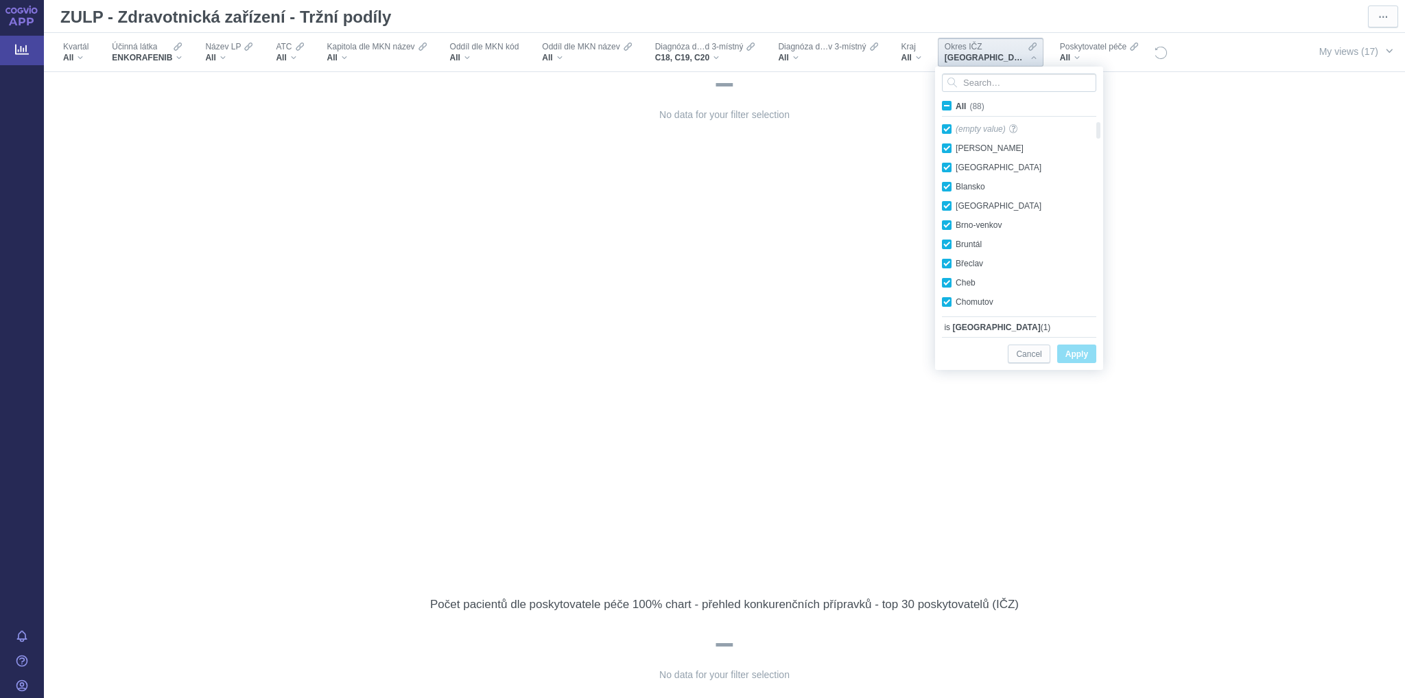
checkbox input "true"
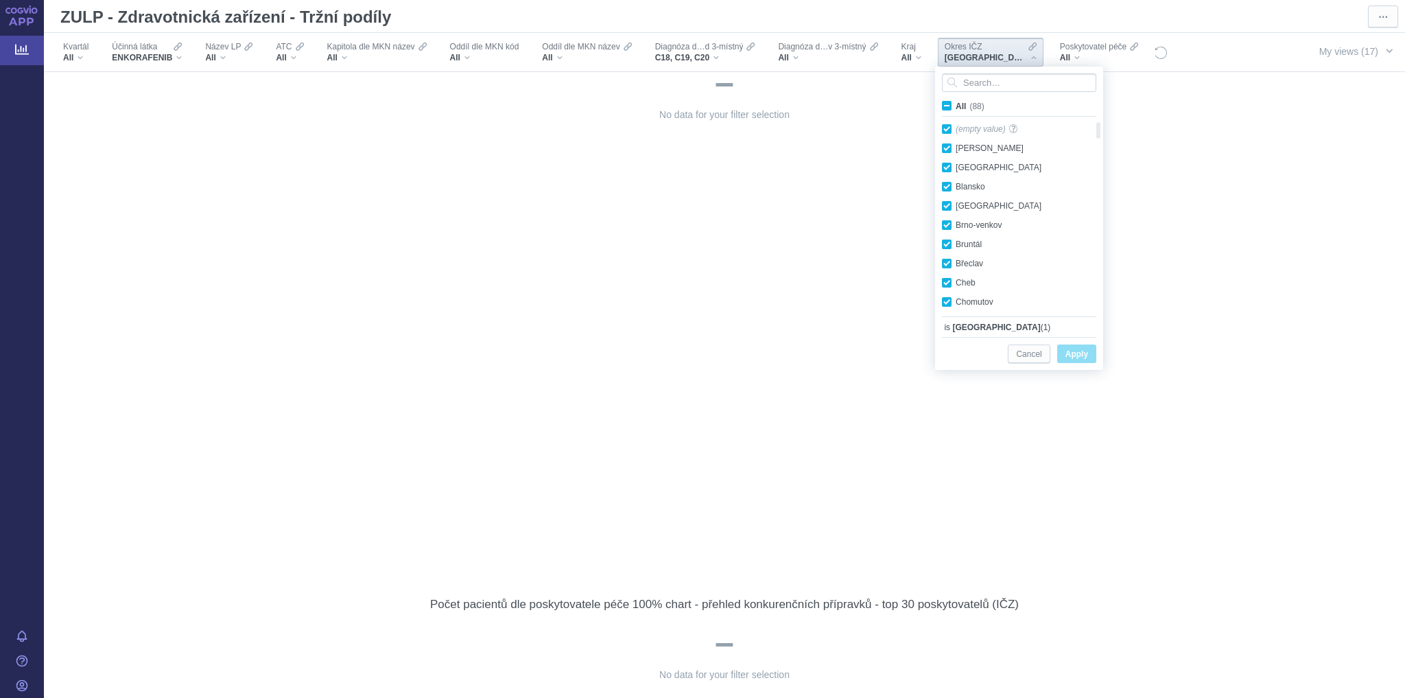
checkbox input "true"
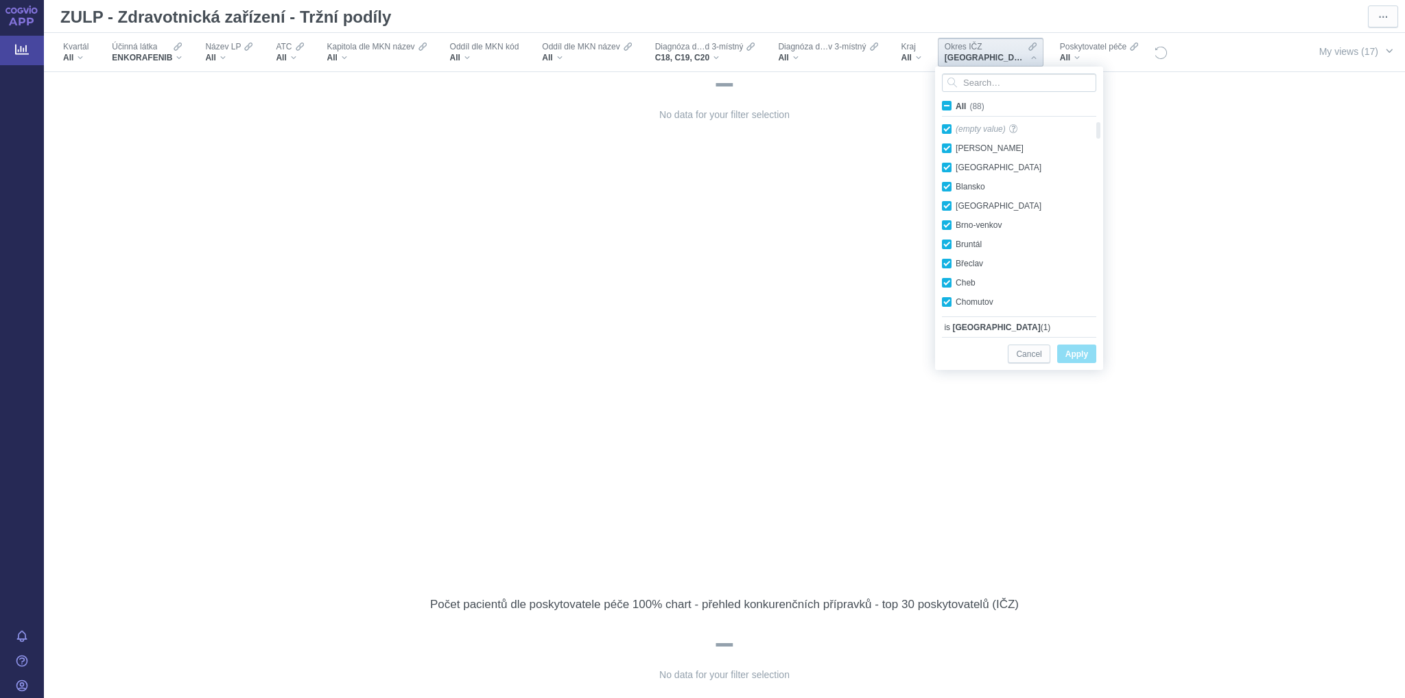
checkbox input "true"
click at [1058, 351] on button "Apply" at bounding box center [1076, 353] width 39 height 19
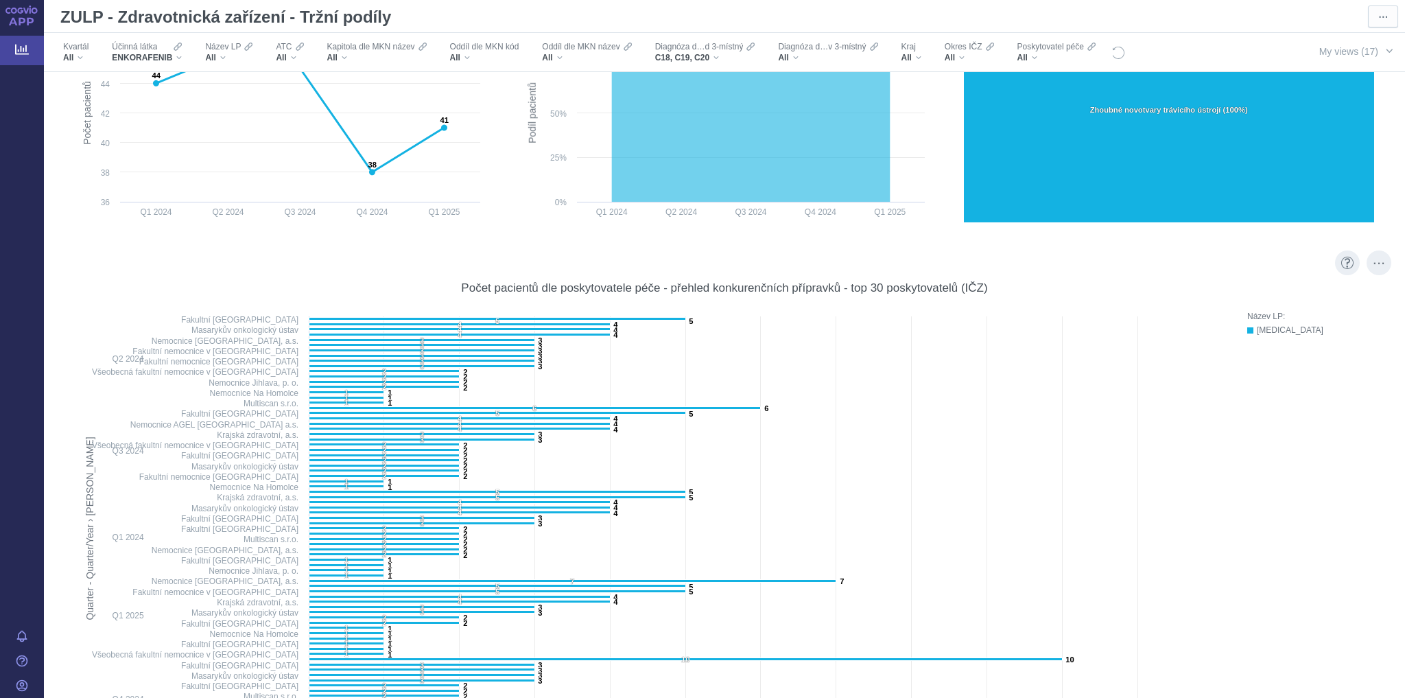
scroll to position [6103, 0]
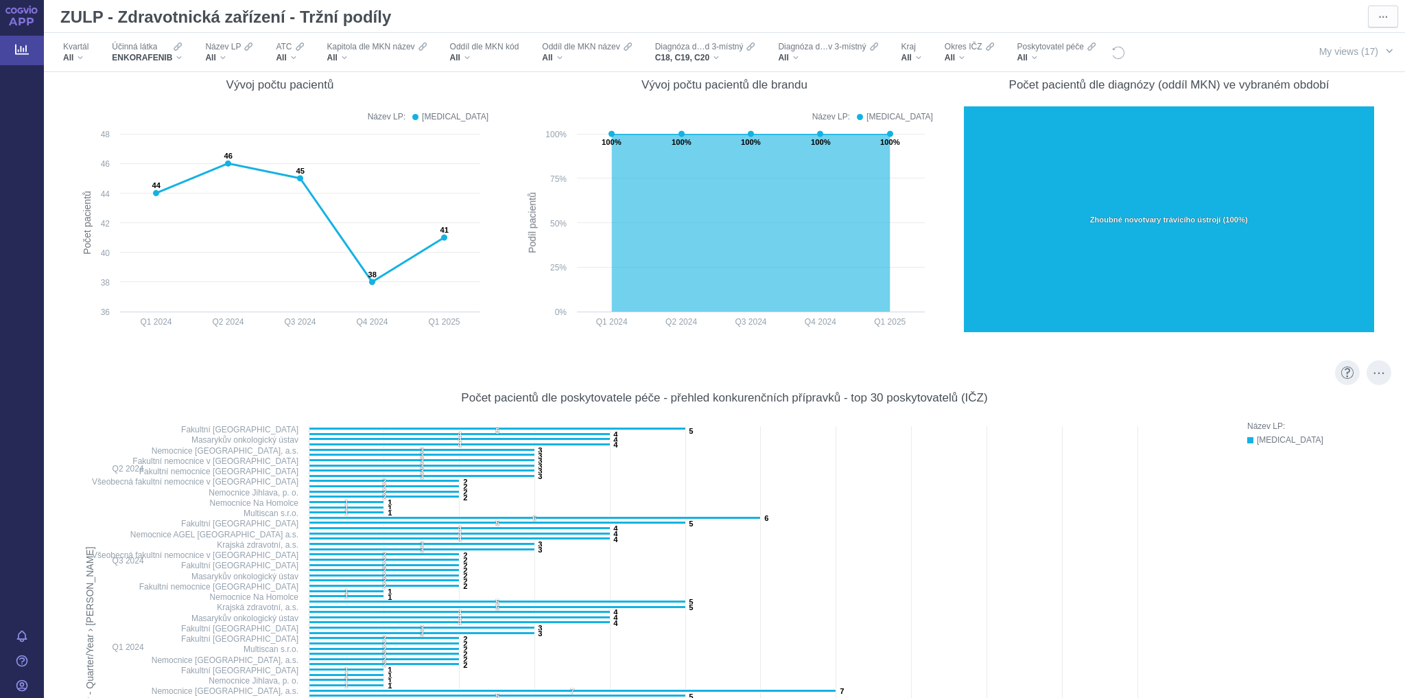
scroll to position [5993, 0]
